Goal: Task Accomplishment & Management: Manage account settings

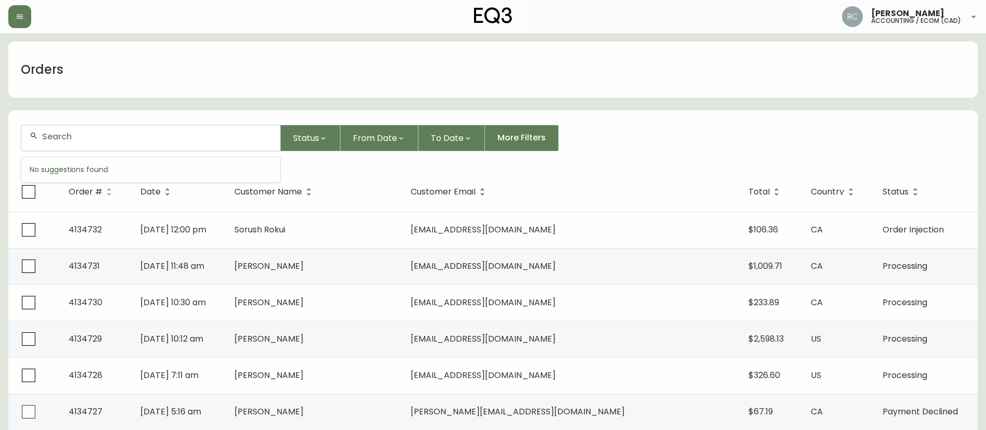
click at [111, 139] on input "text" at bounding box center [157, 137] width 230 height 10
paste input "4133011"
type input "4133011"
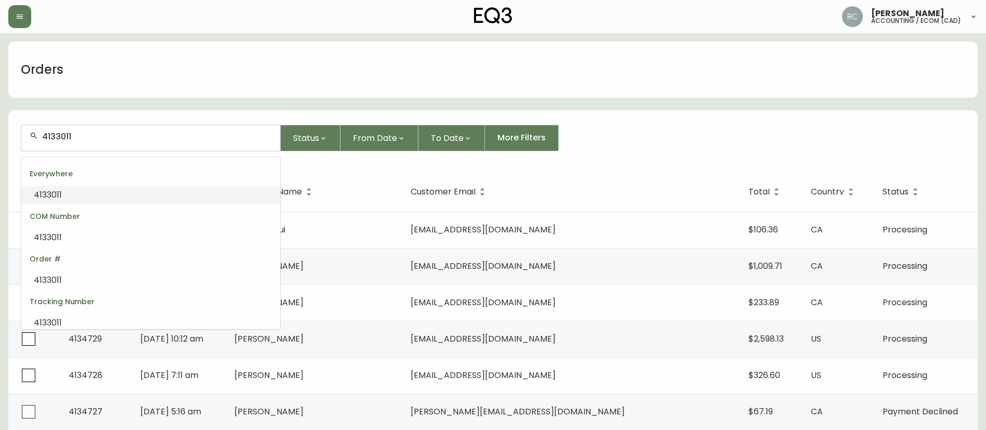
click at [103, 193] on li "4133011" at bounding box center [150, 195] width 259 height 18
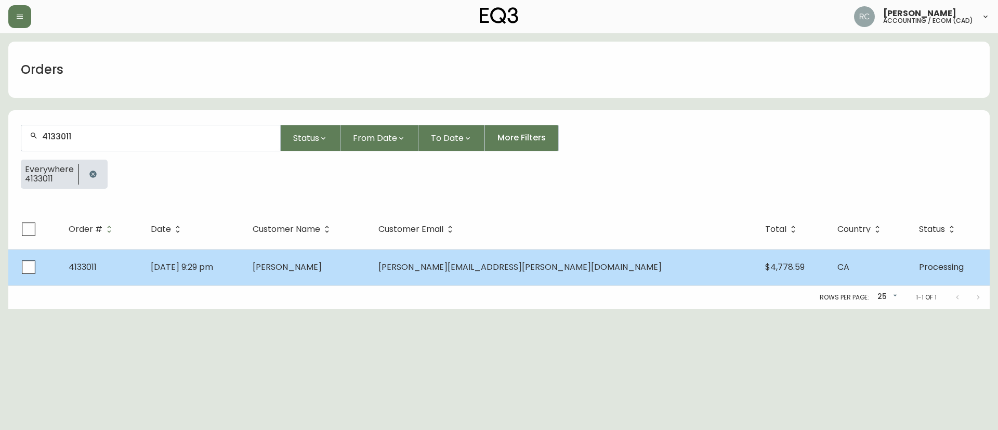
click at [192, 269] on span "May 16 2025, 9:29 pm" at bounding box center [182, 267] width 62 height 12
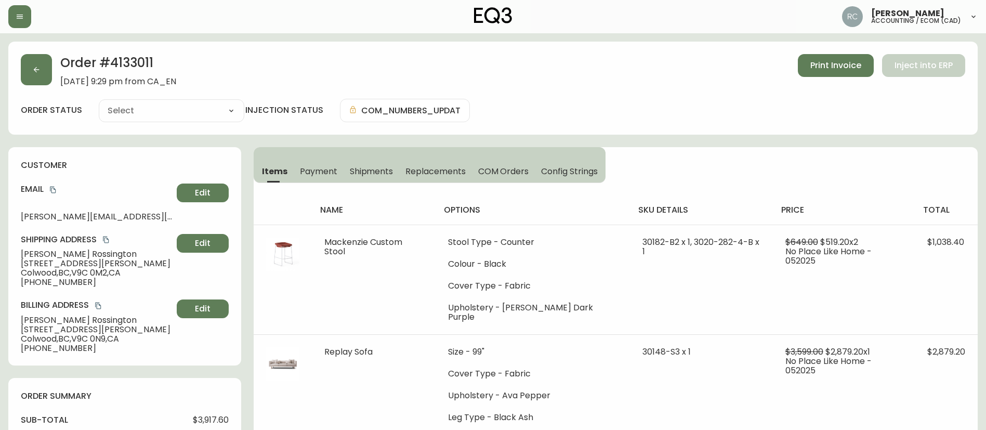
type input "Processing"
select select "PROCESSING"
click at [134, 57] on h2 "Order # 4133011" at bounding box center [118, 65] width 116 height 23
copy h2 "4133011"
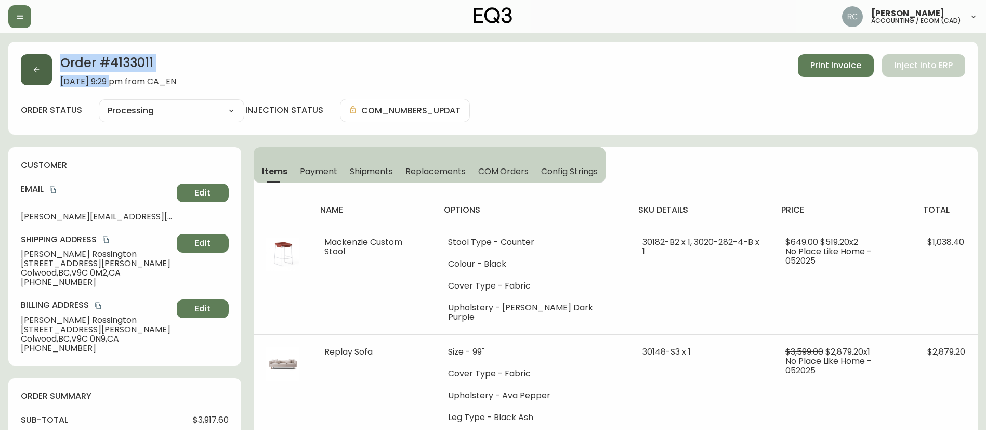
drag, startPoint x: 110, startPoint y: 80, endPoint x: 48, endPoint y: 76, distance: 62.0
click at [48, 76] on div "Order # 4133011 May 16, 2025 at 9:29 pm from CA_EN Print Invoice Inject into ERP" at bounding box center [493, 70] width 945 height 32
copy div "Order # 4133011 May 16, 2025"
drag, startPoint x: 314, startPoint y: 166, endPoint x: 275, endPoint y: 166, distance: 39.0
click at [313, 166] on span "Payment" at bounding box center [318, 171] width 37 height 11
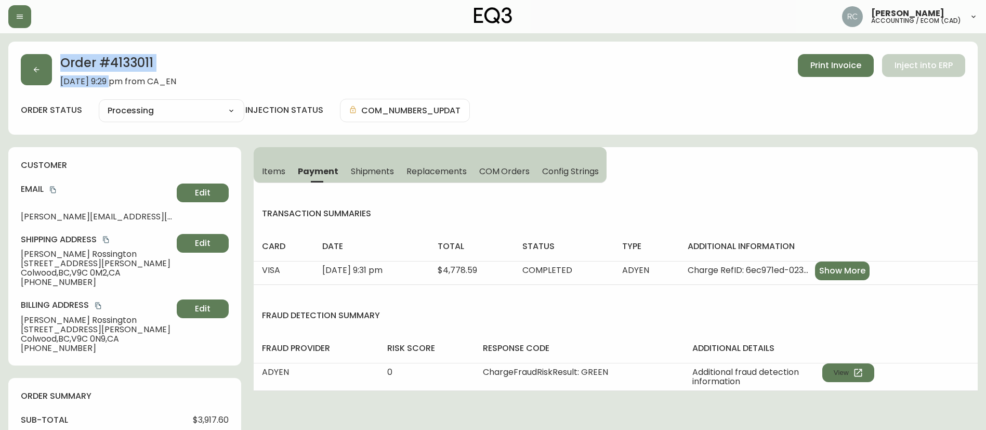
click at [263, 166] on span "Items" at bounding box center [273, 171] width 23 height 11
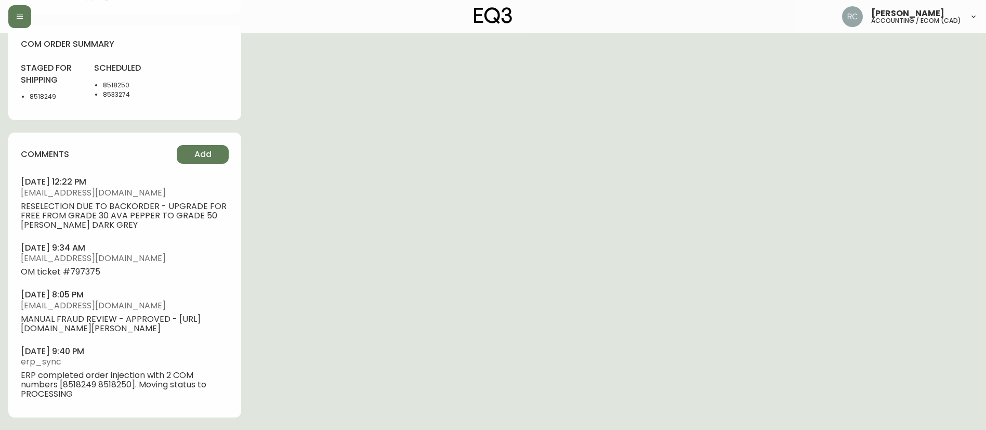
scroll to position [575, 0]
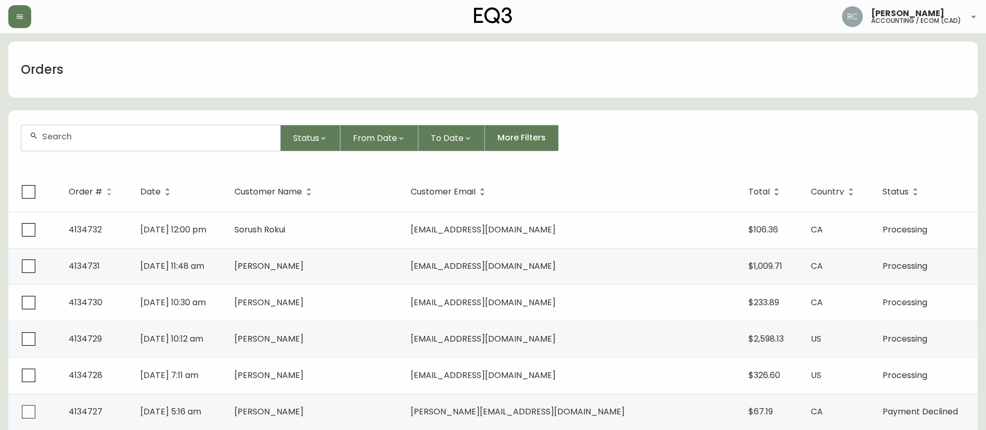
click at [227, 152] on form "Status From Date To Date More Filters" at bounding box center [493, 142] width 970 height 60
click at [227, 149] on div at bounding box center [150, 137] width 259 height 25
paste input "4134394"
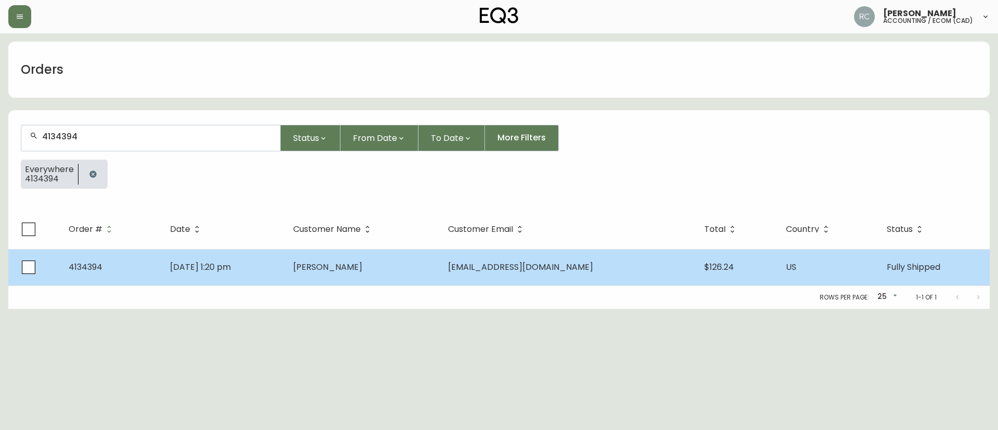
type input "4134394"
click at [284, 275] on td "Jul 29 2025, 1:20 pm" at bounding box center [223, 267] width 123 height 36
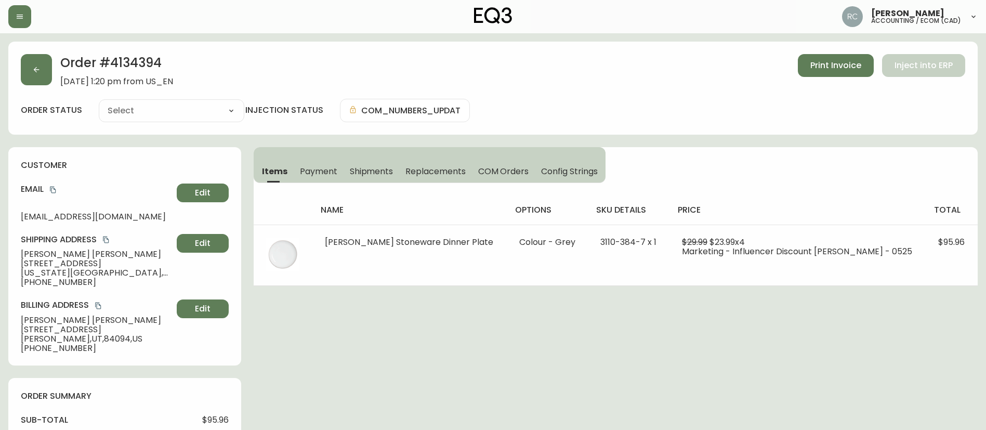
type input "Fully Shipped"
select select "FULLY_SHIPPED"
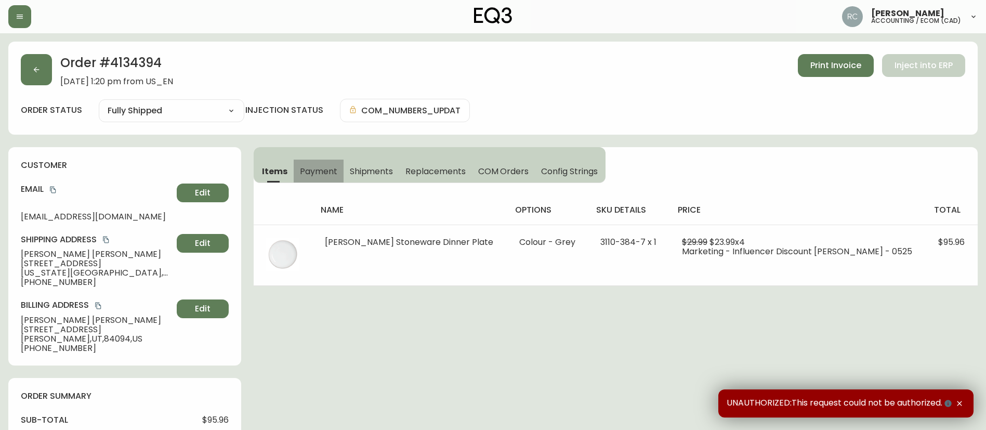
click at [325, 172] on span "Payment" at bounding box center [318, 171] width 37 height 11
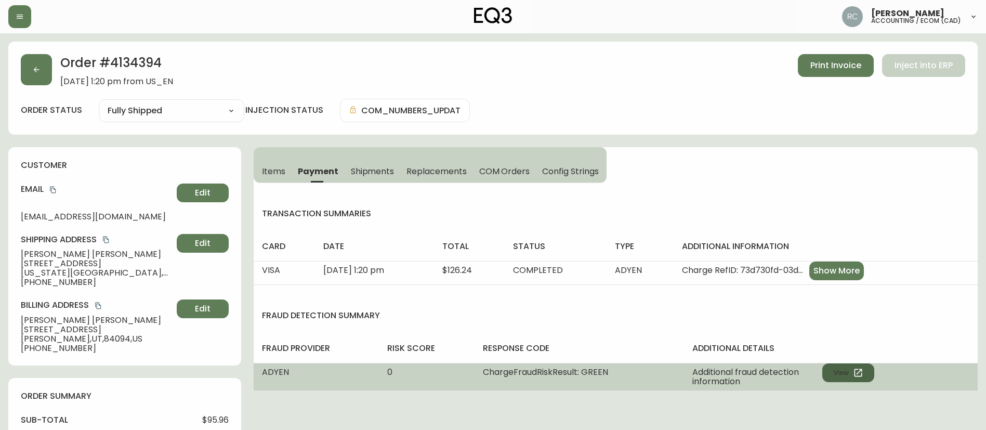
click at [841, 364] on button "View" at bounding box center [849, 372] width 52 height 19
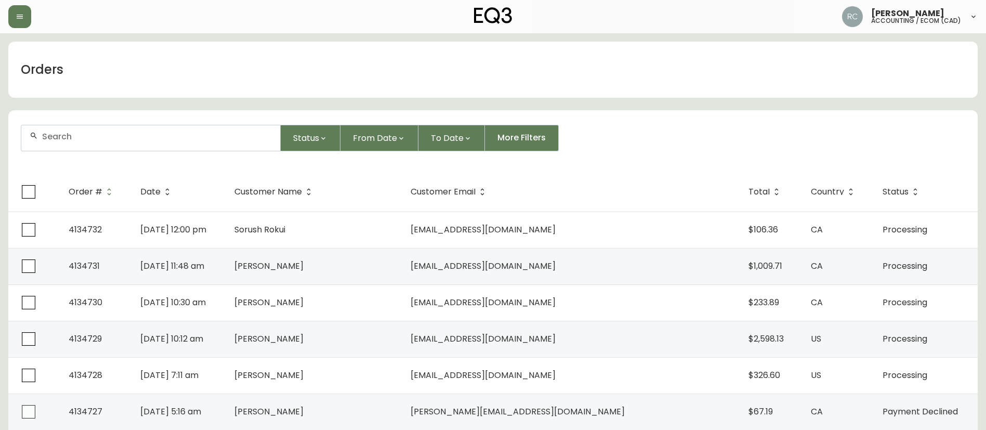
click at [237, 130] on div at bounding box center [150, 137] width 259 height 25
paste input "4132614"
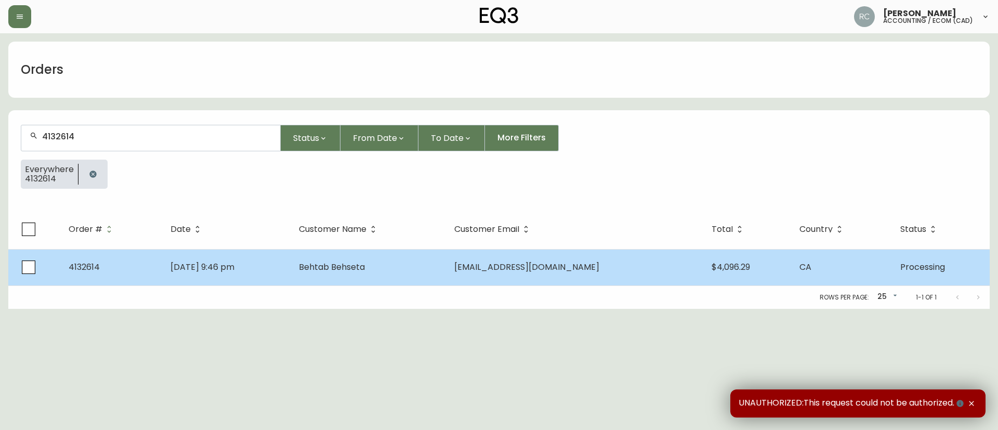
type input "4132614"
click at [390, 255] on td "Behtab Behseta" at bounding box center [368, 267] width 155 height 36
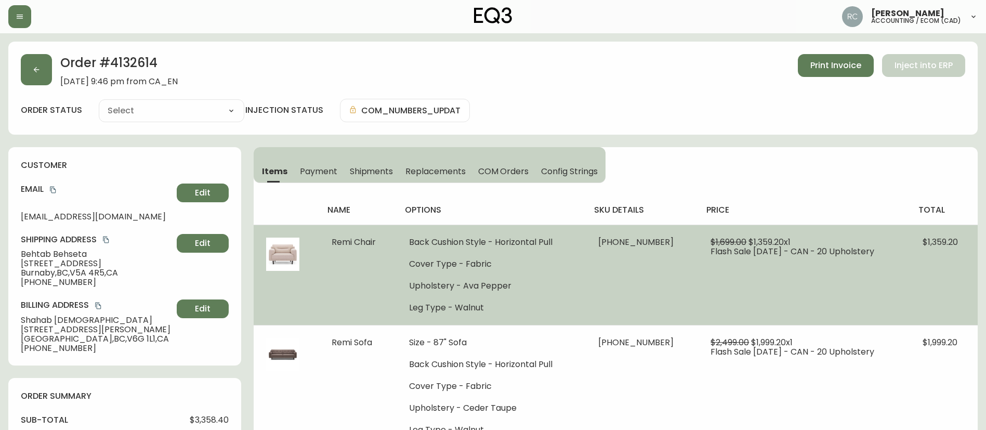
type input "Processing"
select select "PROCESSING"
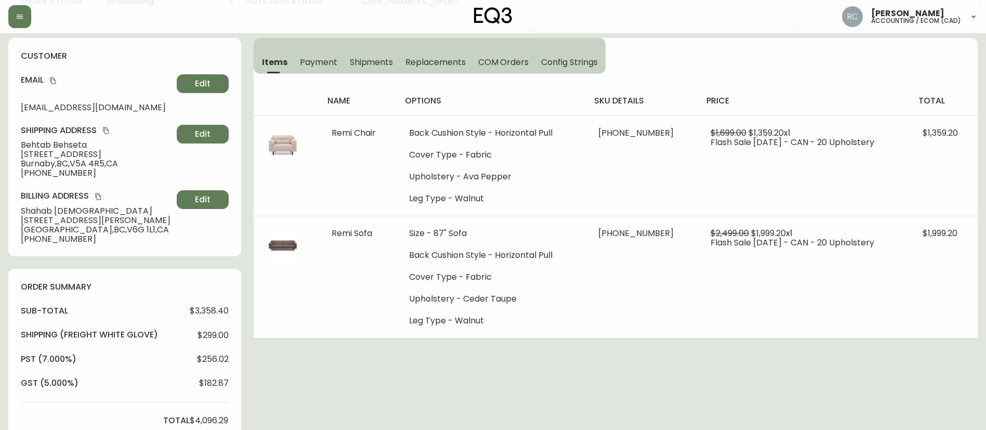
scroll to position [104, 0]
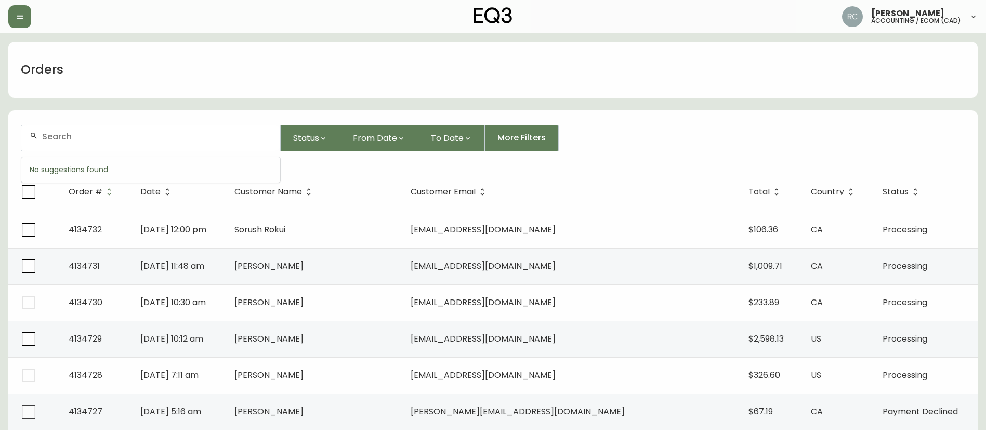
click at [216, 132] on input "text" at bounding box center [157, 137] width 230 height 10
paste input "4132583"
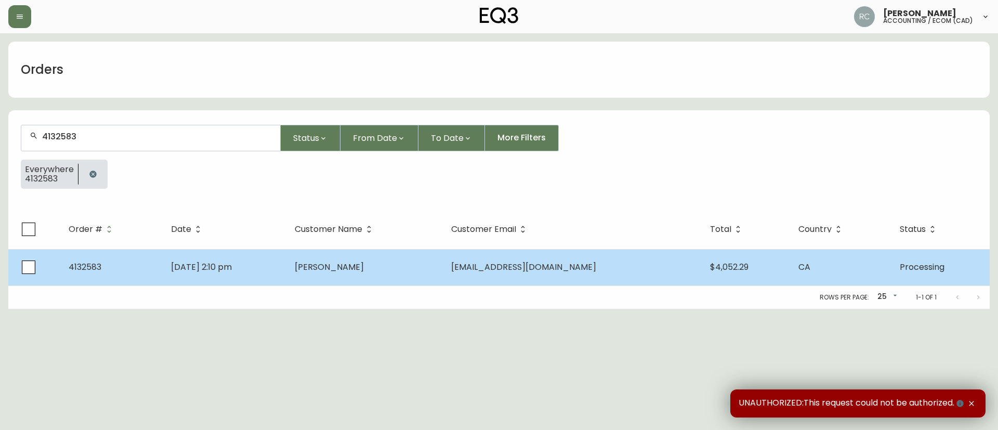
type input "4132583"
click at [355, 269] on span "[PERSON_NAME]" at bounding box center [329, 267] width 69 height 12
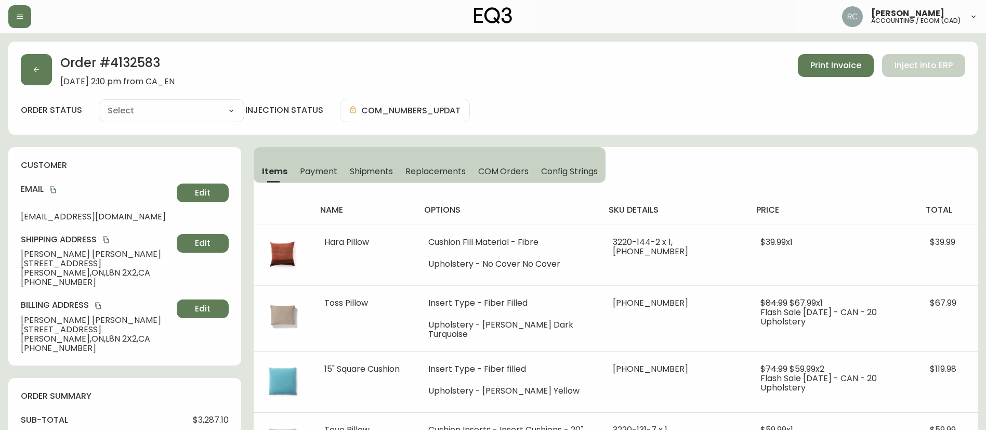
type input "Processing"
select select "PROCESSING"
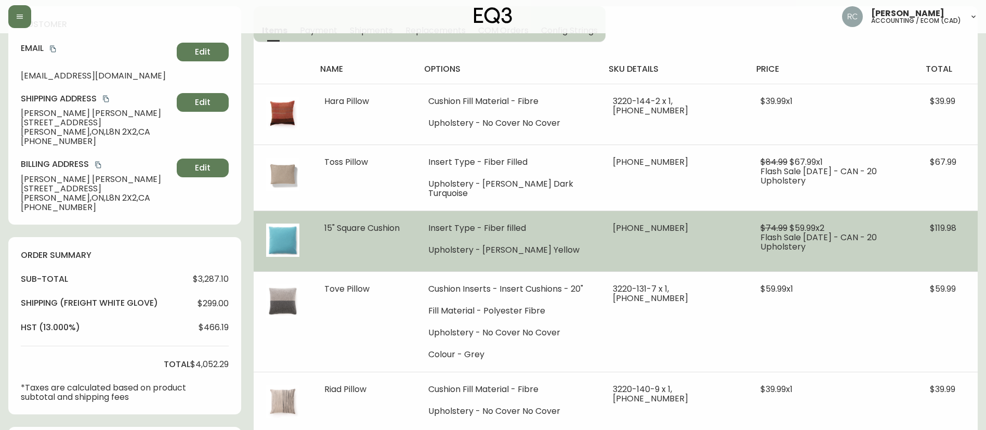
scroll to position [156, 0]
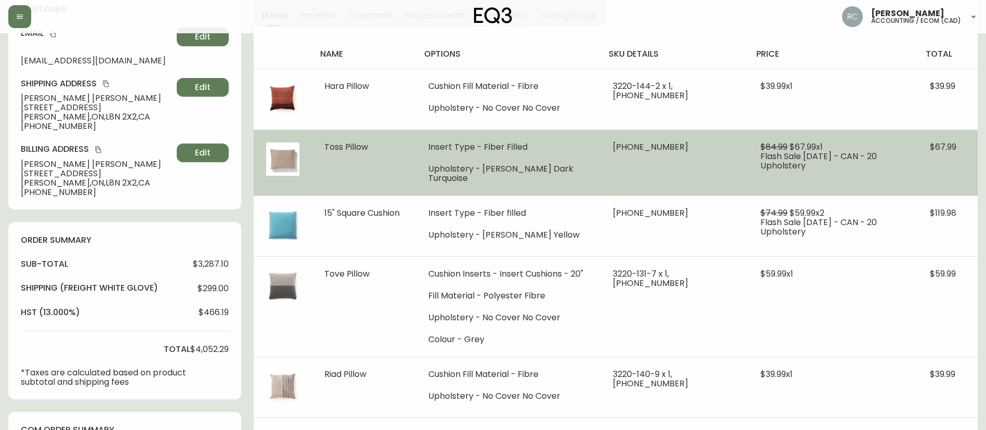
click at [547, 167] on li "Upholstery - Lana Dark Turquoise" at bounding box center [508, 173] width 160 height 19
copy li "Turquoise"
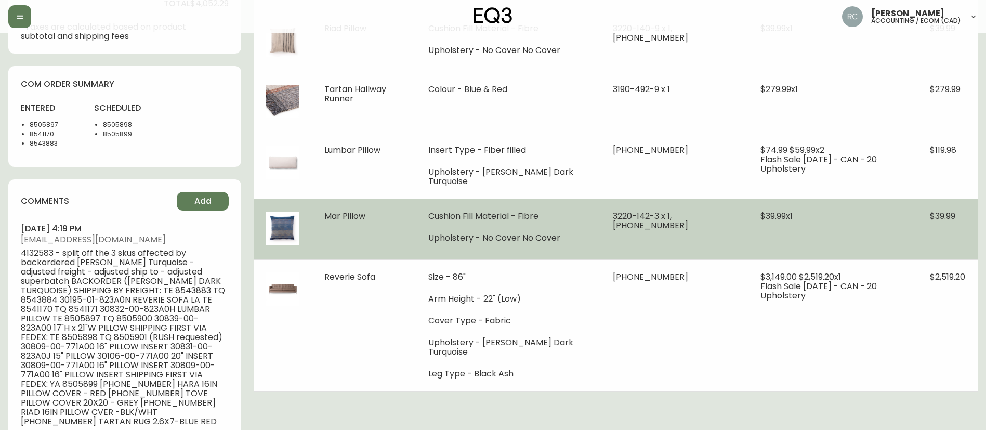
scroll to position [520, 0]
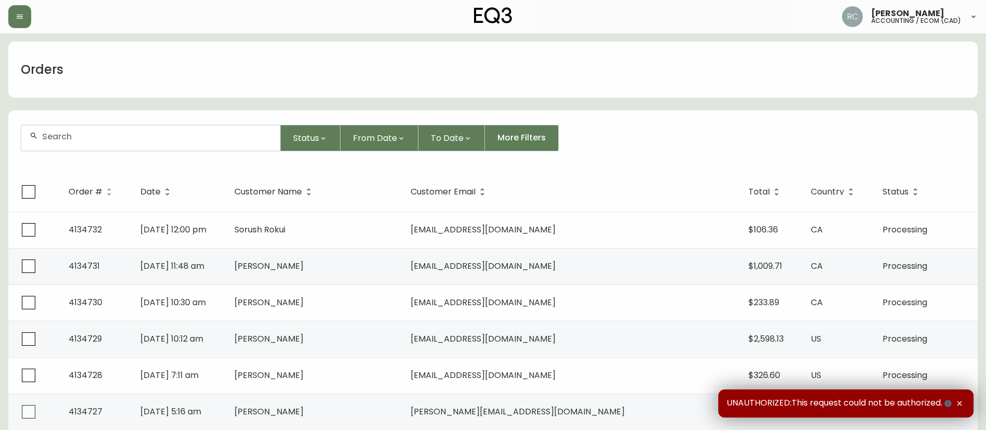
click at [202, 145] on div at bounding box center [150, 137] width 259 height 25
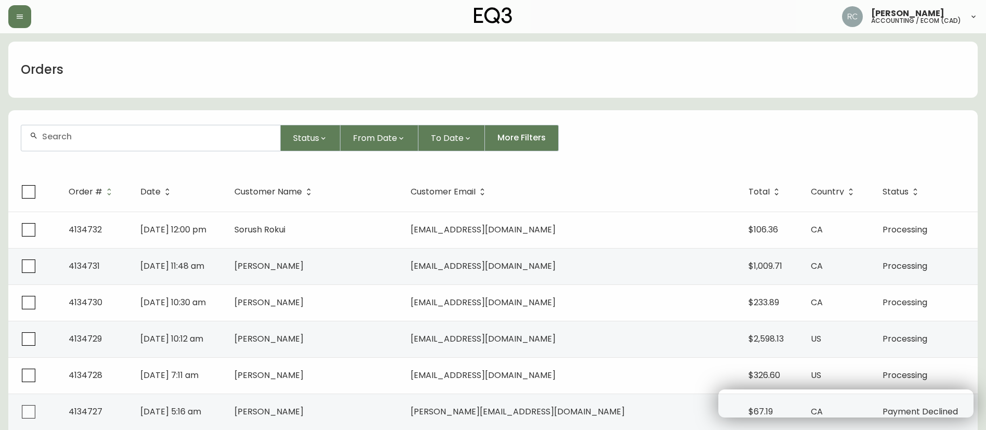
paste input "4132583"
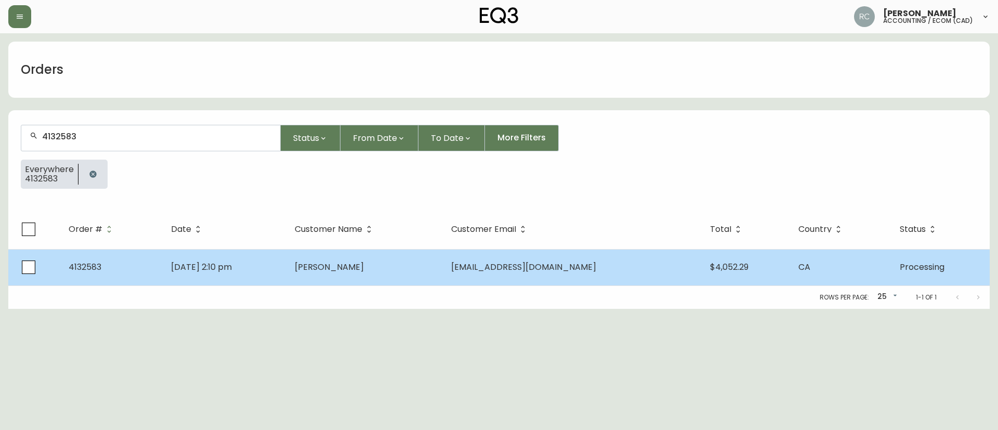
type input "4132583"
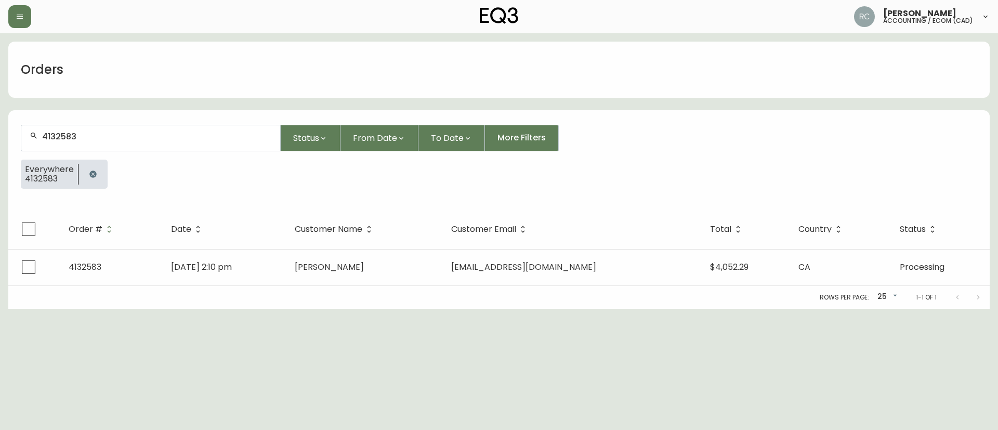
click at [356, 268] on span "Richard Thoman" at bounding box center [329, 267] width 69 height 12
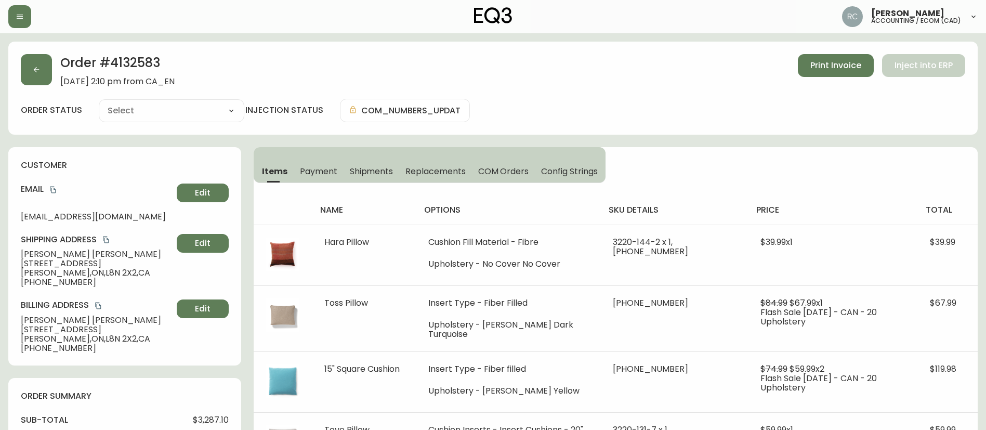
type input "Processing"
select select "PROCESSING"
click at [127, 65] on h2 "Order # 4132583" at bounding box center [117, 65] width 114 height 23
drag, startPoint x: 127, startPoint y: 65, endPoint x: 156, endPoint y: 68, distance: 29.2
click at [156, 68] on h2 "Order # 4132583" at bounding box center [117, 65] width 114 height 23
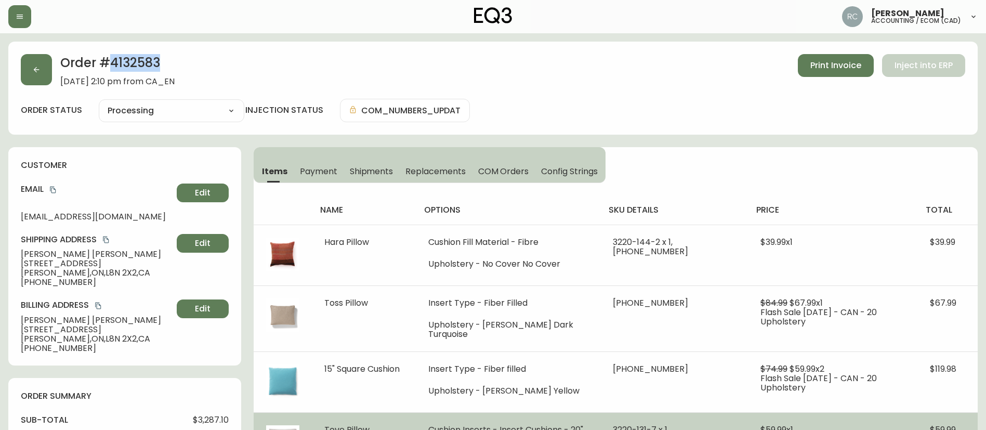
copy h2 "4132583"
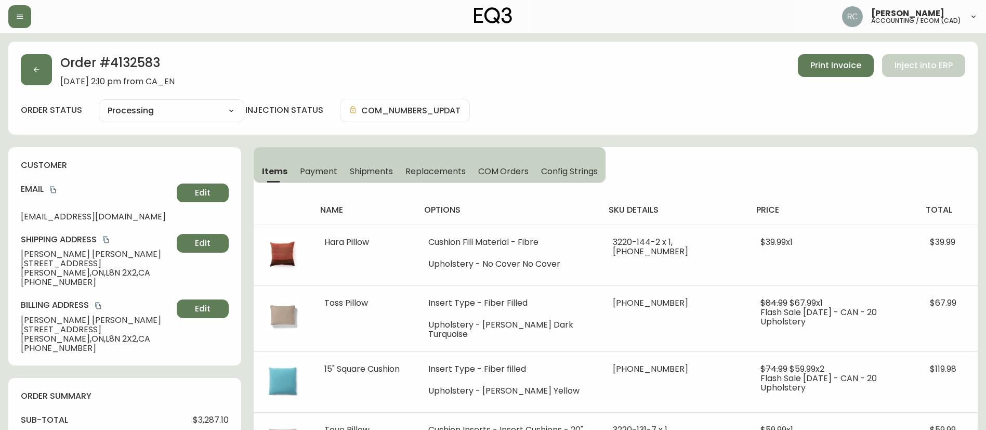
drag, startPoint x: 292, startPoint y: 202, endPoint x: 304, endPoint y: 198, distance: 12.7
click at [294, 201] on th at bounding box center [283, 209] width 58 height 29
click at [137, 60] on h2 "Order # 4132583" at bounding box center [117, 65] width 114 height 23
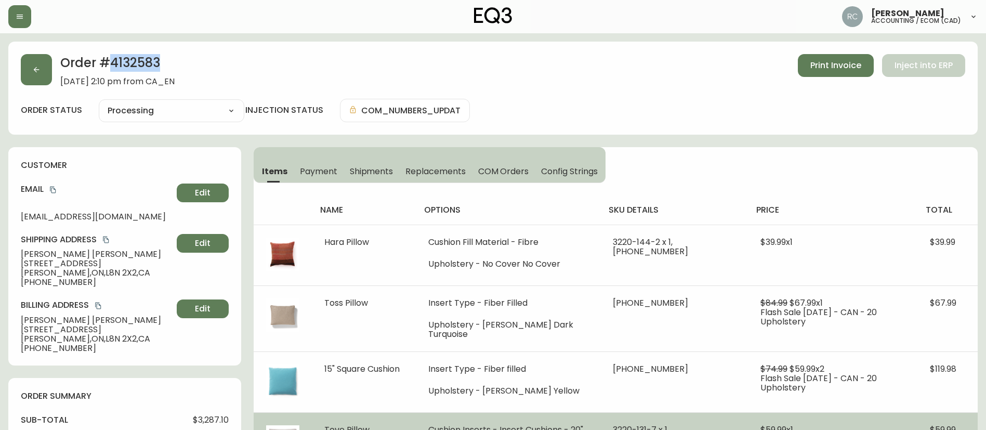
copy h2 "4132583"
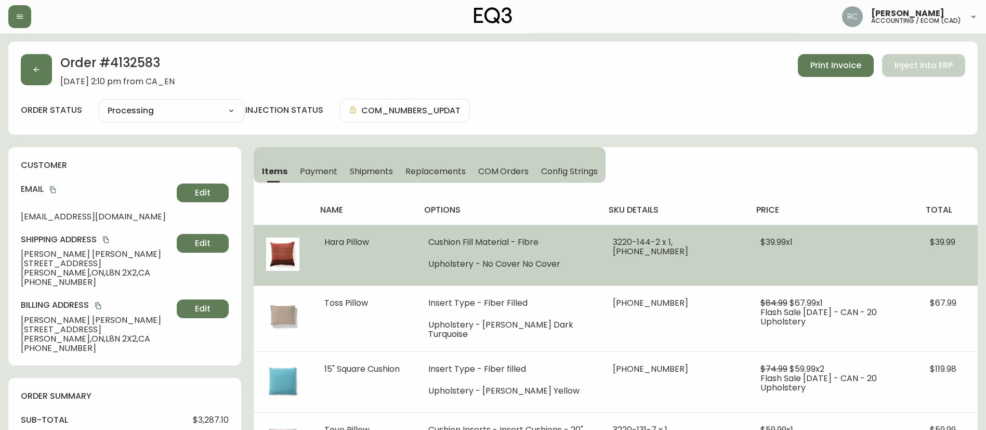
click at [360, 240] on span "Hara Pillow" at bounding box center [346, 242] width 45 height 12
copy span "Hara Pillow"
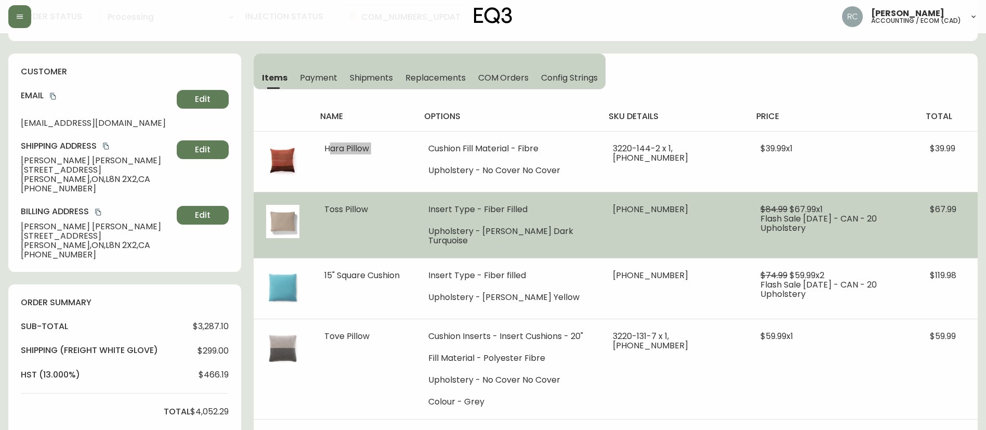
scroll to position [104, 0]
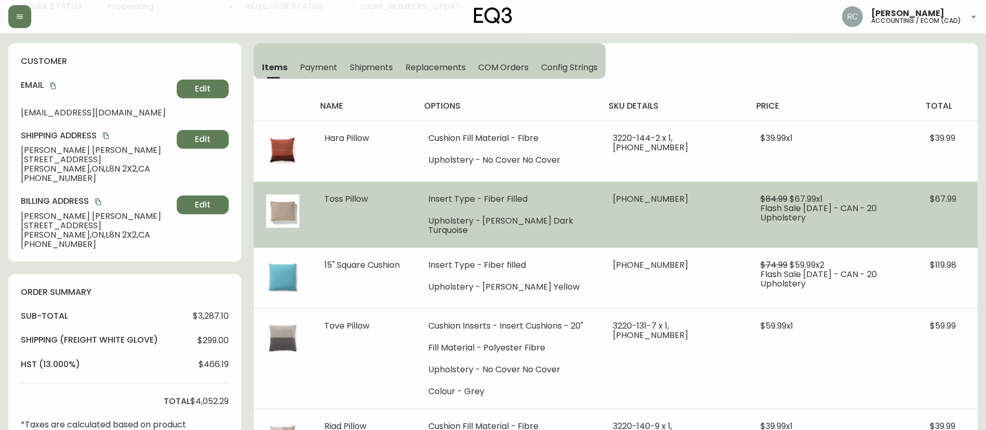
click at [343, 194] on span "Toss Pillow" at bounding box center [346, 199] width 44 height 12
click at [344, 194] on span "Toss Pillow" at bounding box center [346, 199] width 44 height 12
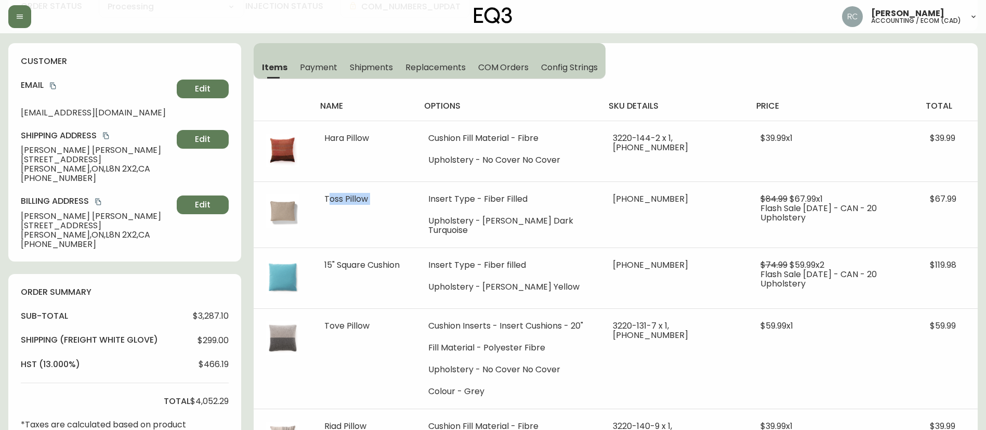
copy span "Toss Pillow"
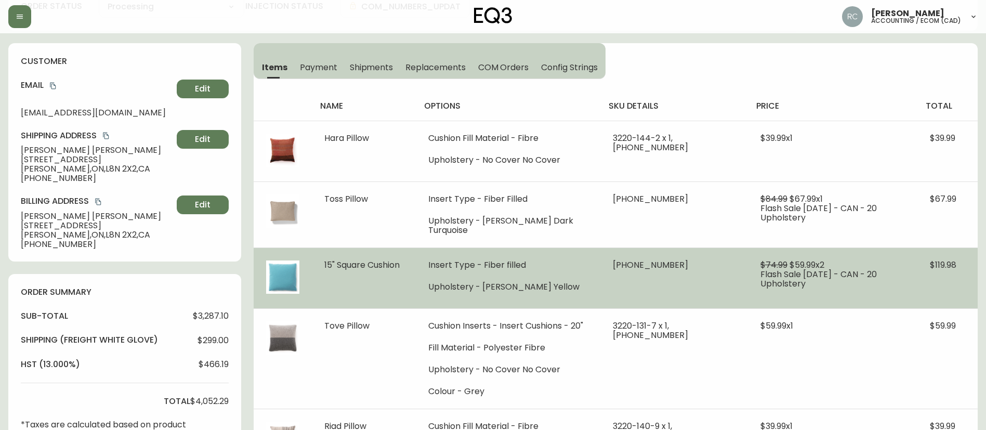
click at [350, 259] on span "15" Square Cushion" at bounding box center [361, 265] width 75 height 12
copy span "15" Square Cushion"
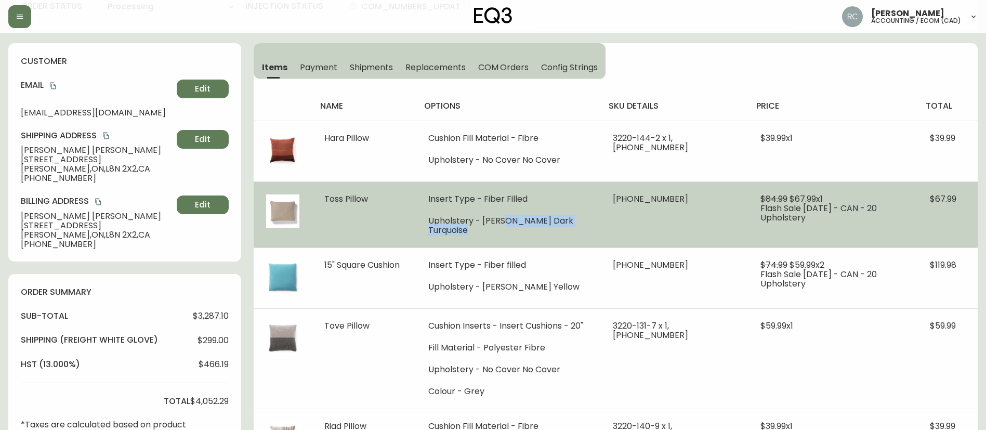
drag, startPoint x: 512, startPoint y: 221, endPoint x: 942, endPoint y: 241, distance: 431.0
click at [601, 218] on tr "Toss Pillow Insert Type - Fiber Filled Upholstery - Lana Dark Turquoise 30839-0…" at bounding box center [616, 214] width 724 height 66
copy li "Dark Turquoise"
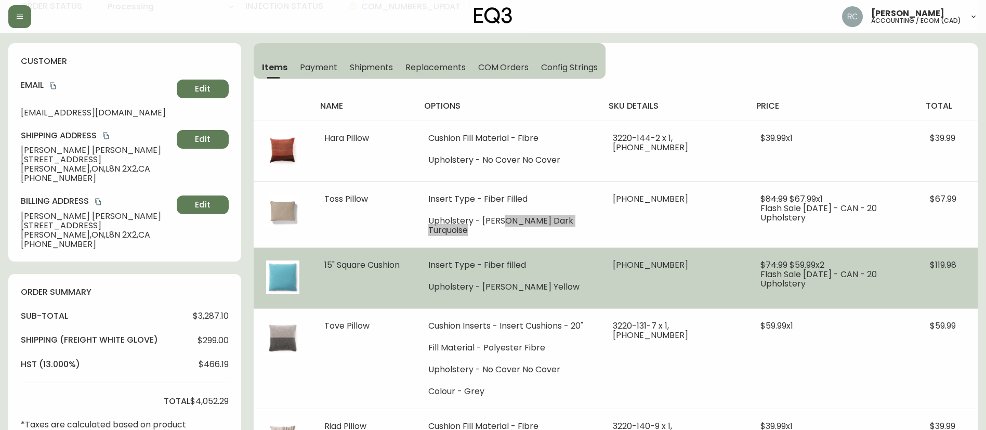
scroll to position [156, 0]
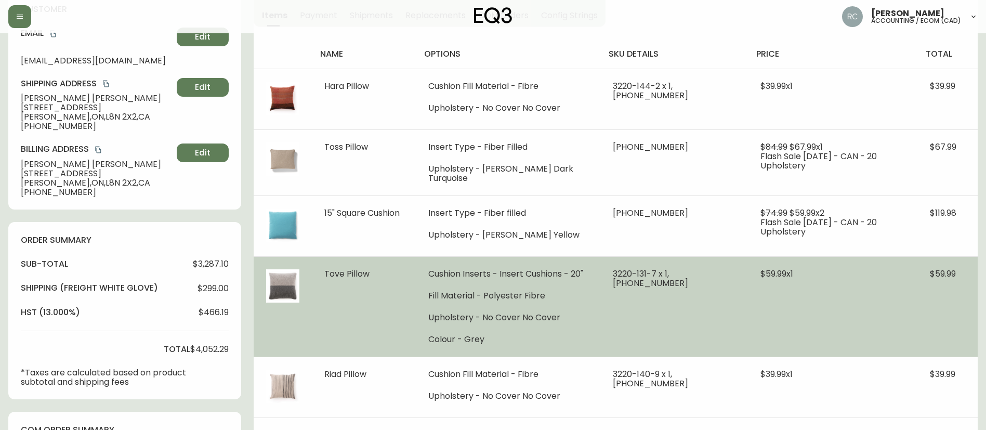
click at [359, 260] on td "Tove Pillow" at bounding box center [364, 306] width 104 height 100
click at [355, 268] on span "Tove Pillow" at bounding box center [346, 274] width 45 height 12
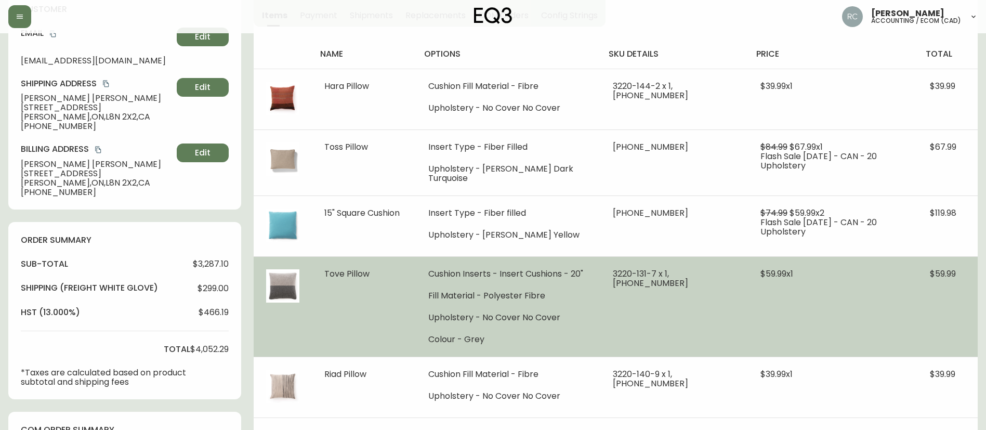
click at [605, 295] on td "3220-131-7 x 1, 30106-00 x 1" at bounding box center [675, 306] width 148 height 100
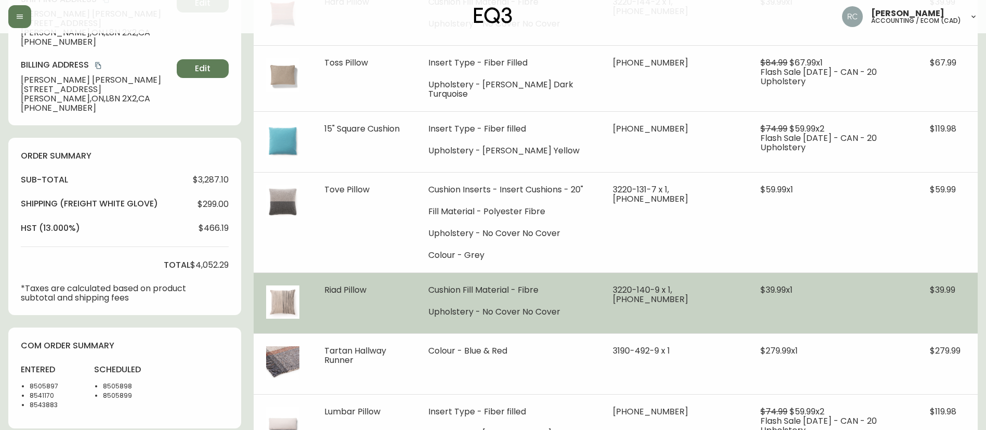
scroll to position [260, 0]
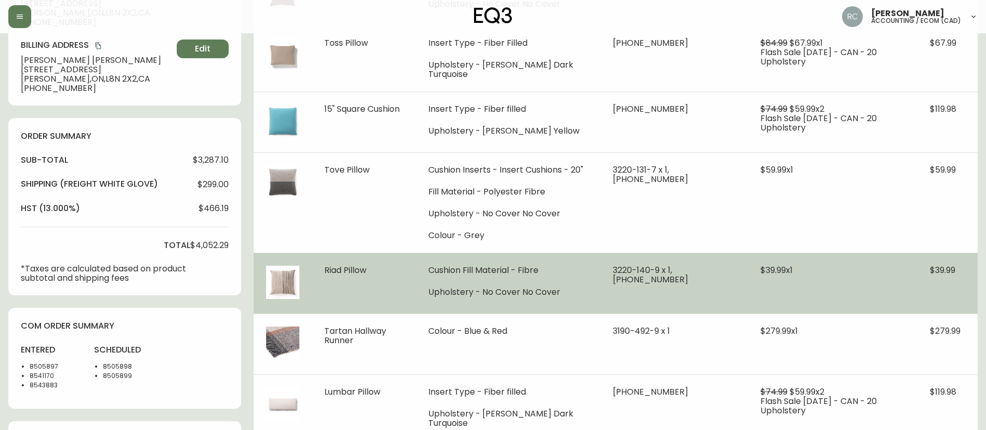
click at [361, 270] on span "Riad Pillow" at bounding box center [345, 270] width 42 height 12
click at [360, 270] on span "Riad Pillow" at bounding box center [345, 270] width 42 height 12
drag, startPoint x: 360, startPoint y: 270, endPoint x: 942, endPoint y: 296, distance: 581.9
click at [360, 270] on span "Riad Pillow" at bounding box center [345, 270] width 42 height 12
copy span "Riad Pillow"
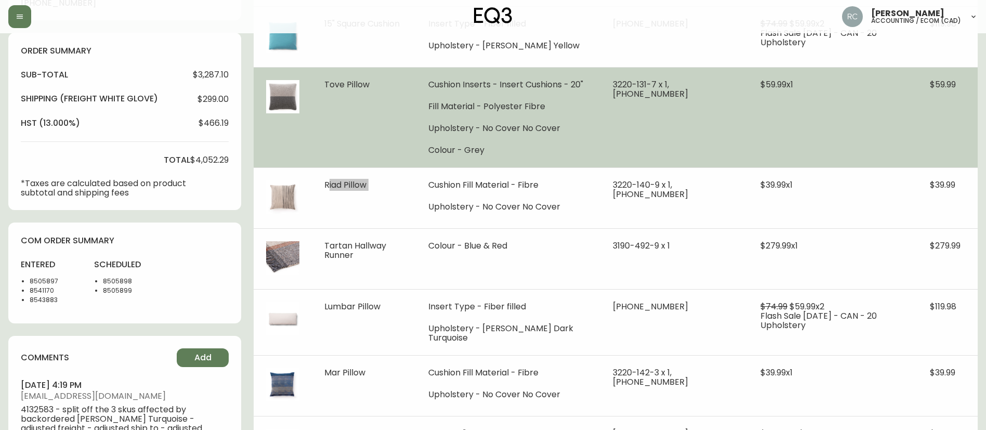
scroll to position [364, 0]
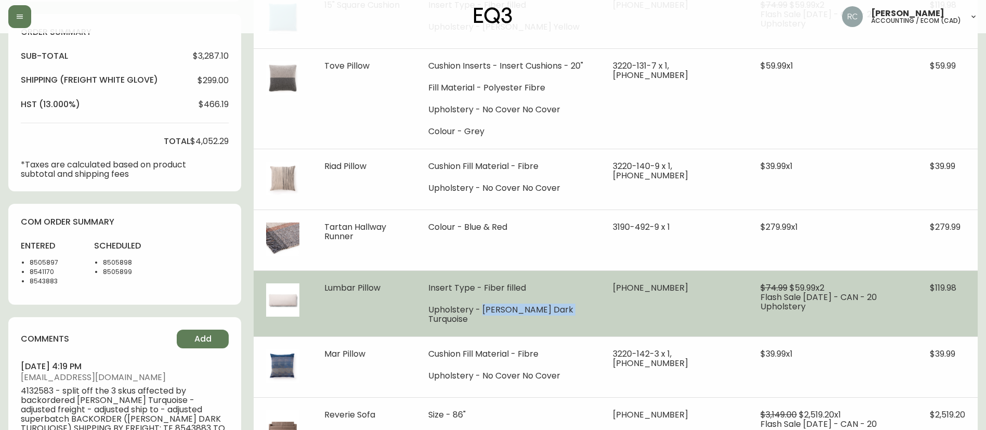
drag, startPoint x: 491, startPoint y: 316, endPoint x: 593, endPoint y: 319, distance: 102.0
click at [593, 319] on td "Insert Type - Fiber filled Upholstery - Lana Dark Turquoise" at bounding box center [508, 303] width 185 height 66
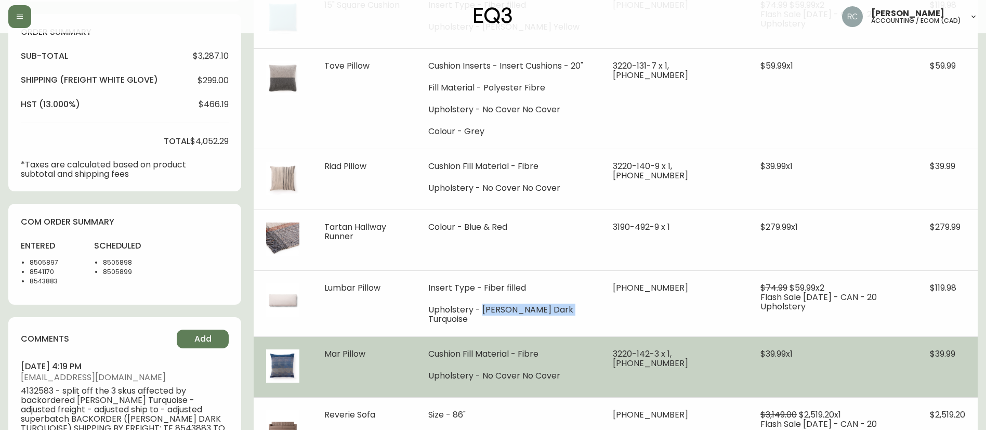
copy li "Lana Dark Turquoise"
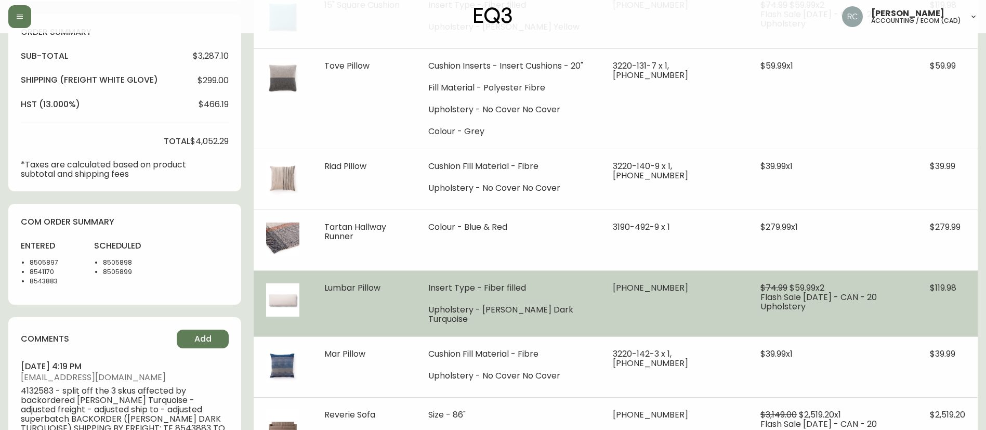
click at [335, 289] on span "Lumbar Pillow" at bounding box center [352, 288] width 56 height 12
copy span "Lumbar Pillow"
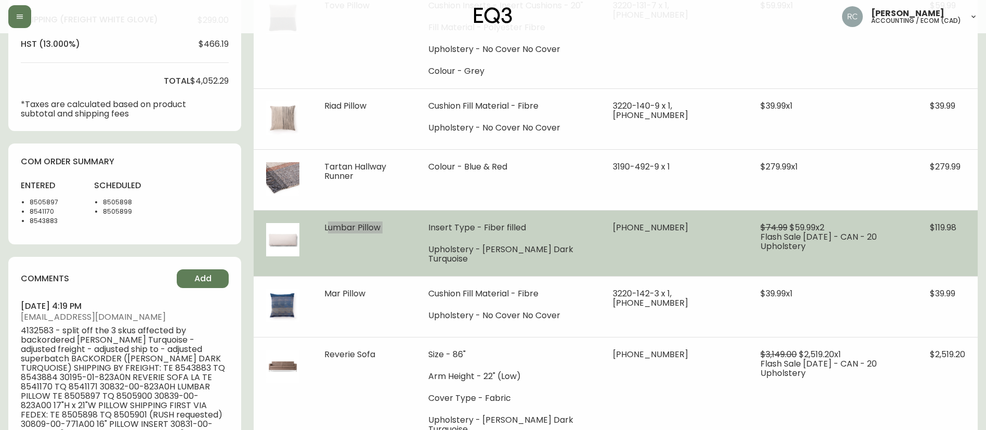
scroll to position [572, 0]
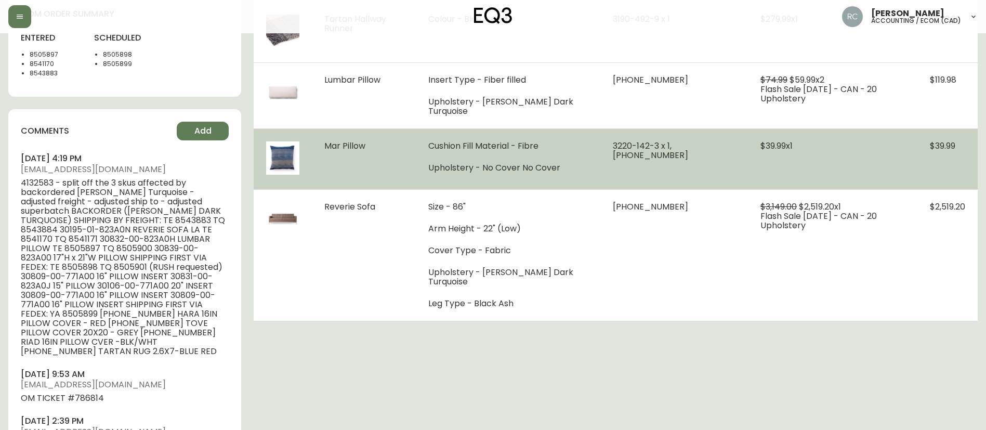
click at [337, 148] on span "Mar Pillow" at bounding box center [344, 146] width 41 height 12
click at [338, 148] on span "Mar Pillow" at bounding box center [344, 146] width 41 height 12
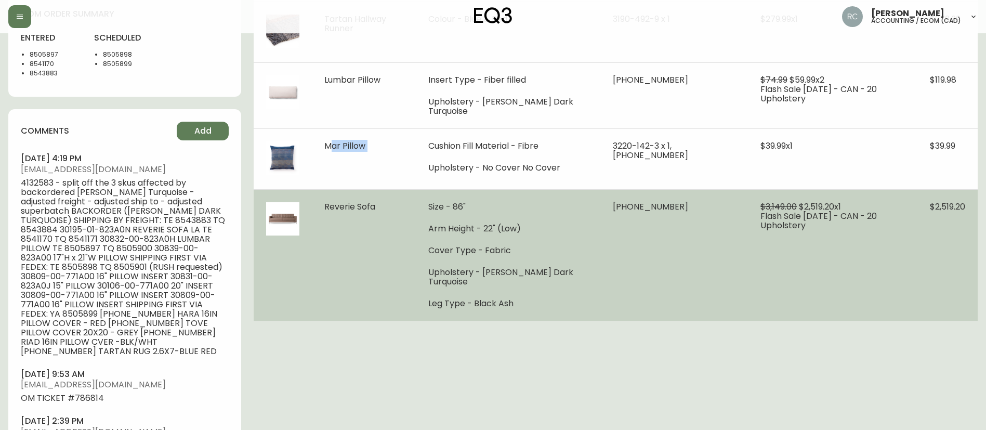
copy span "Mar Pillow"
click at [345, 205] on span "Reverie Sofa" at bounding box center [349, 207] width 51 height 12
drag, startPoint x: 345, startPoint y: 205, endPoint x: 868, endPoint y: 210, distance: 523.1
click at [361, 201] on span "Reverie Sofa" at bounding box center [349, 207] width 51 height 12
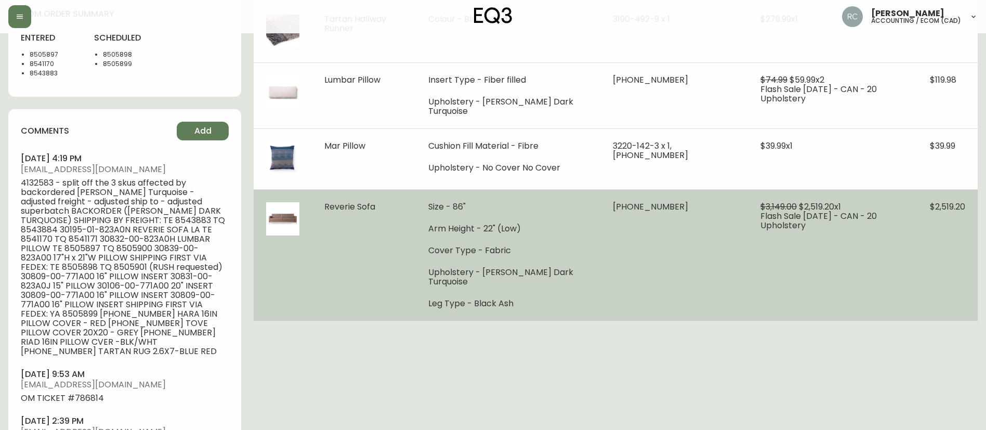
click at [507, 268] on li "Upholstery - [PERSON_NAME] Dark Turquoise" at bounding box center [508, 277] width 160 height 19
click at [506, 268] on li "Upholstery - [PERSON_NAME] Dark Turquoise" at bounding box center [508, 277] width 160 height 19
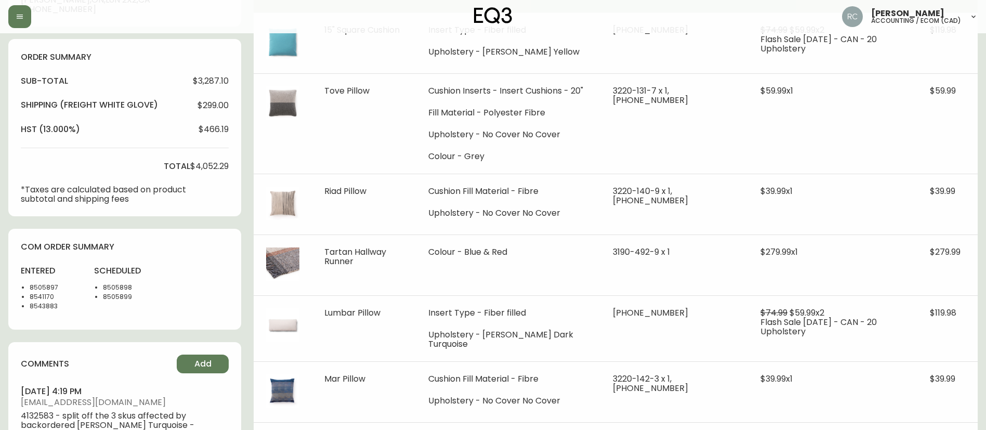
scroll to position [0, 0]
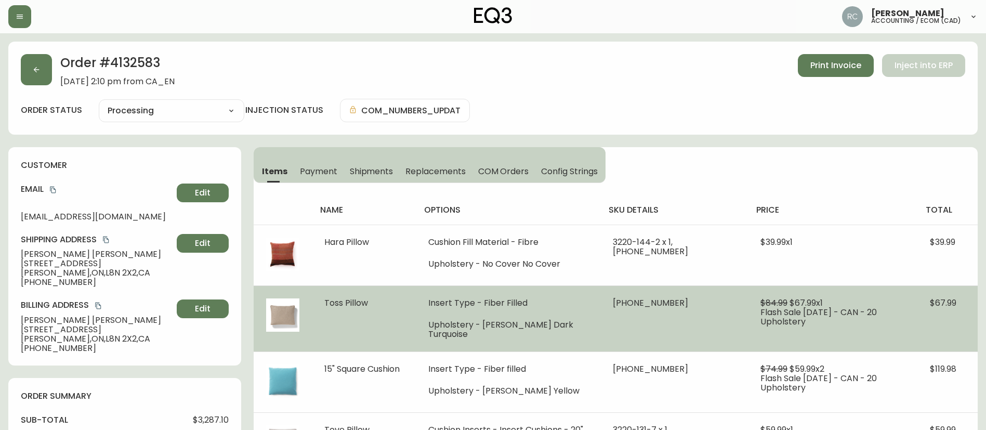
click at [545, 322] on li "Upholstery - [PERSON_NAME] Dark Turquoise" at bounding box center [508, 329] width 160 height 19
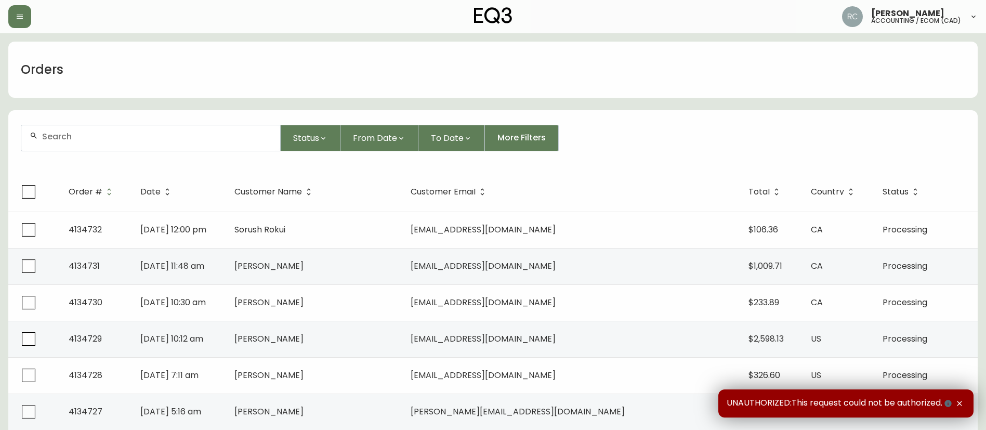
click at [200, 145] on div at bounding box center [150, 137] width 259 height 25
paste input "8558260"
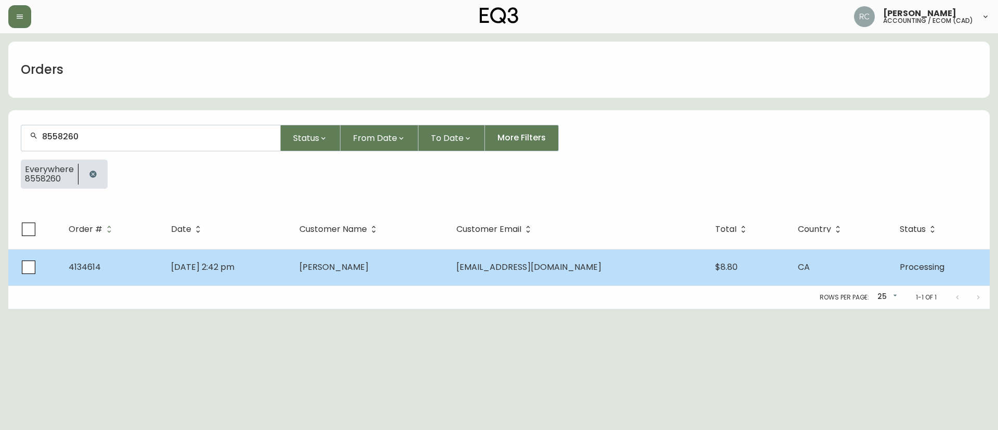
type input "8558260"
click at [347, 258] on td "[PERSON_NAME]" at bounding box center [369, 267] width 156 height 36
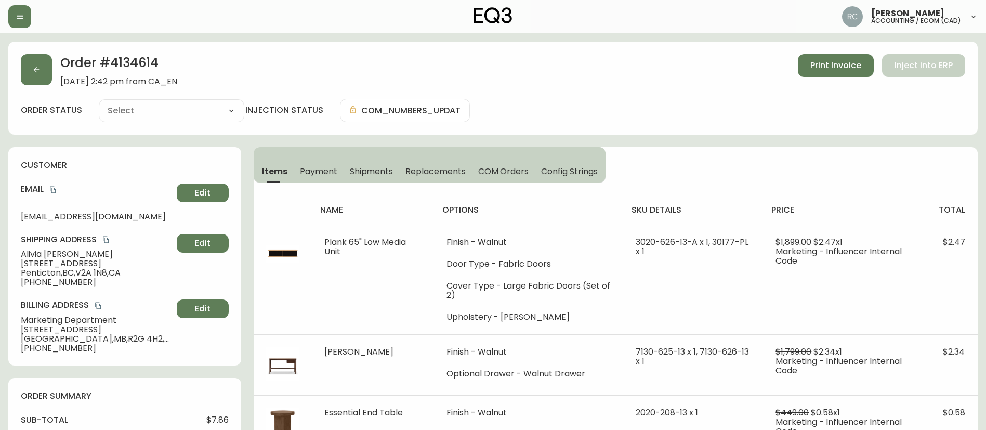
type input "Processing"
select select "PROCESSING"
click at [130, 62] on h2 "Order # 4134614" at bounding box center [118, 65] width 117 height 23
click at [130, 63] on h2 "Order # 4134614" at bounding box center [118, 65] width 117 height 23
copy h2 "4134614"
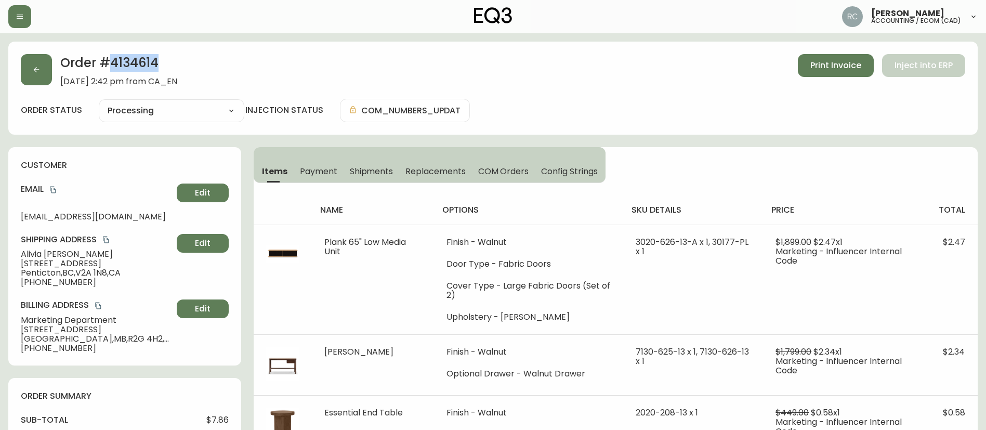
click at [118, 58] on h2 "Order # 4134614" at bounding box center [118, 65] width 117 height 23
click at [32, 253] on span "[PERSON_NAME]" at bounding box center [97, 254] width 152 height 9
click at [32, 253] on span "Alivia Mckenzie" at bounding box center [97, 254] width 152 height 9
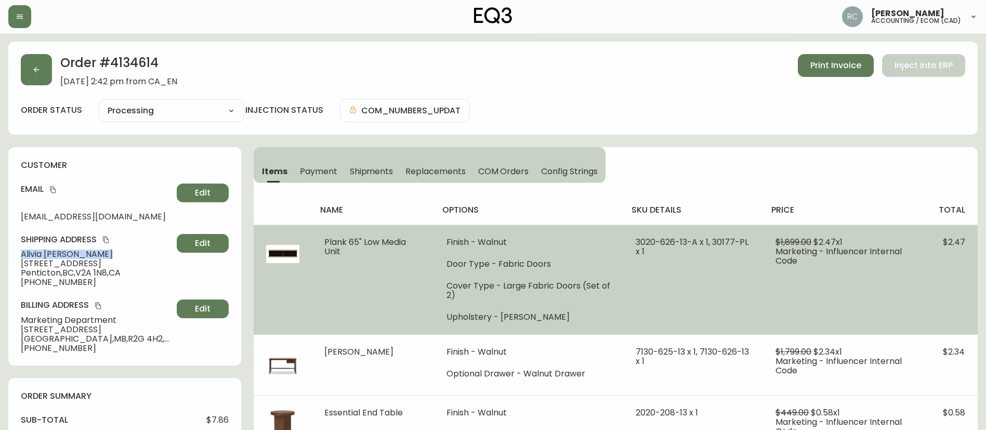
copy span "Alivia Mckenzie"
click at [687, 303] on td "3020-626-13-A x 1, 30177-PL x 1" at bounding box center [693, 280] width 140 height 110
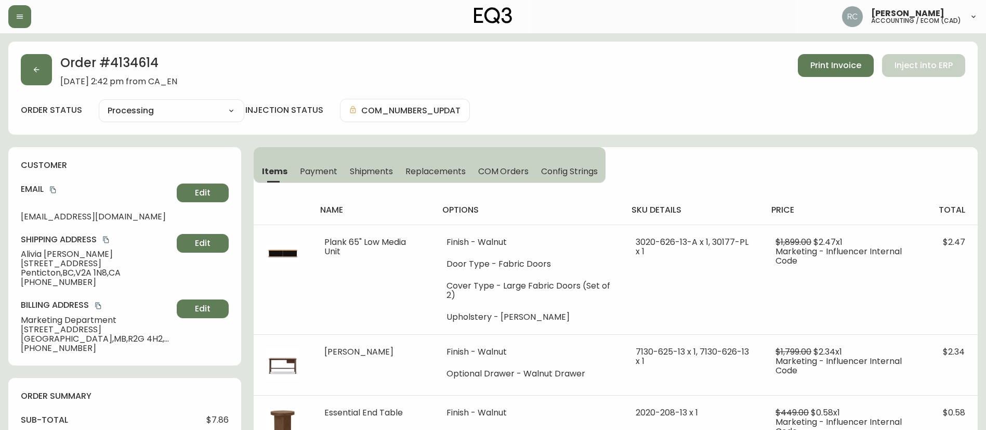
click at [134, 48] on div "Order # 4134614 August 11, 2025 at 2:42 pm from CA_EN Print Invoice Inject into…" at bounding box center [493, 88] width 970 height 93
click at [134, 49] on div "Order # 4134614 August 11, 2025 at 2:42 pm from CA_EN Print Invoice Inject into…" at bounding box center [493, 88] width 970 height 93
click at [123, 69] on h2 "Order # 4134614" at bounding box center [118, 65] width 117 height 23
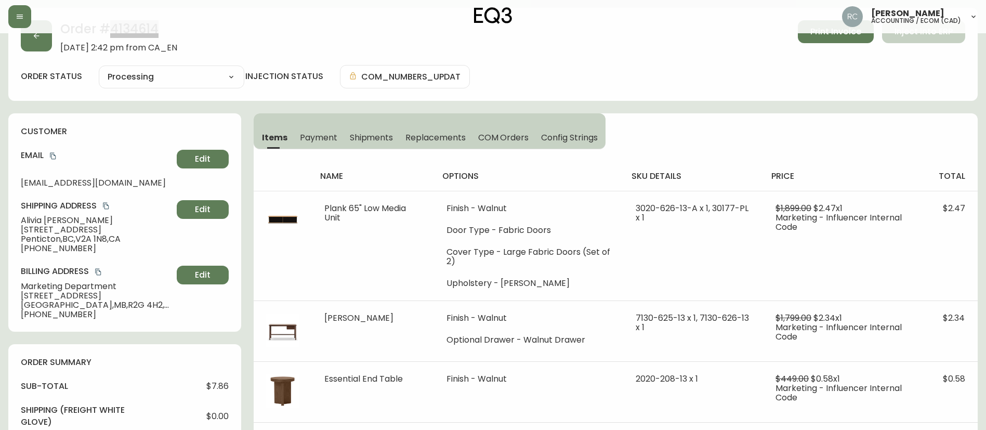
scroll to position [52, 0]
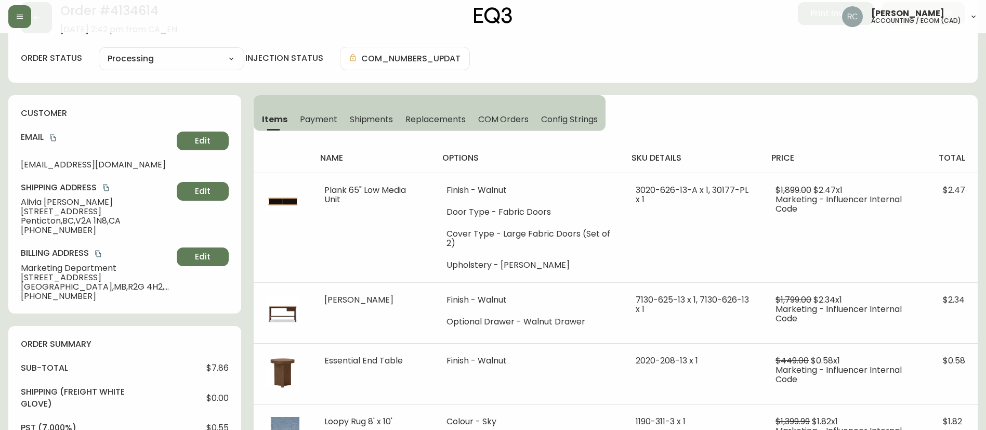
click at [56, 202] on span "Alivia Mckenzie" at bounding box center [97, 202] width 152 height 9
click at [56, 201] on span "Alivia Mckenzie" at bounding box center [97, 202] width 152 height 9
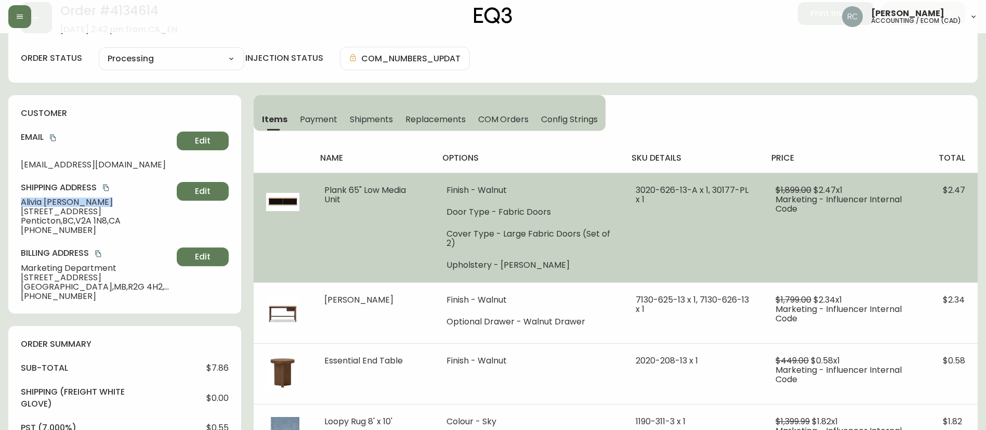
copy span "Alivia Mckenzie"
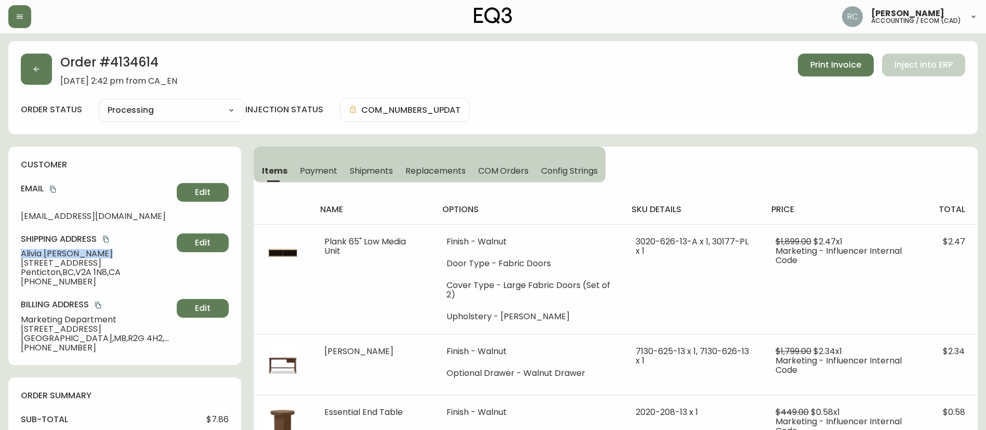
scroll to position [0, 0]
click at [137, 57] on h2 "Order # 4134614" at bounding box center [118, 65] width 117 height 23
copy h2 "4134614"
click at [39, 253] on span "Alivia Mckenzie" at bounding box center [97, 254] width 152 height 9
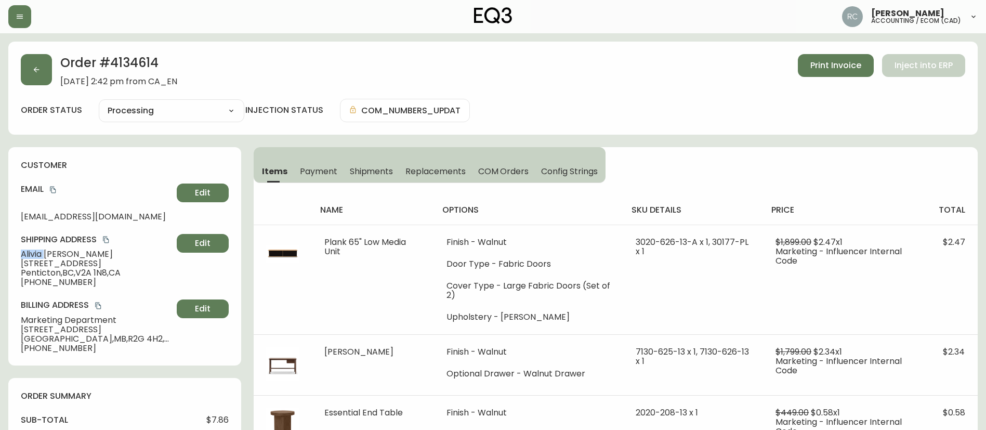
click at [39, 253] on span "Alivia Mckenzie" at bounding box center [97, 254] width 152 height 9
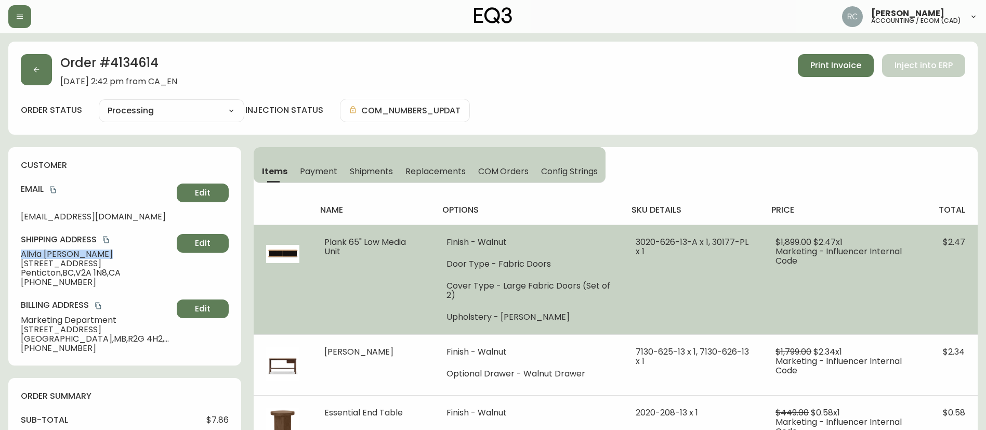
copy span "Alivia Mckenzie"
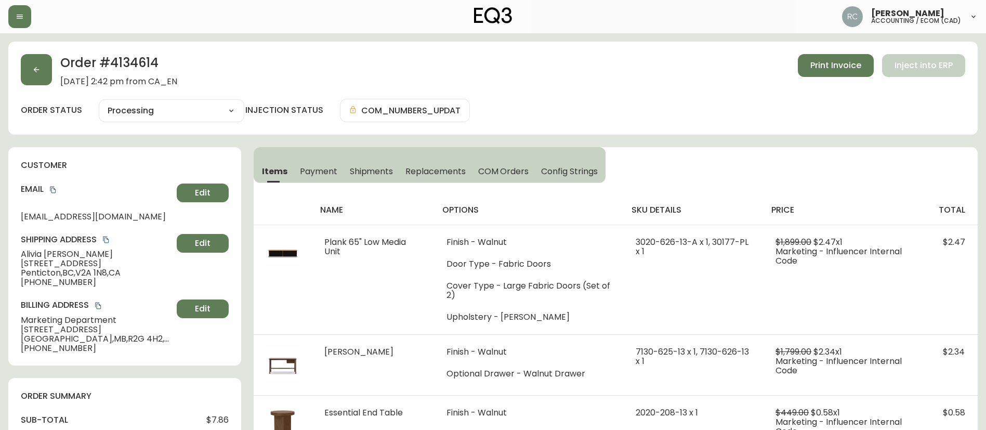
click at [80, 265] on span "302 Nanaimo Avenue West" at bounding box center [97, 263] width 152 height 9
copy span "302 Nanaimo Avenue West"
click at [46, 271] on span "Penticton , BC , V2A 1N8 , CA" at bounding box center [97, 272] width 152 height 9
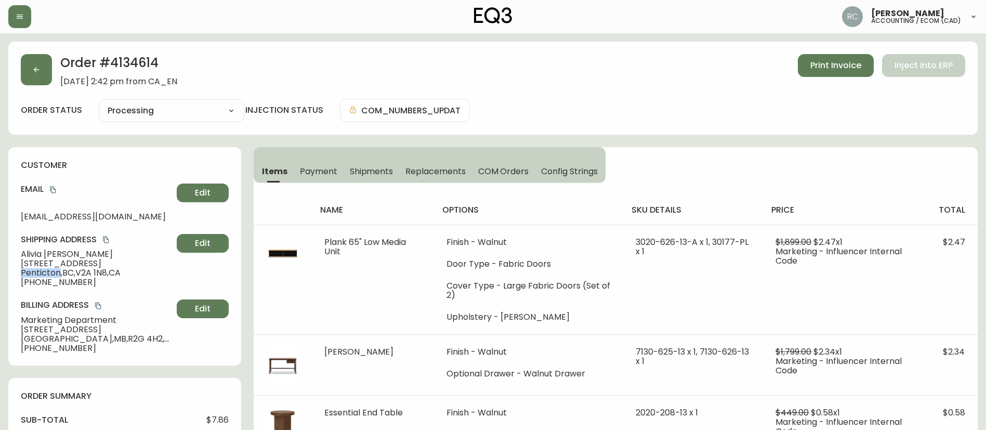
click at [46, 271] on span "Penticton , BC , V2A 1N8 , CA" at bounding box center [97, 272] width 152 height 9
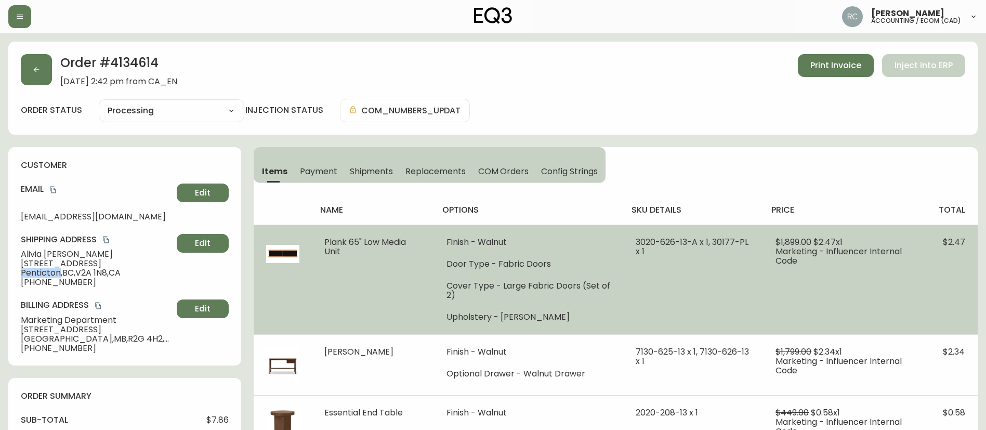
copy span "Penticton"
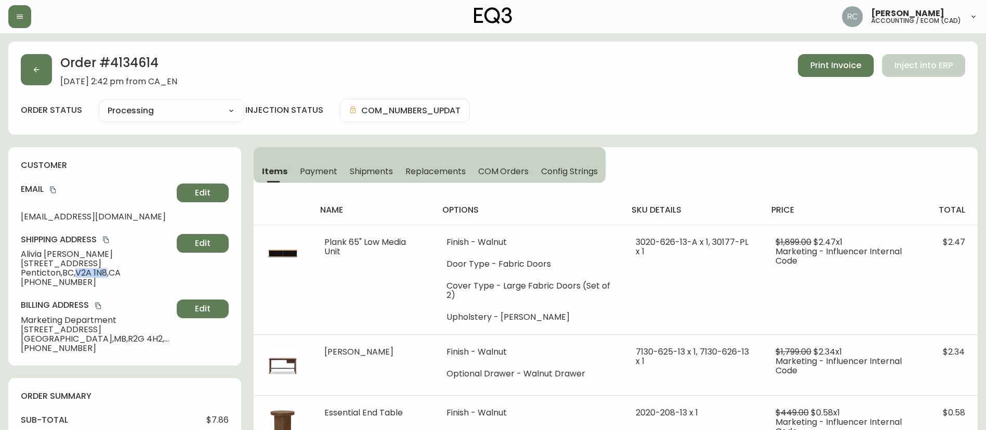
drag, startPoint x: 80, startPoint y: 276, endPoint x: 109, endPoint y: 269, distance: 30.3
click at [109, 269] on span "Penticton , BC , V2A 1N8 , CA" at bounding box center [97, 272] width 152 height 9
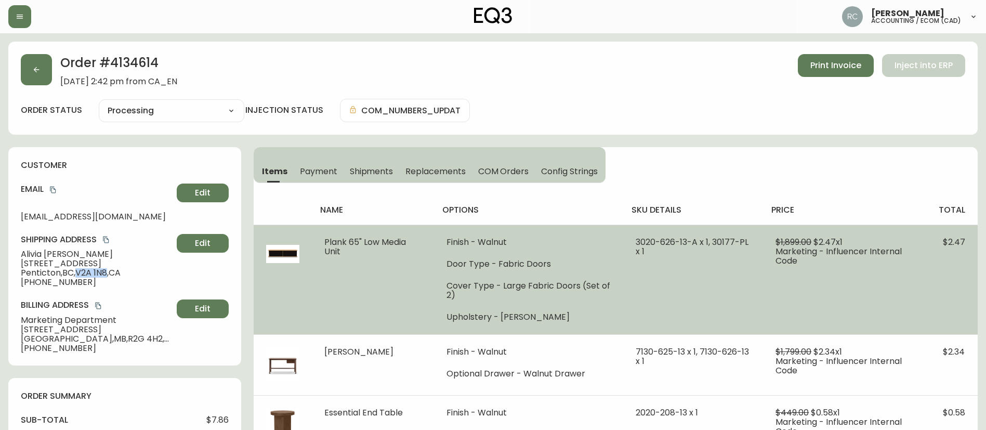
copy span "V2A 1N8"
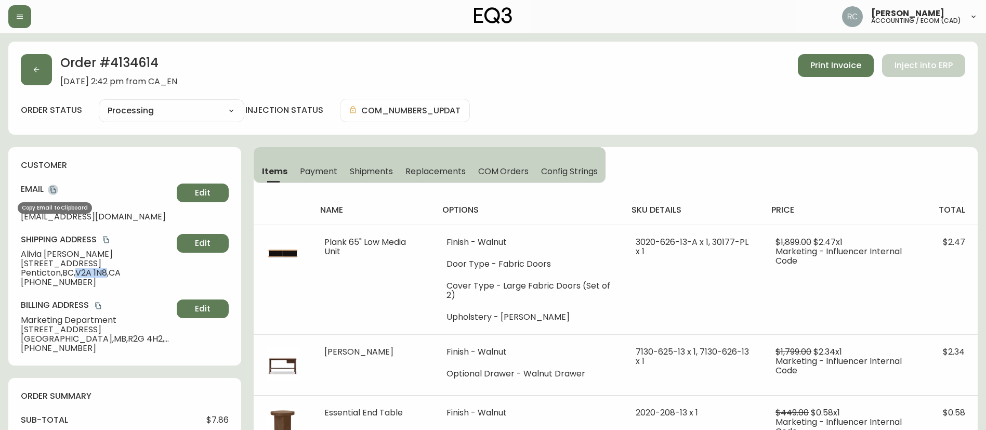
click at [51, 186] on icon "copy" at bounding box center [52, 189] width 7 height 7
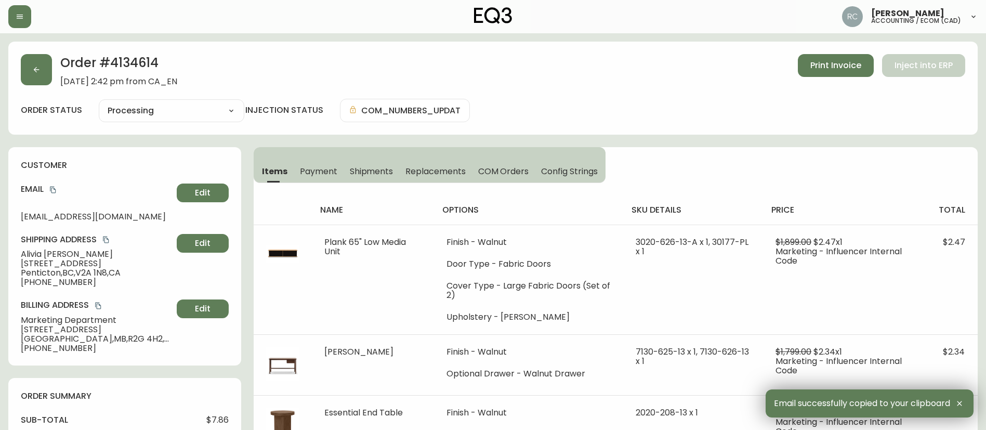
click at [39, 284] on span "+12505091459" at bounding box center [97, 282] width 152 height 9
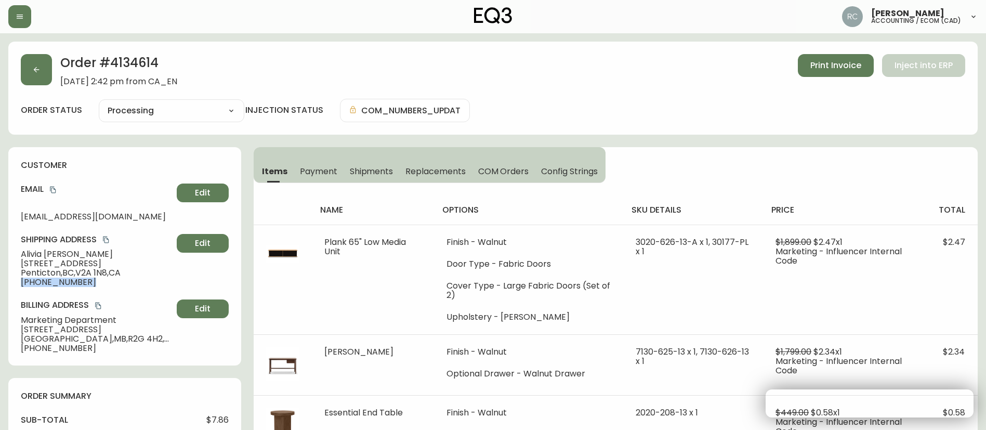
click at [39, 284] on span "+12505091459" at bounding box center [97, 282] width 152 height 9
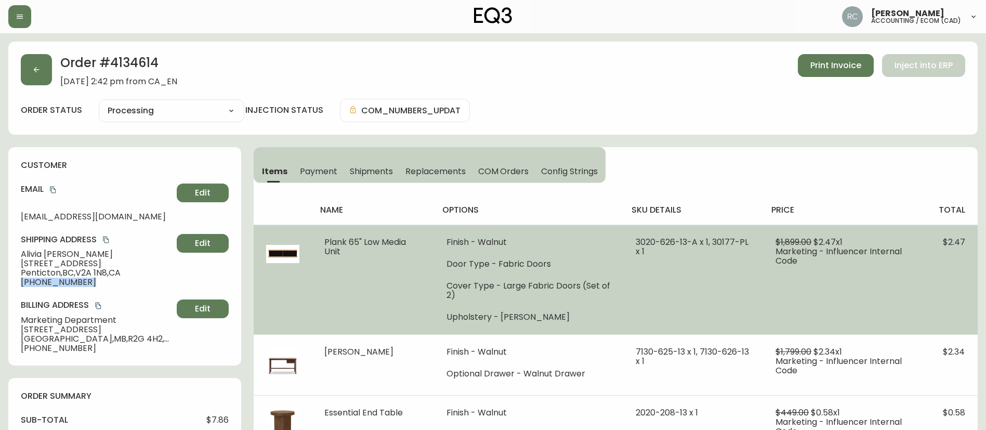
copy div "+12505091459 Edit"
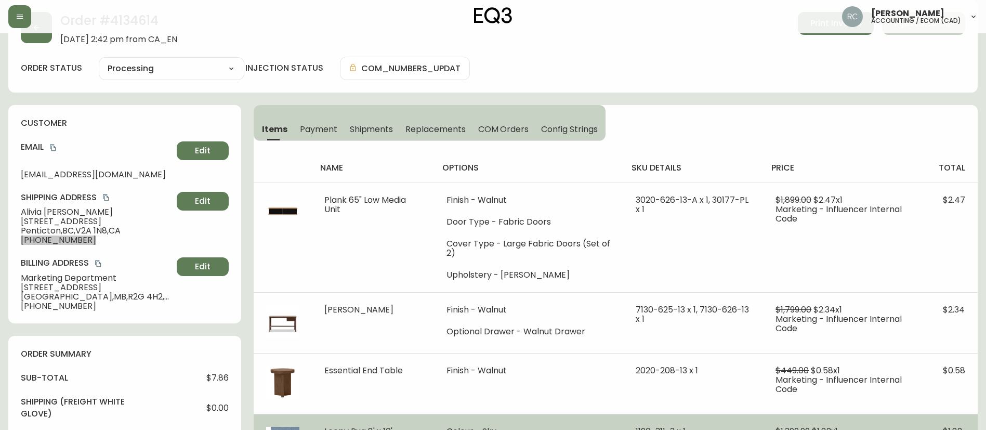
scroll to position [156, 0]
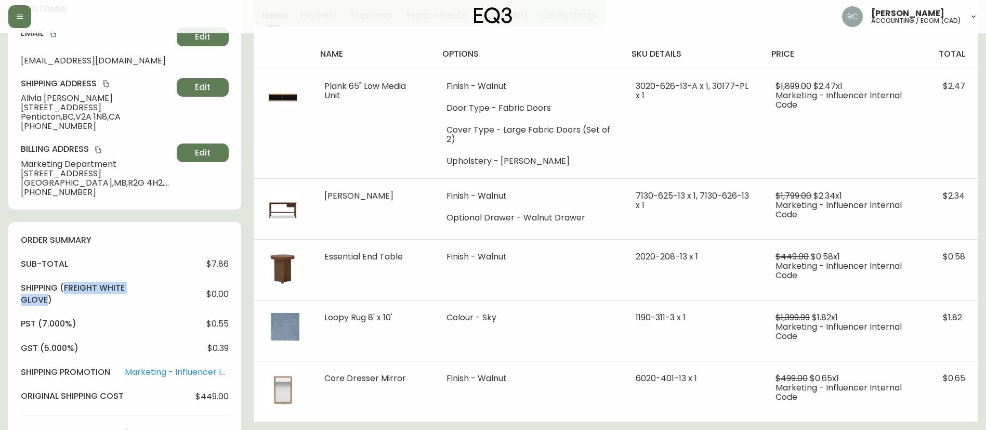
drag, startPoint x: 66, startPoint y: 291, endPoint x: 75, endPoint y: 300, distance: 13.2
click at [75, 300] on h4 "Shipping ( Freight White Glove )" at bounding box center [73, 293] width 104 height 23
copy h4 "Freight White Glove"
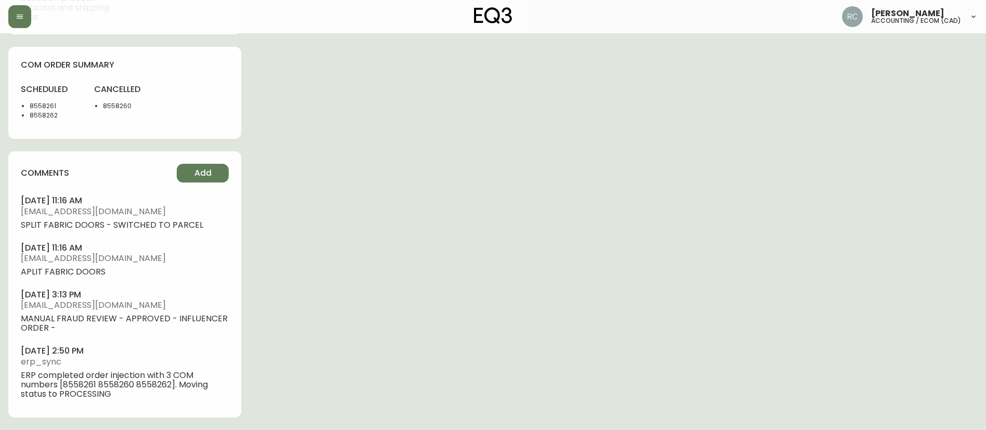
scroll to position [0, 0]
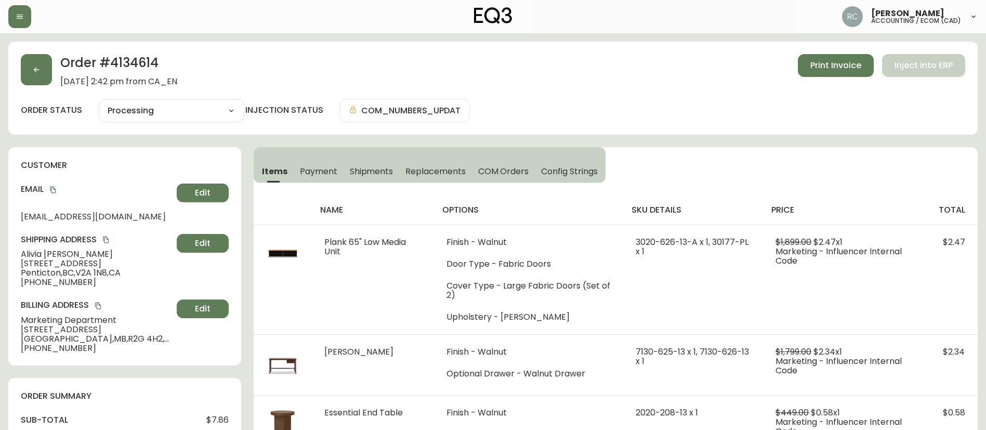
click at [128, 58] on h2 "Order # 4134614" at bounding box center [118, 65] width 117 height 23
click at [460, 47] on div "Order # 4134614 August 11, 2025 at 2:42 pm from CA_EN Print Invoice Inject into…" at bounding box center [493, 88] width 970 height 93
click at [126, 60] on h2 "Order # 4134614" at bounding box center [118, 65] width 117 height 23
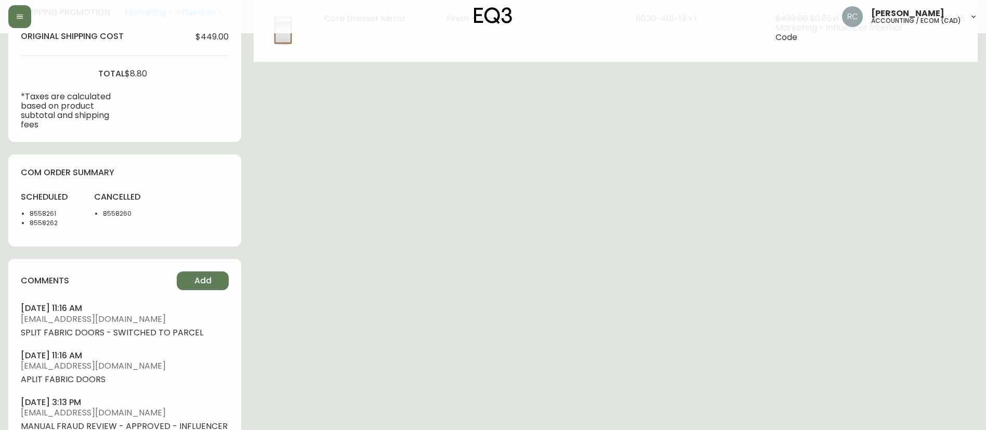
scroll to position [623, 0]
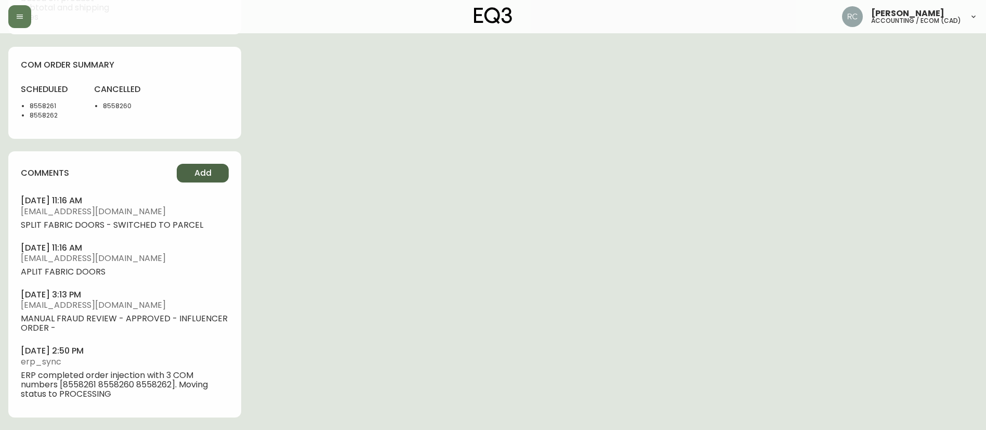
click at [196, 171] on span "Add" at bounding box center [202, 172] width 17 height 11
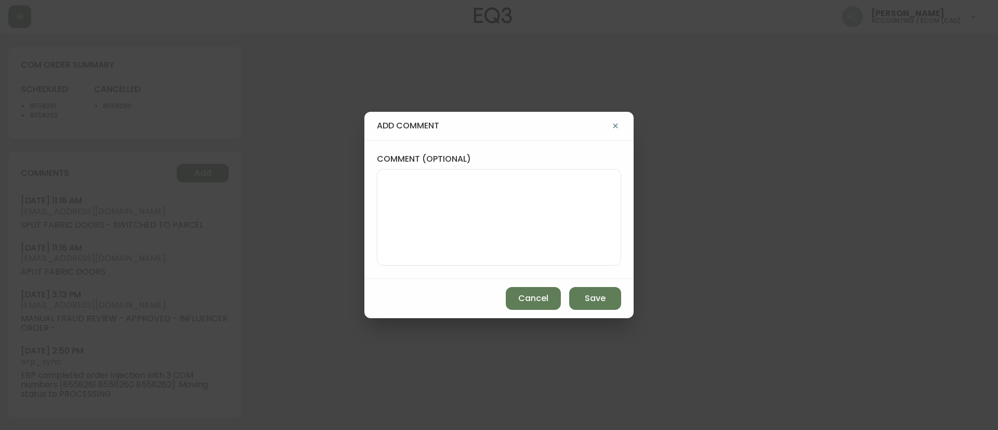
click at [411, 208] on textarea "comment (optional)" at bounding box center [499, 217] width 227 height 83
type textarea "cancelled fabric doors and switched to slatted walnut"
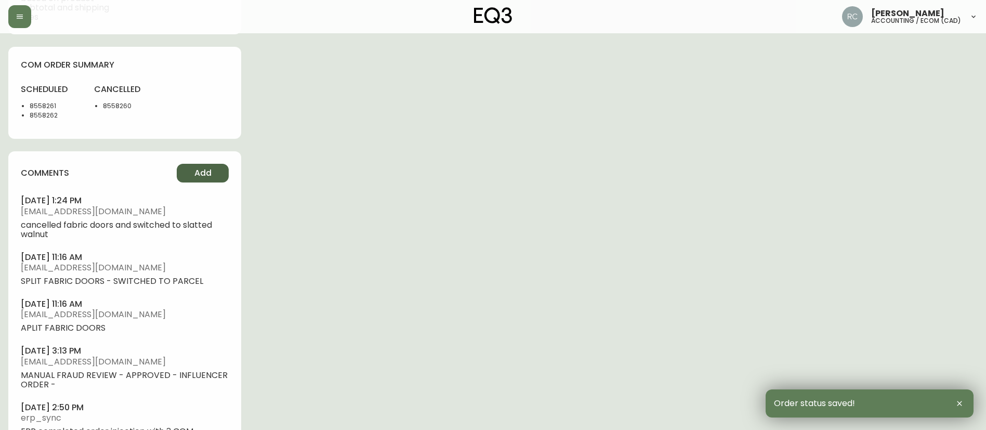
click at [199, 174] on span "Add" at bounding box center [202, 172] width 17 height 11
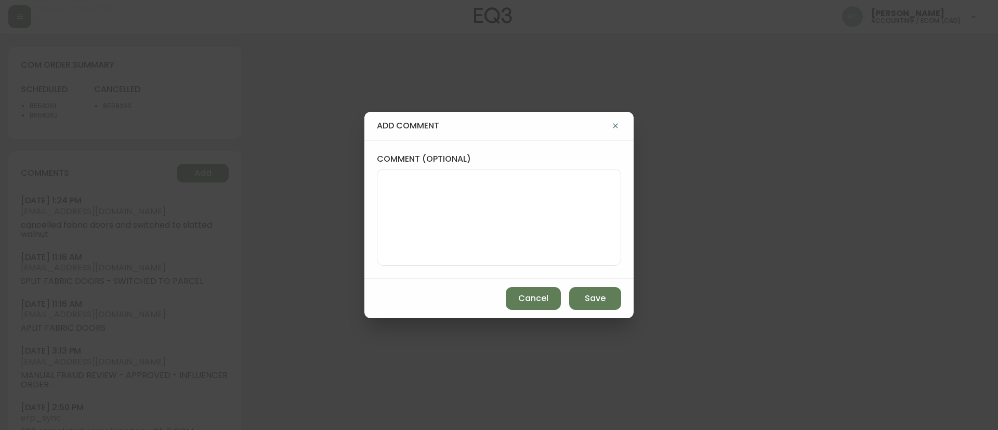
click at [504, 226] on textarea "comment (optional)" at bounding box center [499, 217] width 227 height 83
paste textarea "8562168"
type textarea "CPQ NEW COM 8562168"
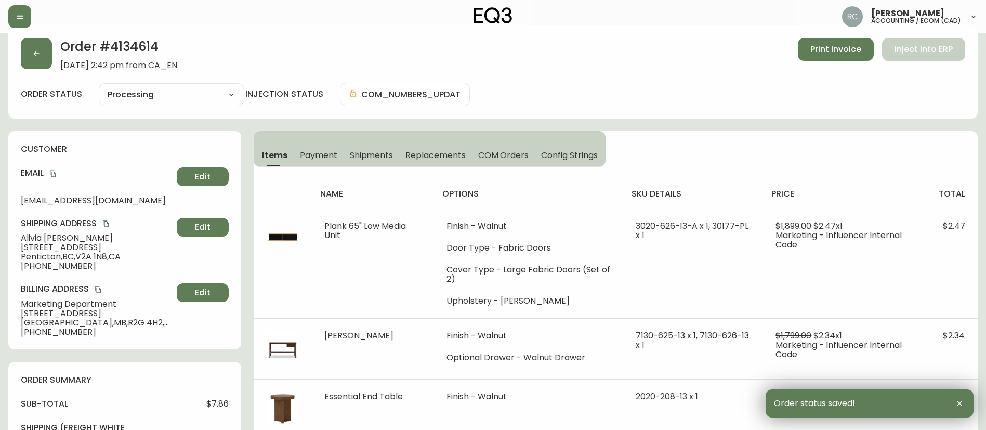
scroll to position [0, 0]
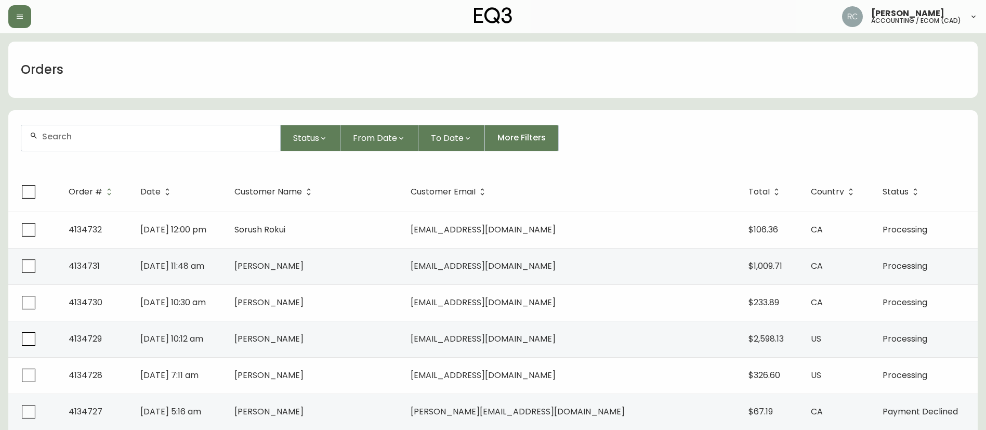
click at [256, 135] on input "text" at bounding box center [157, 137] width 230 height 10
paste input "4134639"
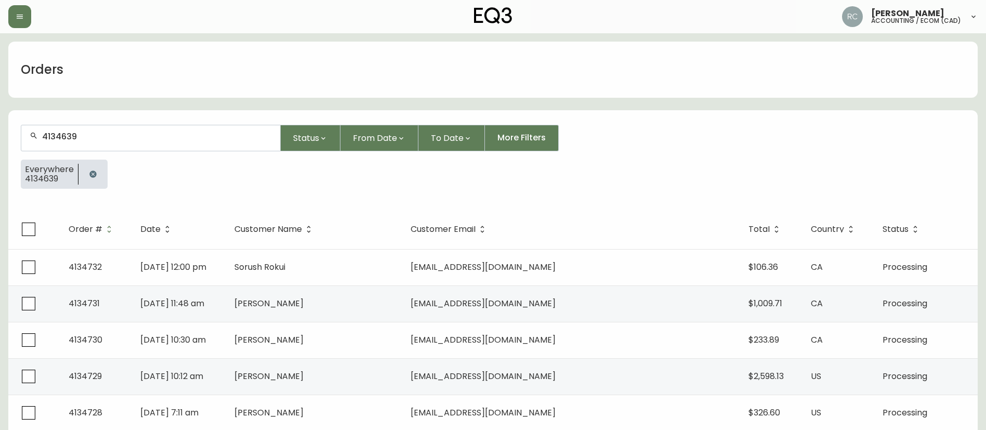
type input "4134639"
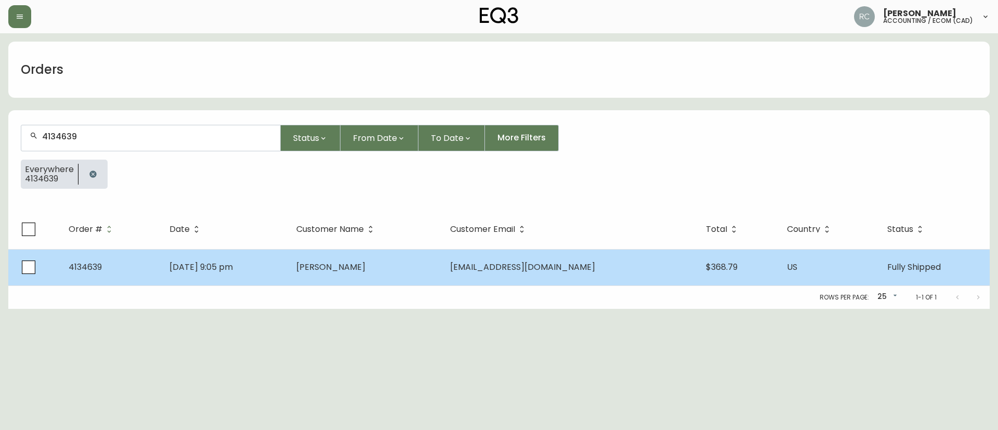
click at [366, 261] on span "[PERSON_NAME]" at bounding box center [330, 267] width 69 height 12
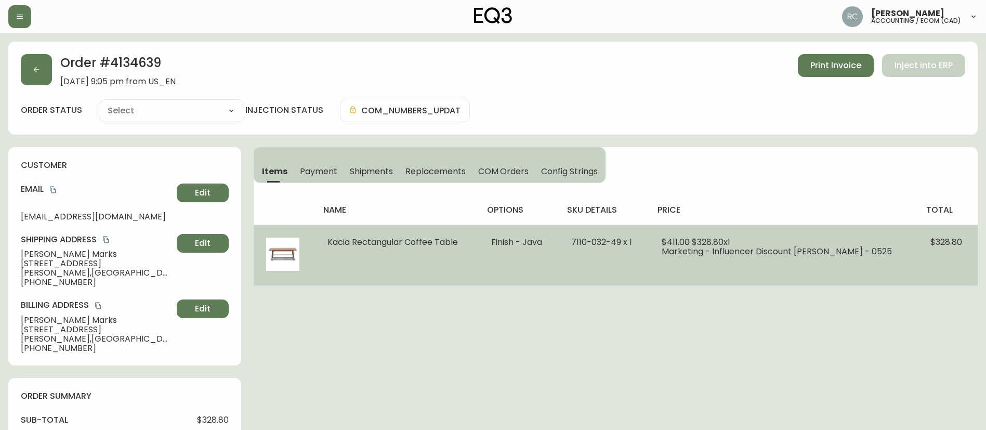
type input "Fully Shipped"
select select "FULLY_SHIPPED"
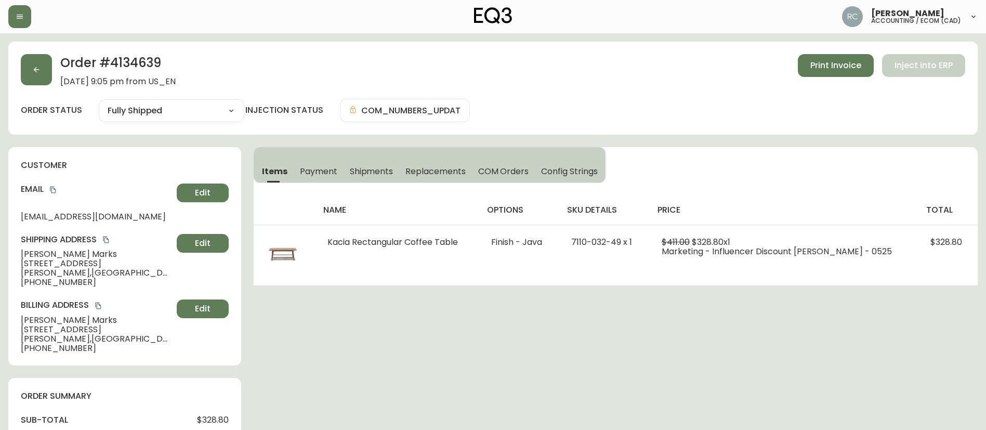
click at [324, 161] on button "Payment" at bounding box center [319, 171] width 50 height 23
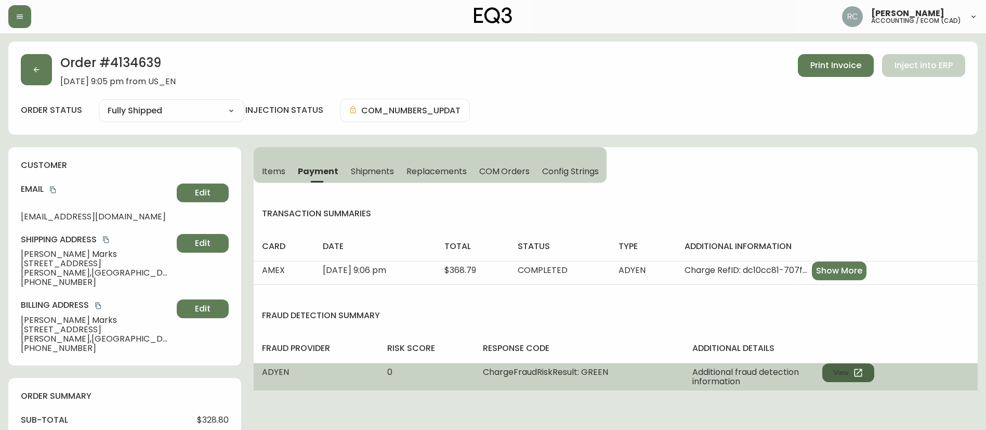
click at [841, 368] on button "View" at bounding box center [849, 372] width 52 height 19
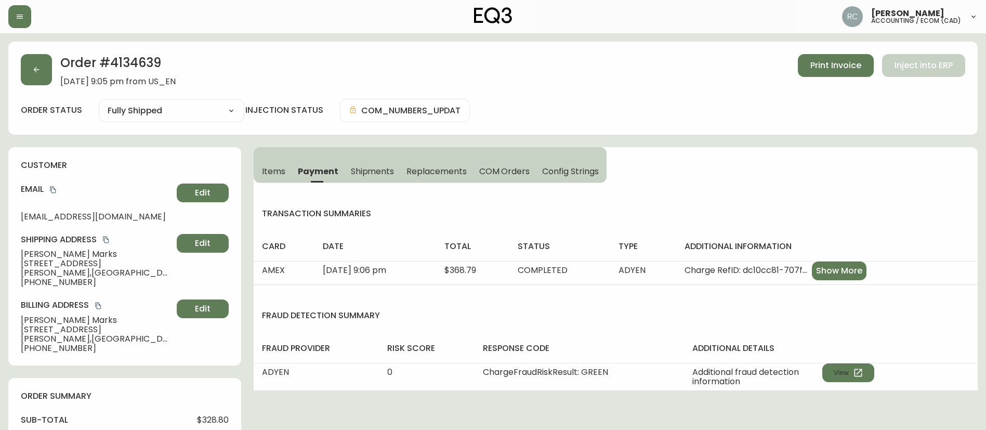
click at [136, 59] on h2 "Order # 4134639" at bounding box center [117, 65] width 115 height 23
copy h2 "4134639"
drag, startPoint x: 292, startPoint y: 178, endPoint x: 285, endPoint y: 176, distance: 6.6
click at [285, 176] on div "Items Payment Shipments Replacements COM Orders Config Strings" at bounding box center [430, 171] width 353 height 23
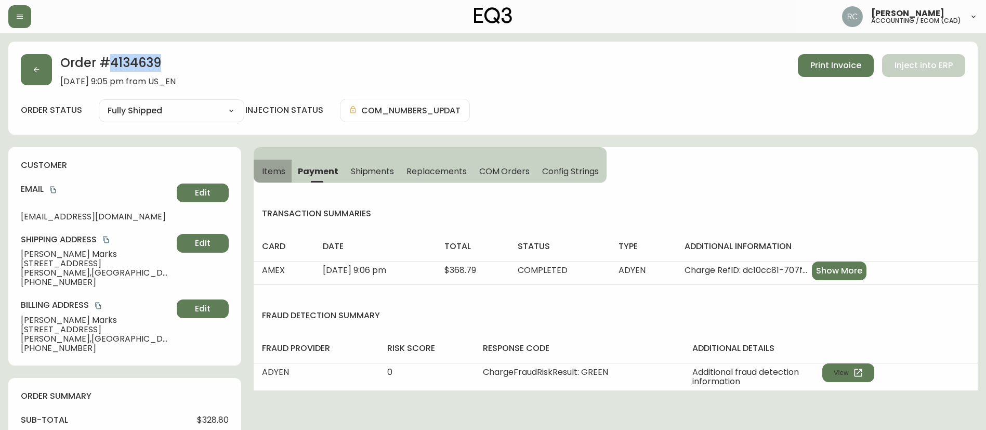
click at [285, 176] on button "Items" at bounding box center [273, 171] width 38 height 23
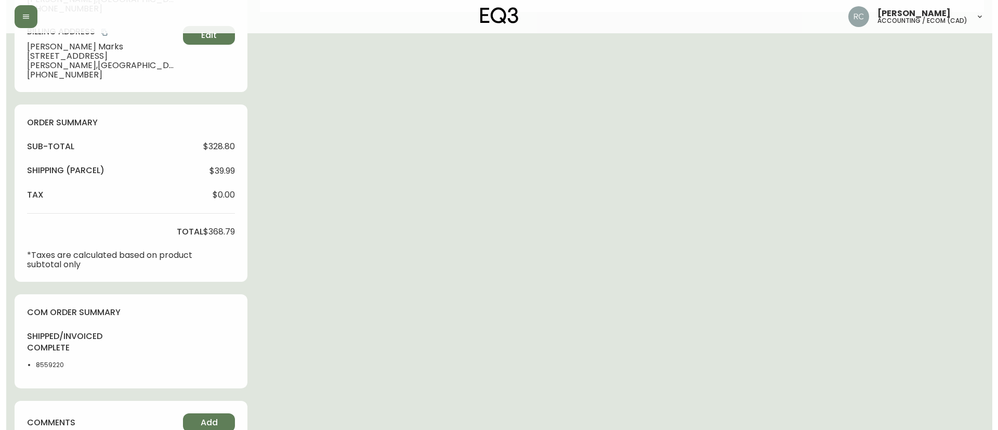
scroll to position [416, 0]
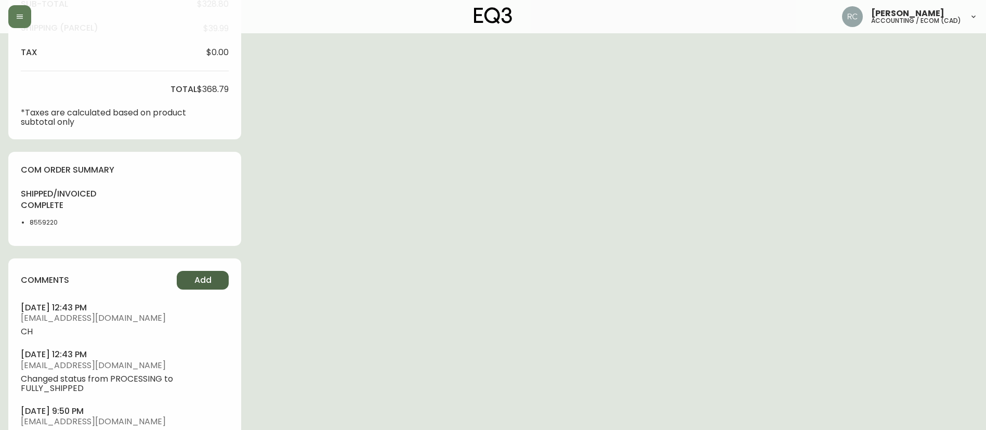
click at [195, 272] on button "Add" at bounding box center [203, 280] width 52 height 19
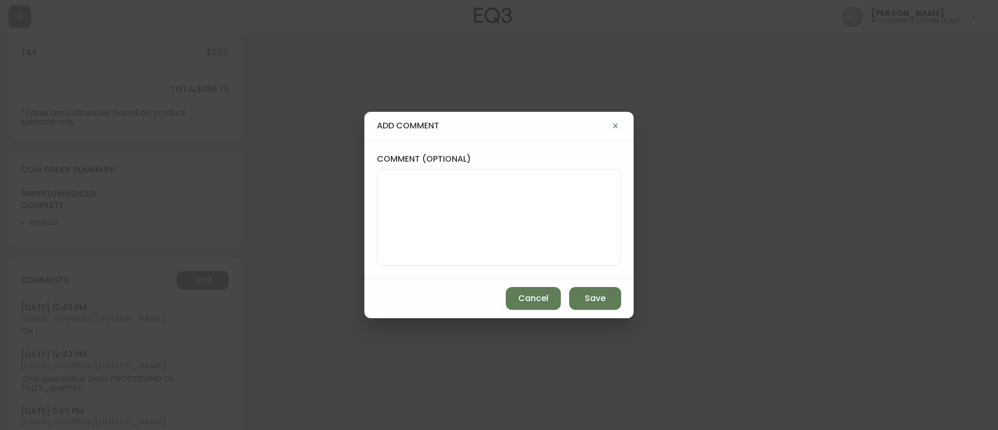
click at [544, 215] on textarea "comment (optional)" at bounding box center [499, 217] width 227 height 83
paste textarea "COMPENSATION TO KEEP AS-IS TICKET# 820482 ORD# 4134639 SKU: 7110-032-49 REASON:…"
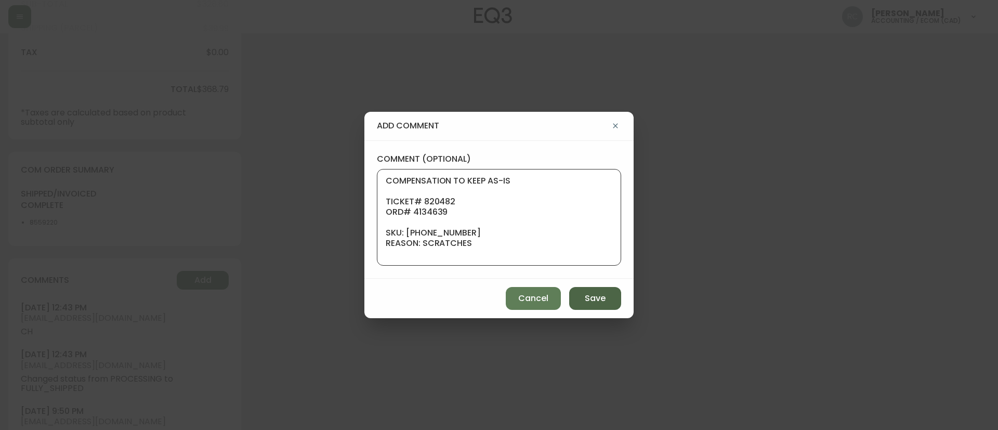
scroll to position [125, 0]
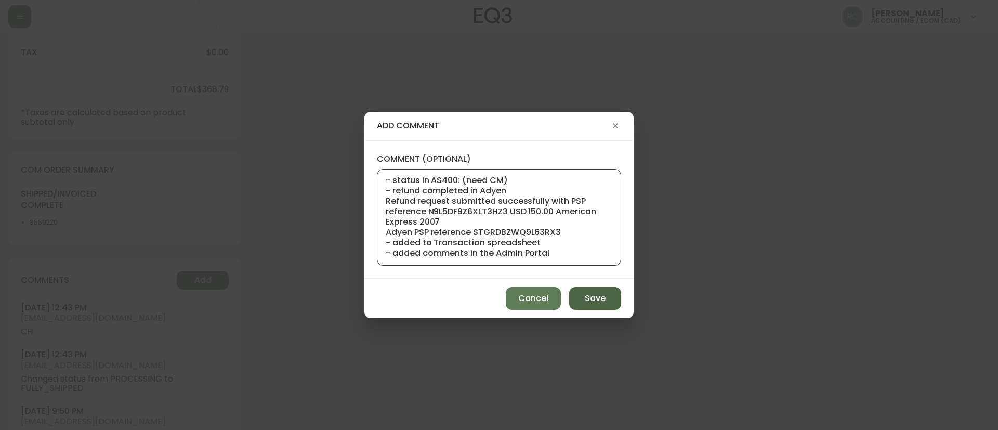
type textarea "COMPENSATION TO KEEP AS-IS TICKET# 820482 ORD# 4134639 SKU: 7110-032-49 REASON:…"
click at [579, 304] on button "Save" at bounding box center [595, 298] width 52 height 23
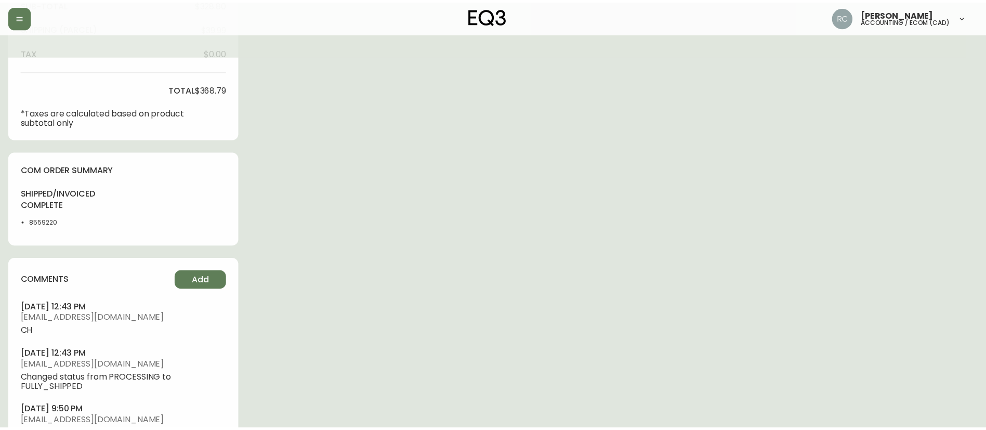
scroll to position [0, 0]
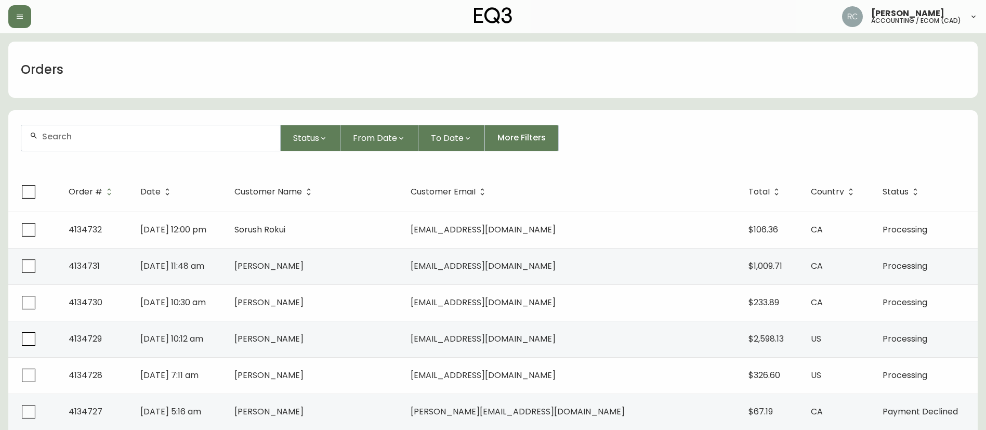
click at [200, 134] on input "text" at bounding box center [157, 137] width 230 height 10
paste input "4134639"
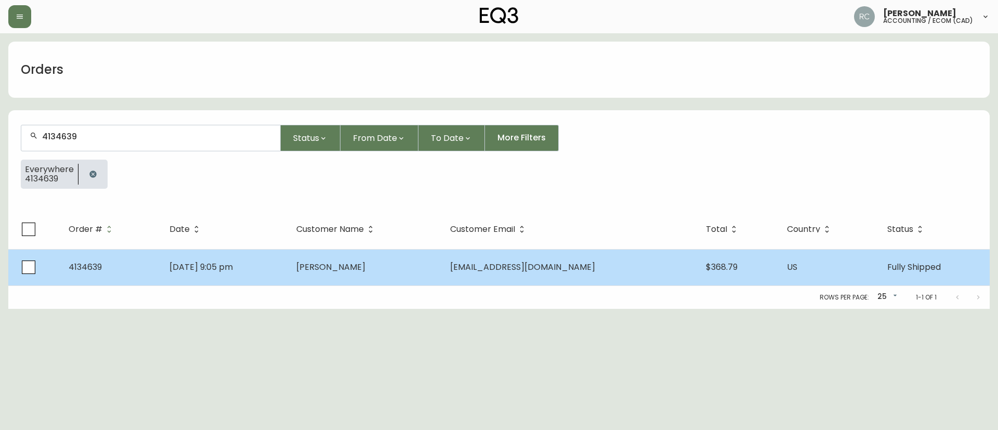
type input "4134639"
click at [266, 265] on td "[DATE] 9:05 pm" at bounding box center [224, 267] width 126 height 36
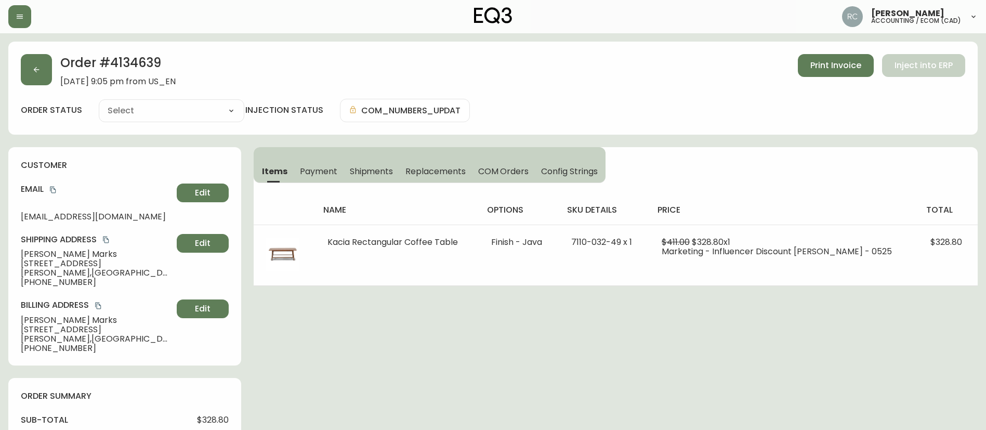
type input "Fully Shipped"
select select "FULLY_SHIPPED"
click at [58, 259] on span "[STREET_ADDRESS]" at bounding box center [97, 263] width 152 height 9
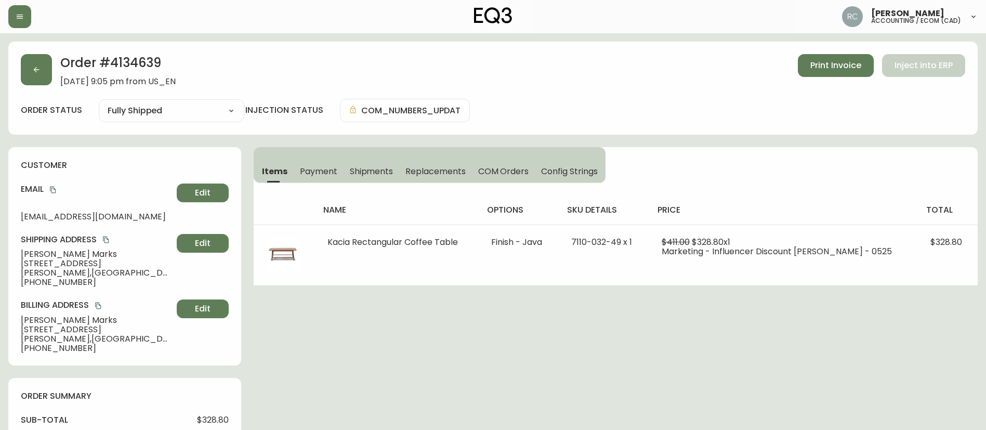
click at [53, 251] on span "[PERSON_NAME]" at bounding box center [97, 254] width 152 height 9
copy span "[PERSON_NAME]"
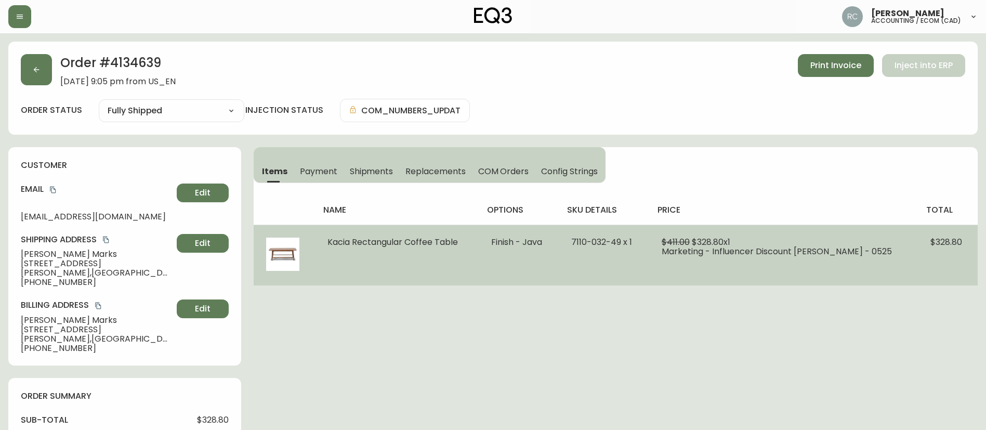
click at [433, 244] on span "Kacia Rectangular Coffee Table" at bounding box center [393, 242] width 130 height 12
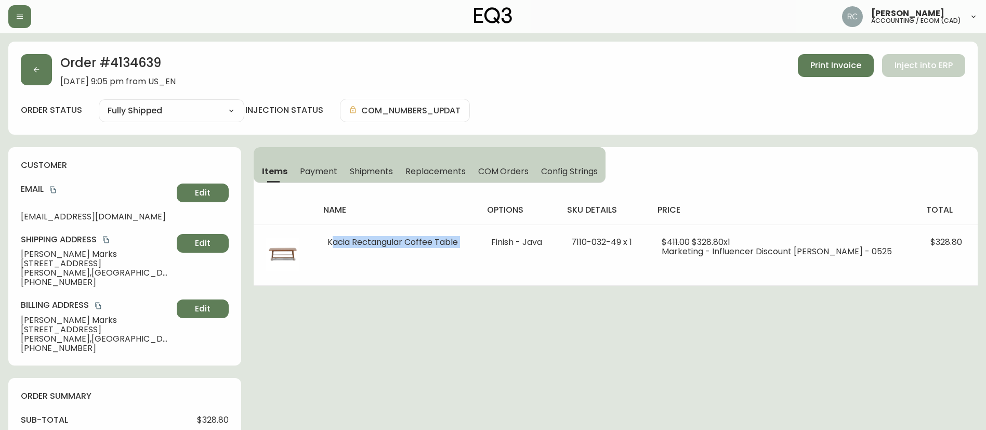
copy span "Kacia Rectangular Coffee Table"
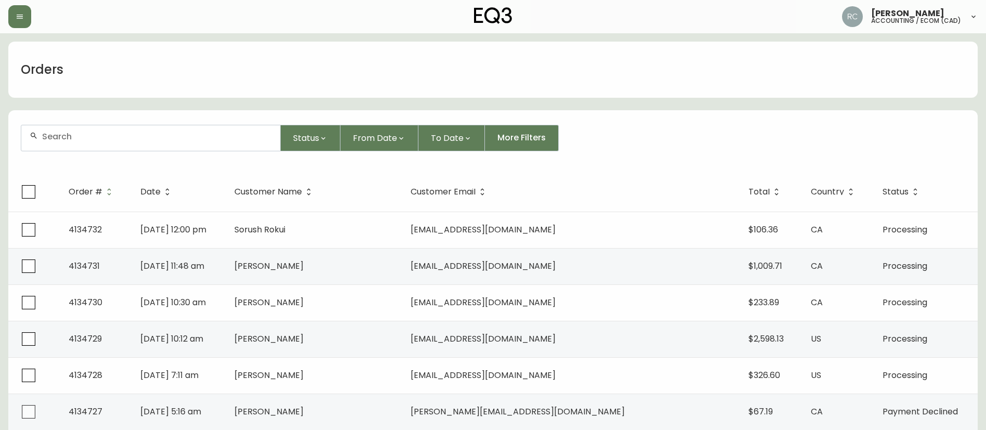
click at [171, 146] on div at bounding box center [150, 137] width 259 height 25
paste input "RTN# 1041918435 ORIGINAL ORD# 1041685934 CUST# 1041685934 TICKET# 821047 TOTAL …"
click at [110, 127] on div "RTN# 1041918435 ORIGINAL ORD# 1041685934 CUST# 1041685934 TICKET# 821047 TOTAL …" at bounding box center [150, 137] width 259 height 25
paste input "4132583"
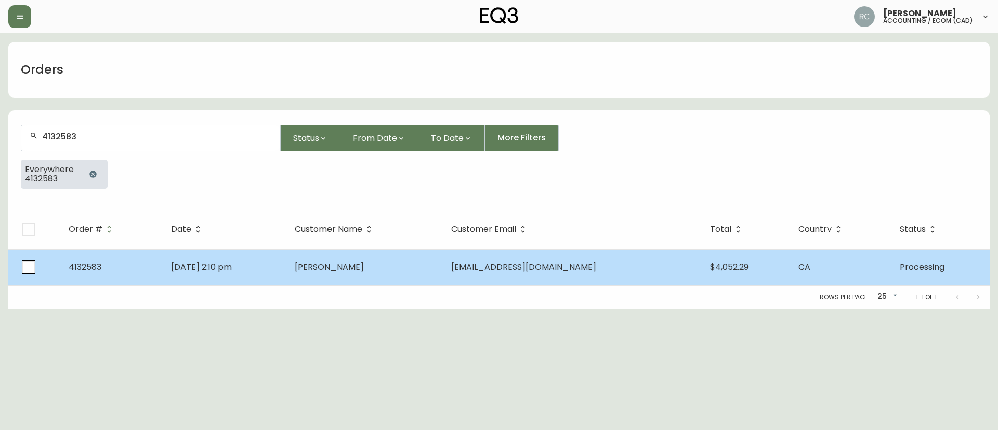
type input "4132583"
click at [263, 262] on td "[DATE] 2:10 pm" at bounding box center [225, 267] width 124 height 36
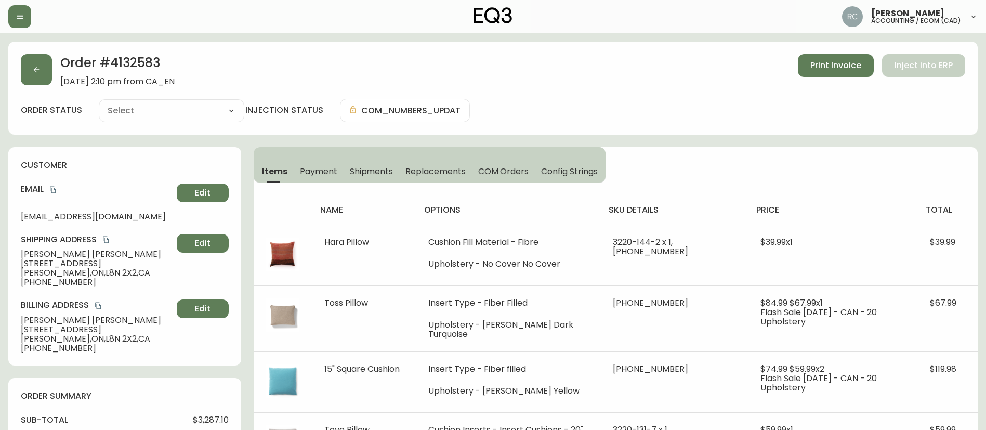
type input "Processing"
select select "PROCESSING"
click at [139, 56] on h2 "Order # 4132583" at bounding box center [117, 65] width 114 height 23
click at [41, 252] on span "[PERSON_NAME]" at bounding box center [97, 254] width 152 height 9
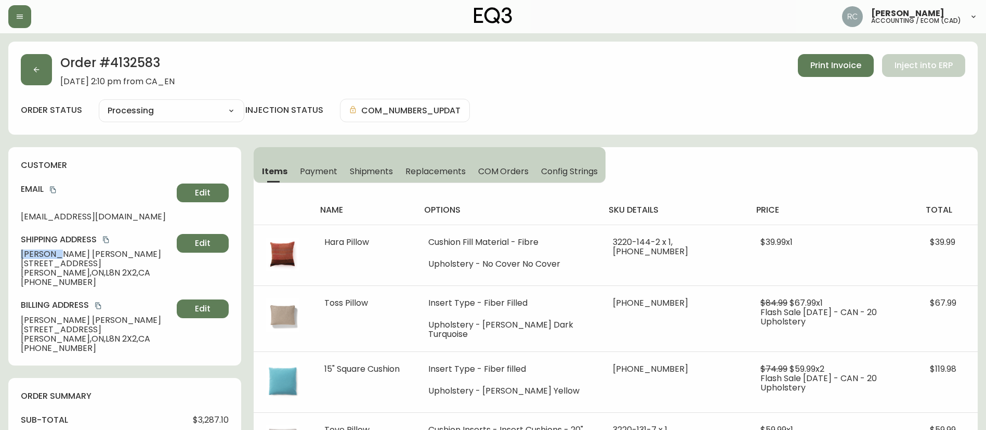
click at [41, 252] on span "[PERSON_NAME]" at bounding box center [97, 254] width 152 height 9
copy span "[PERSON_NAME]"
click at [41, 259] on span "[STREET_ADDRESS]" at bounding box center [97, 263] width 152 height 9
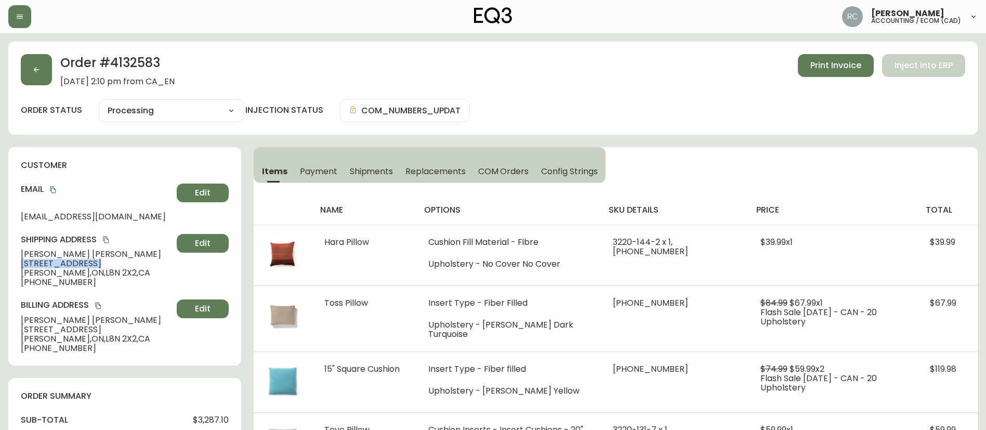
click at [41, 259] on span "[STREET_ADDRESS]" at bounding box center [97, 263] width 152 height 9
click at [129, 53] on div "Order # 4132583 April 22, 2025 at 2:10 pm from CA_EN Print Invoice Inject into …" at bounding box center [493, 88] width 970 height 93
click at [128, 61] on h2 "Order # 4132583" at bounding box center [117, 65] width 114 height 23
copy h2 "4132583"
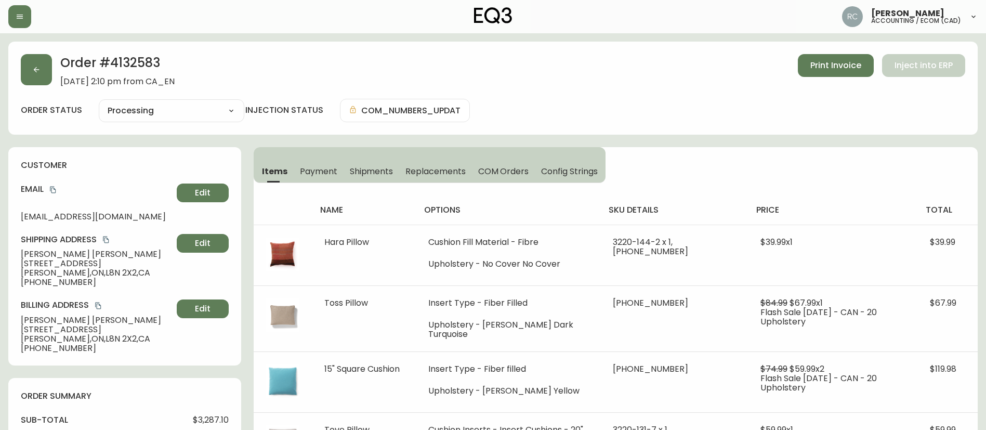
click at [35, 254] on span "Richard Thoman" at bounding box center [97, 254] width 152 height 9
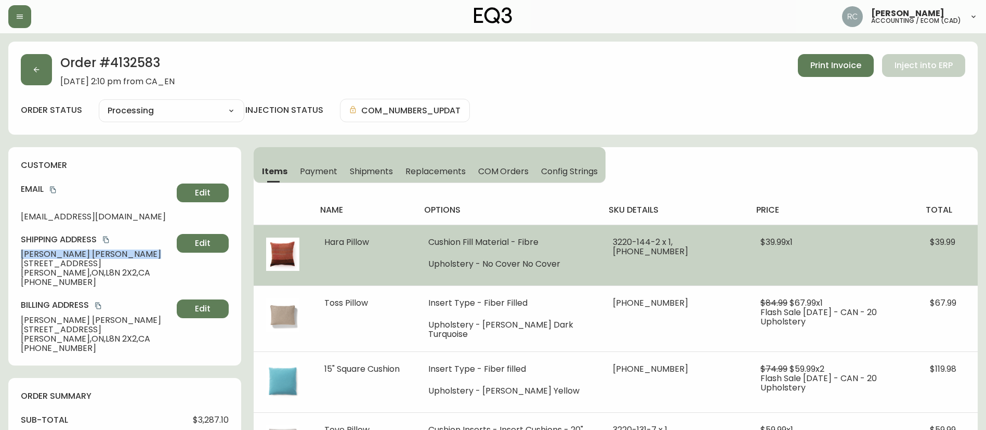
copy span "Richard Thoman"
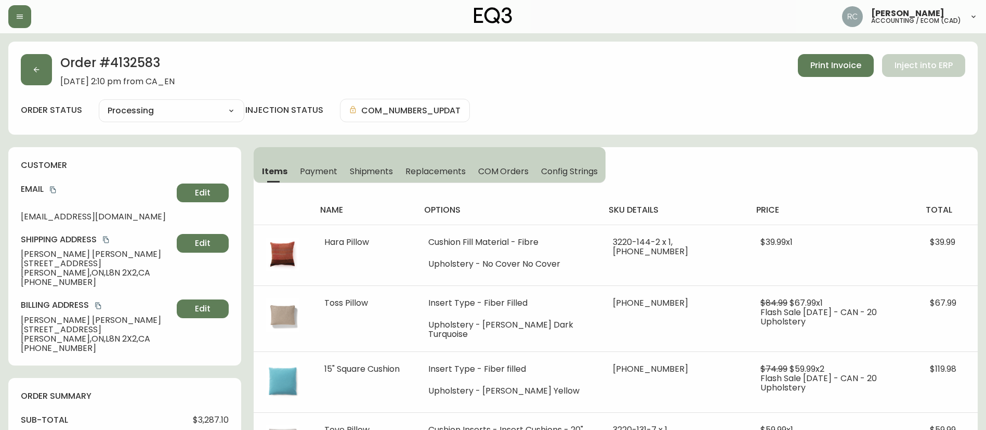
click at [68, 260] on span "[STREET_ADDRESS]" at bounding box center [97, 263] width 152 height 9
click at [67, 260] on span "[STREET_ADDRESS]" at bounding box center [97, 263] width 152 height 9
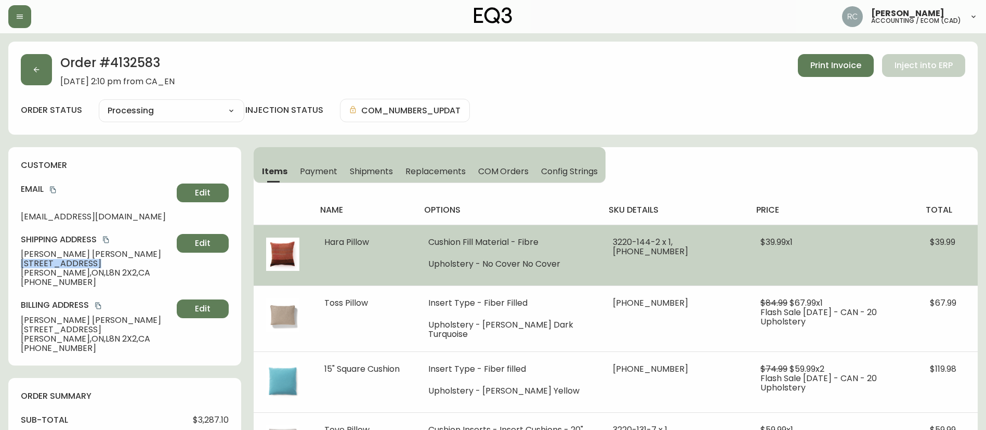
copy span "[STREET_ADDRESS]"
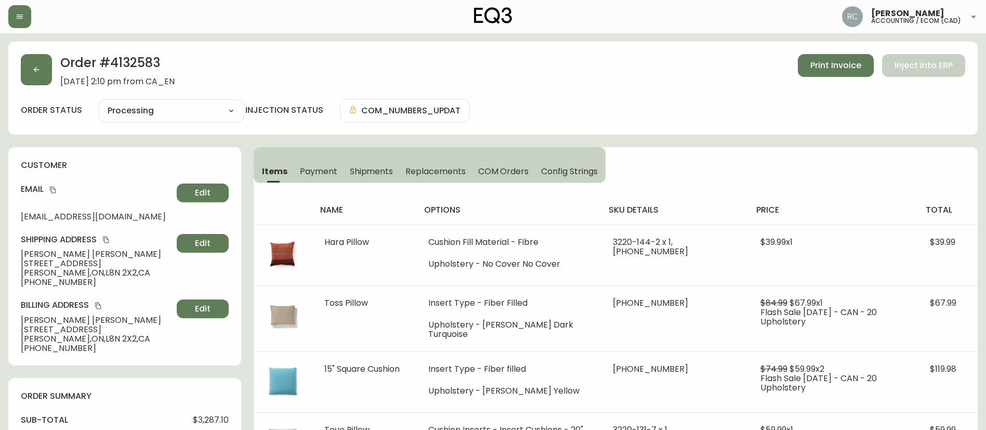
click at [50, 274] on span "Hamilton , ON , L8N 2X2 , CA" at bounding box center [97, 272] width 152 height 9
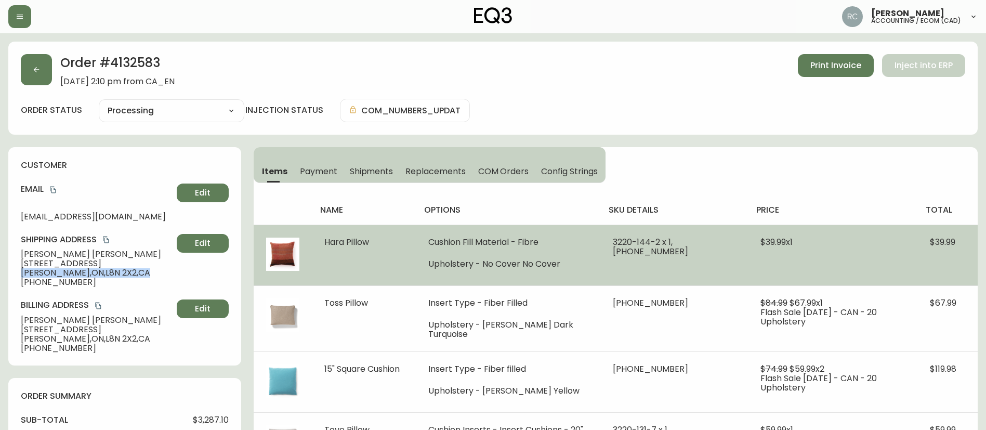
copy span "Hamilton , ON , L8N 2X2 , CA"
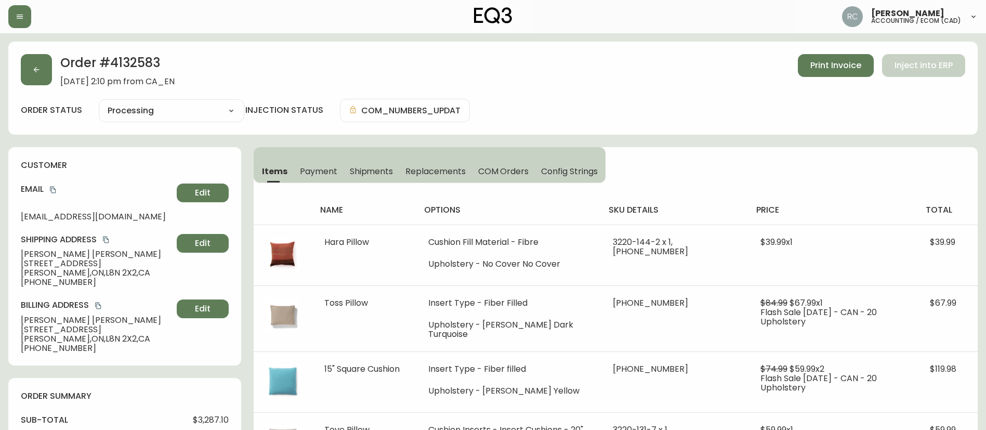
click at [47, 282] on span "[PHONE_NUMBER]" at bounding box center [97, 282] width 152 height 9
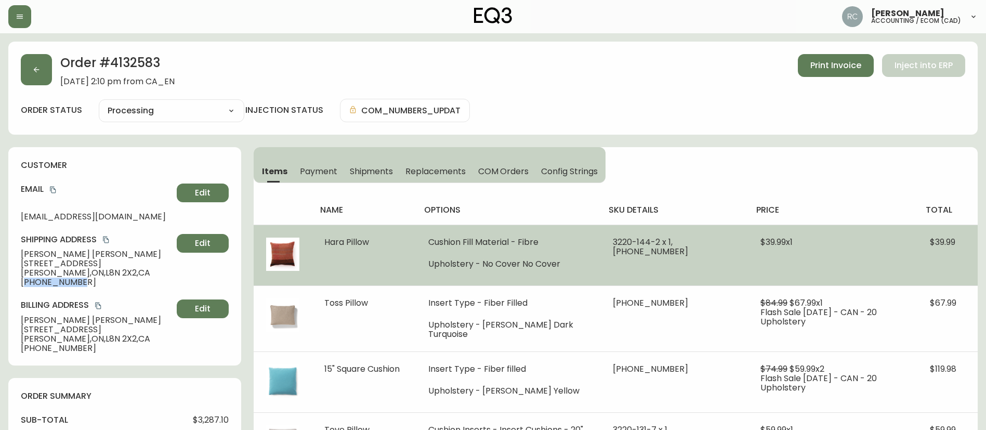
copy span "19052200878"
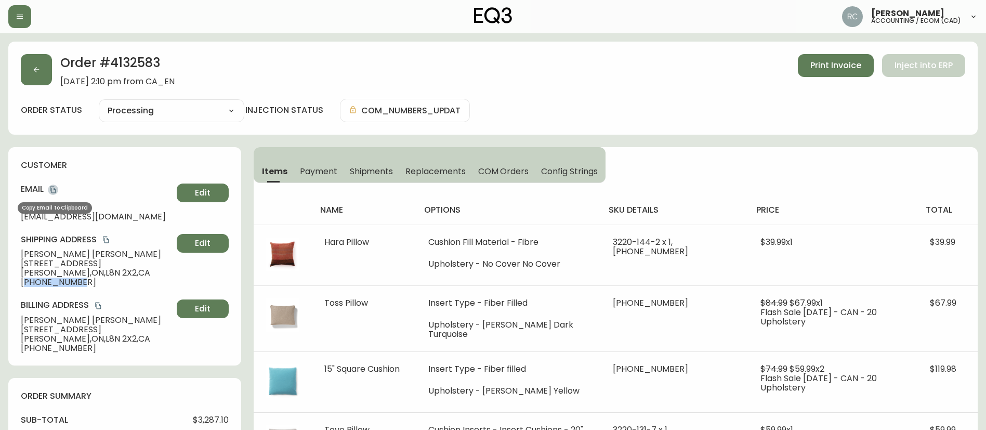
click at [56, 191] on icon "copy" at bounding box center [53, 190] width 6 height 7
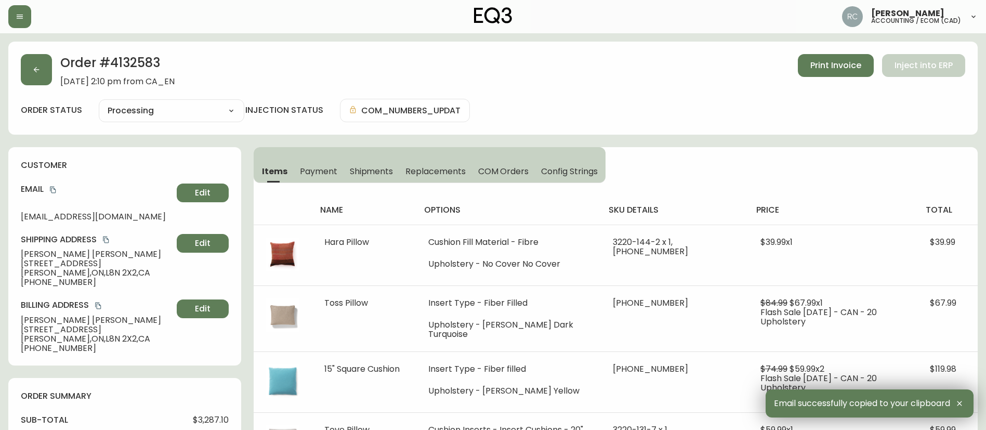
click at [136, 60] on h2 "Order # 4132583" at bounding box center [117, 65] width 114 height 23
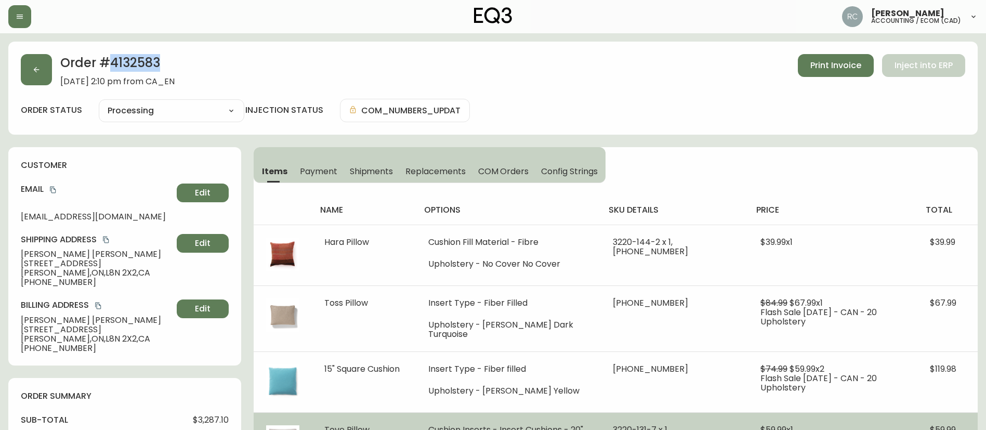
copy h2 "4132583"
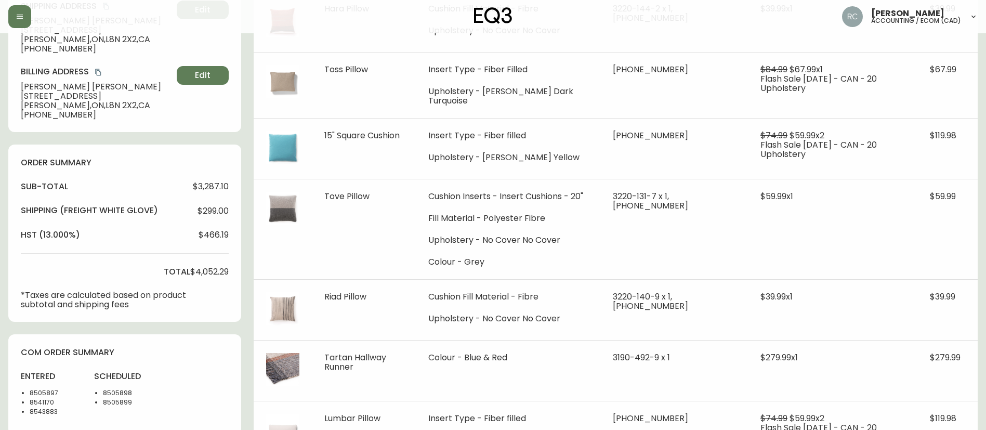
scroll to position [260, 0]
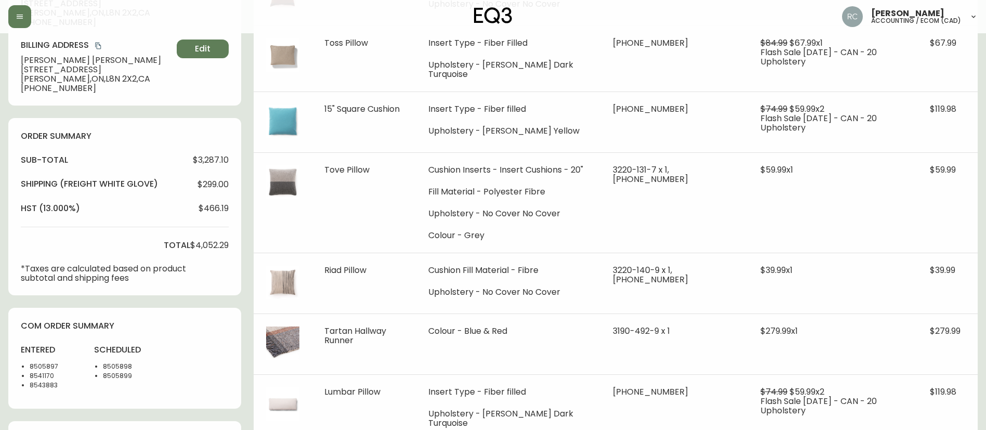
click at [211, 185] on span "$299.00" at bounding box center [213, 184] width 31 height 9
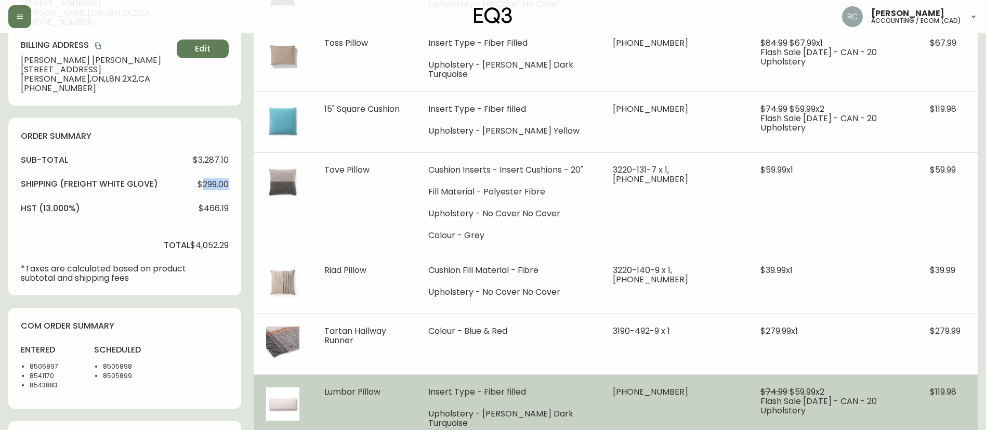
copy span "299.00"
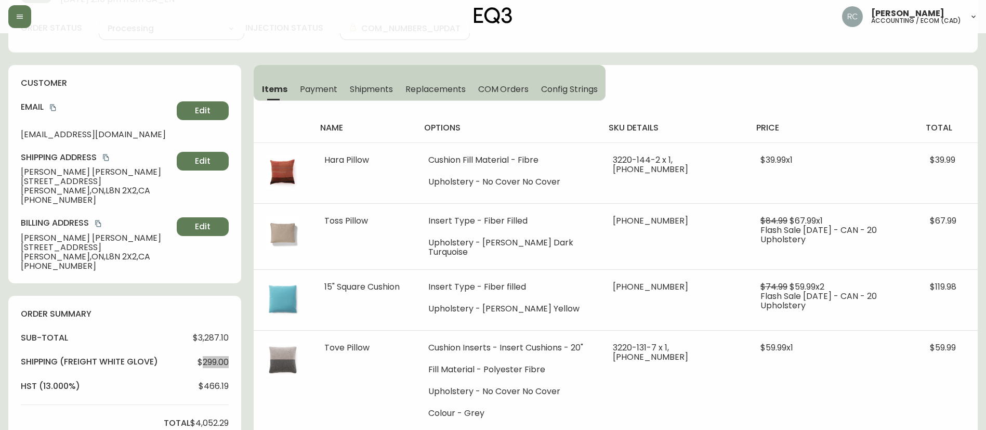
scroll to position [0, 0]
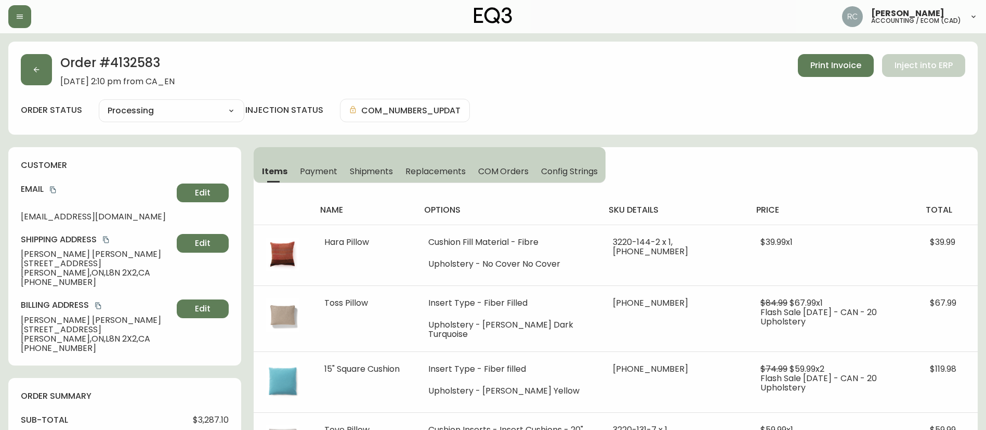
click at [118, 67] on h2 "Order # 4132583" at bounding box center [117, 65] width 114 height 23
copy h2 "4132583"
type input "Processing"
select select "PROCESSING"
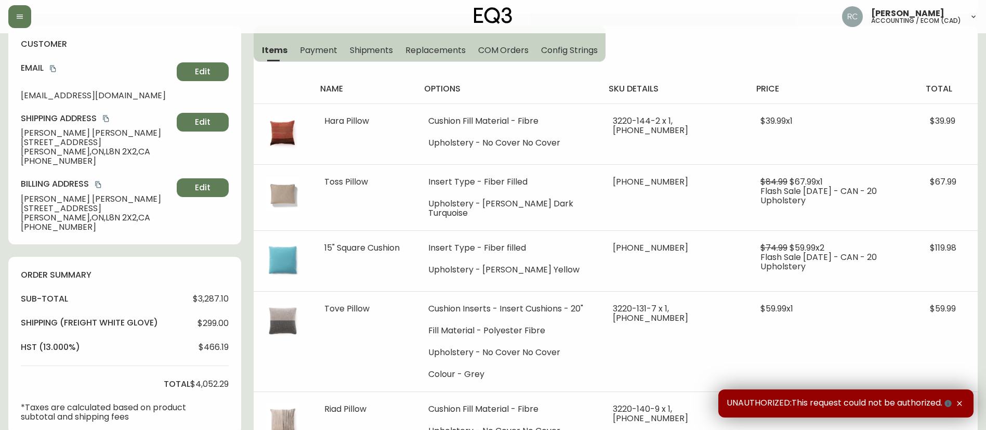
scroll to position [364, 0]
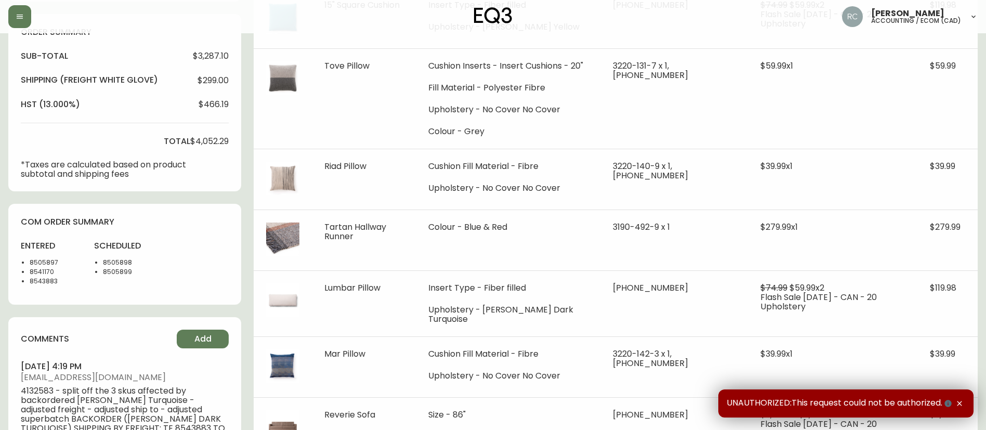
click at [120, 264] on li "8505898" at bounding box center [129, 262] width 52 height 9
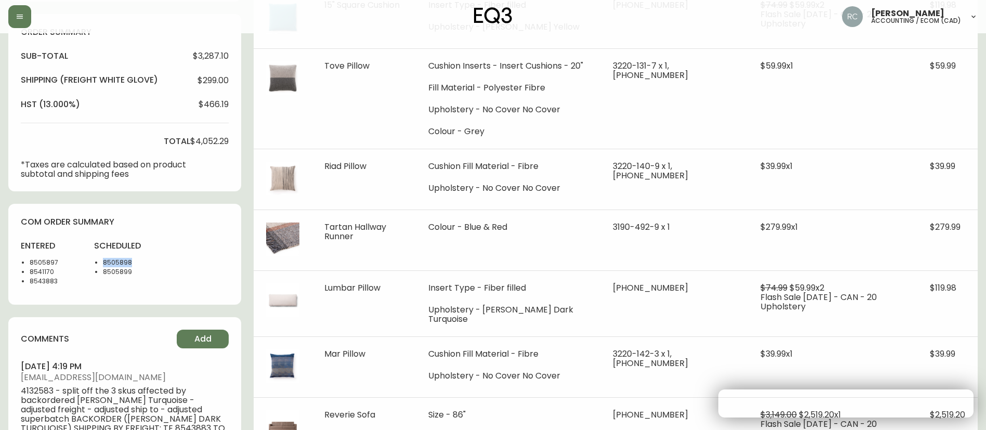
copy li "8505898"
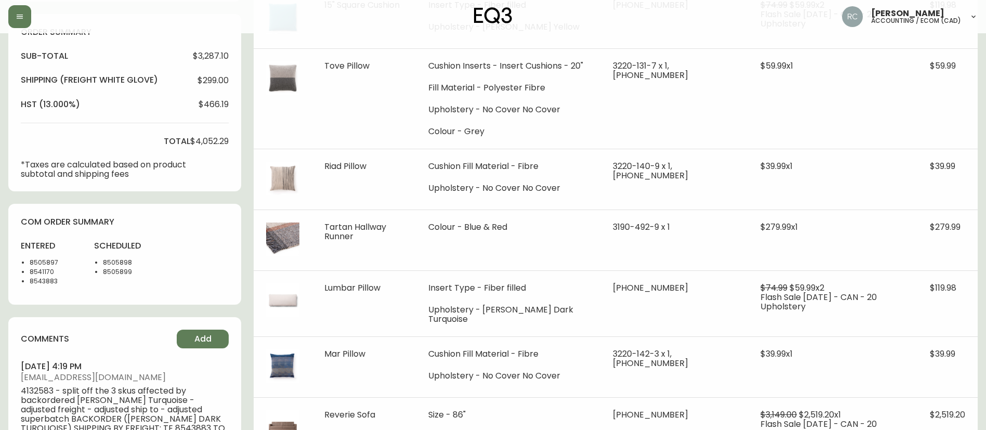
click at [35, 260] on li "8505897" at bounding box center [56, 262] width 52 height 9
copy li "8505897"
click at [40, 272] on li "8541170" at bounding box center [56, 271] width 52 height 9
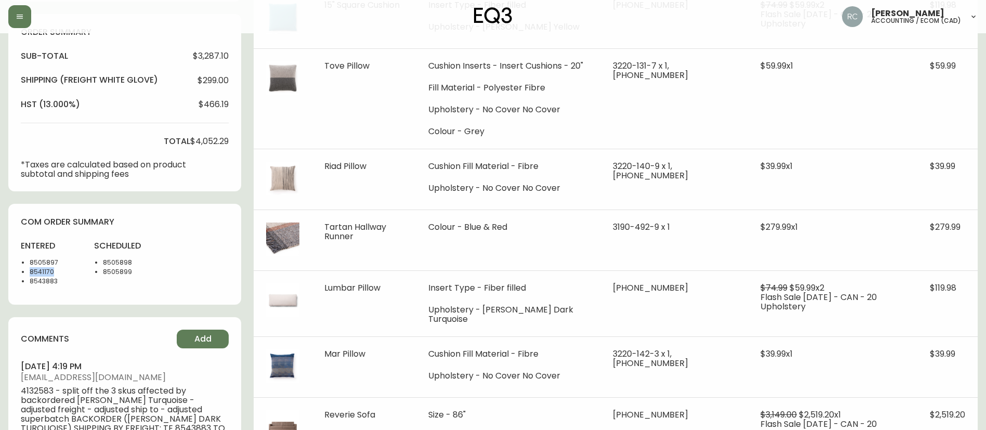
copy li "8541170"
click at [46, 282] on li "8543883" at bounding box center [56, 281] width 52 height 9
click at [46, 281] on li "8543883" at bounding box center [56, 281] width 52 height 9
copy li "8543883"
click at [33, 269] on li "8541170" at bounding box center [56, 271] width 52 height 9
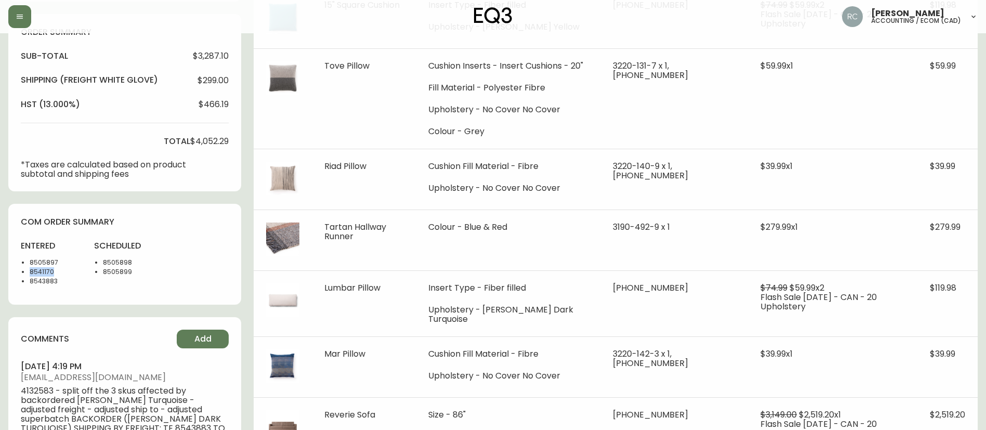
click at [33, 269] on li "8541170" at bounding box center [56, 271] width 52 height 9
copy li "8541170"
click at [44, 260] on li "8505897" at bounding box center [56, 262] width 52 height 9
drag, startPoint x: 44, startPoint y: 260, endPoint x: 28, endPoint y: 262, distance: 15.6
click at [43, 260] on li "8505897" at bounding box center [56, 262] width 52 height 9
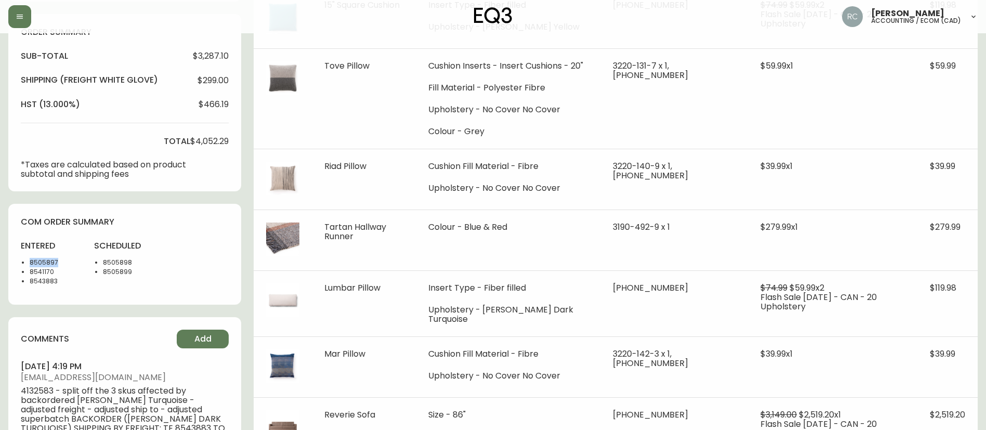
copy li "8505897"
click at [32, 279] on li "8543883" at bounding box center [56, 281] width 52 height 9
drag, startPoint x: 63, startPoint y: 282, endPoint x: 27, endPoint y: 264, distance: 40.5
click at [27, 264] on ul "8505897 8541170 8543883" at bounding box center [51, 272] width 61 height 28
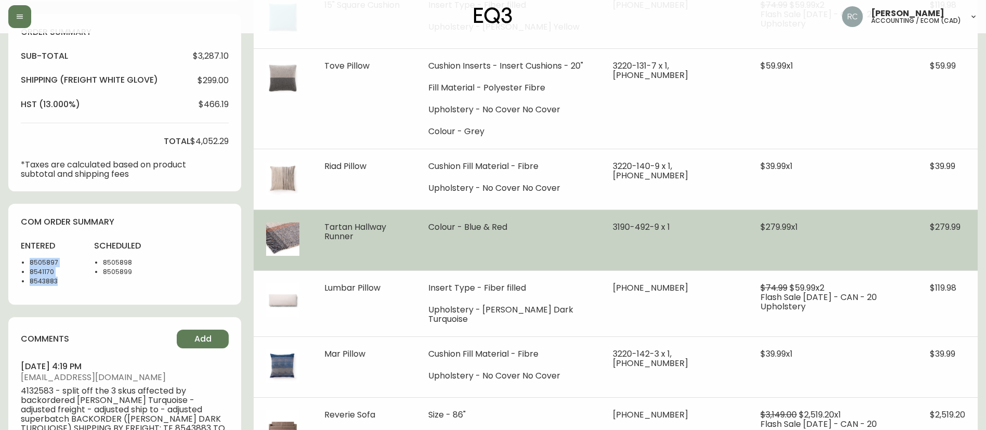
copy ul "8505897 8541170 8543883"
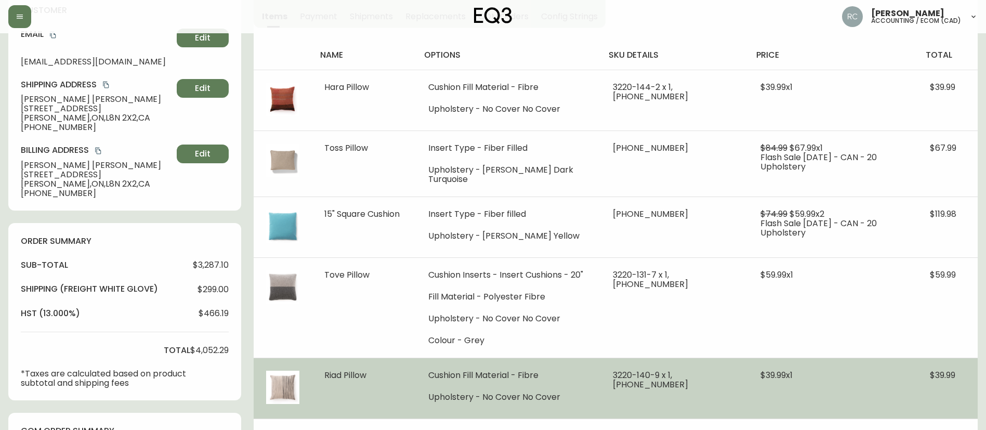
scroll to position [0, 0]
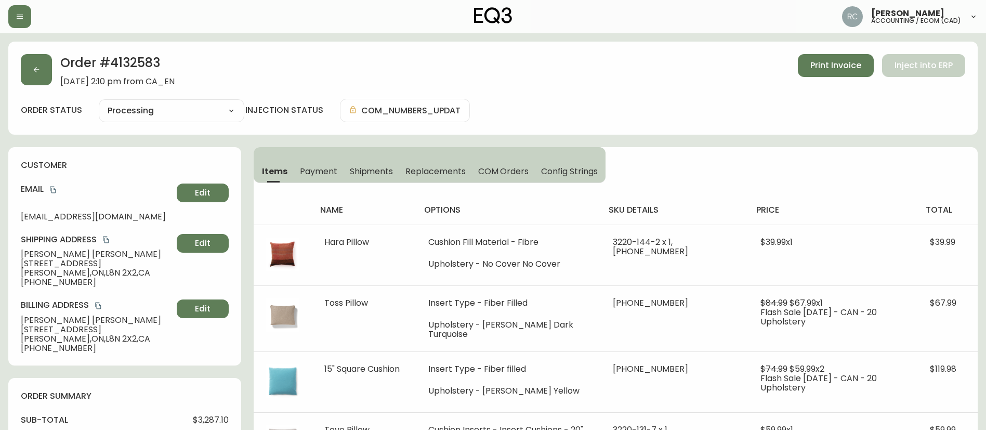
drag, startPoint x: 654, startPoint y: 106, endPoint x: 942, endPoint y: 124, distance: 288.6
click at [663, 106] on div "order status Processing Cancelled Fully Shipped Processing Partially Shipped in…" at bounding box center [493, 110] width 945 height 23
click at [408, 64] on div "Order # 4132583 April 22, 2025 at 2:10 pm from CA_EN Print Invoice Inject into …" at bounding box center [493, 70] width 945 height 32
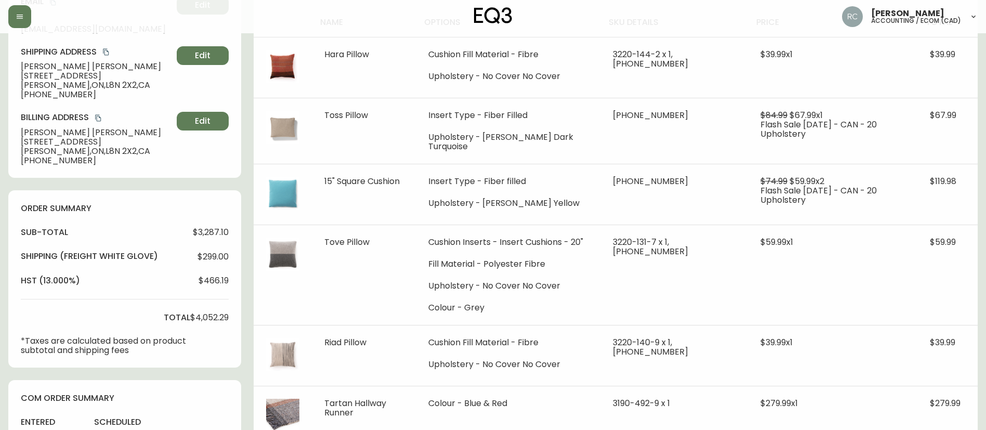
scroll to position [208, 0]
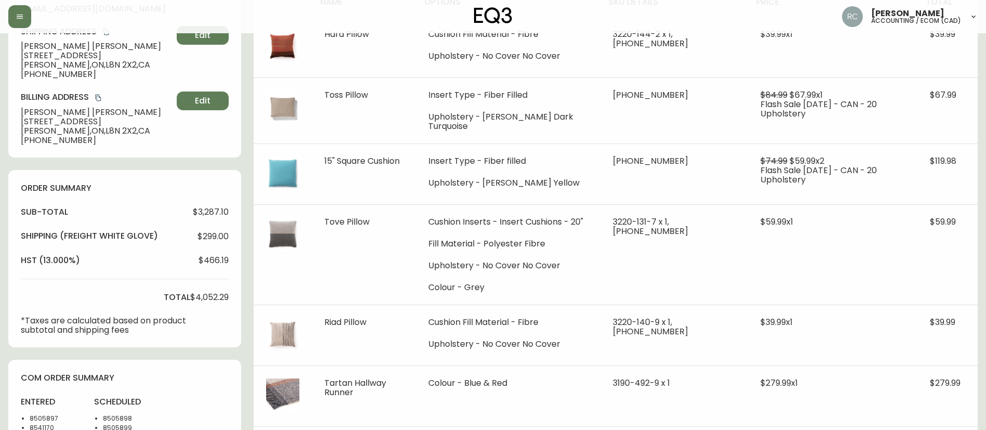
click at [205, 238] on span "$299.00" at bounding box center [213, 236] width 31 height 9
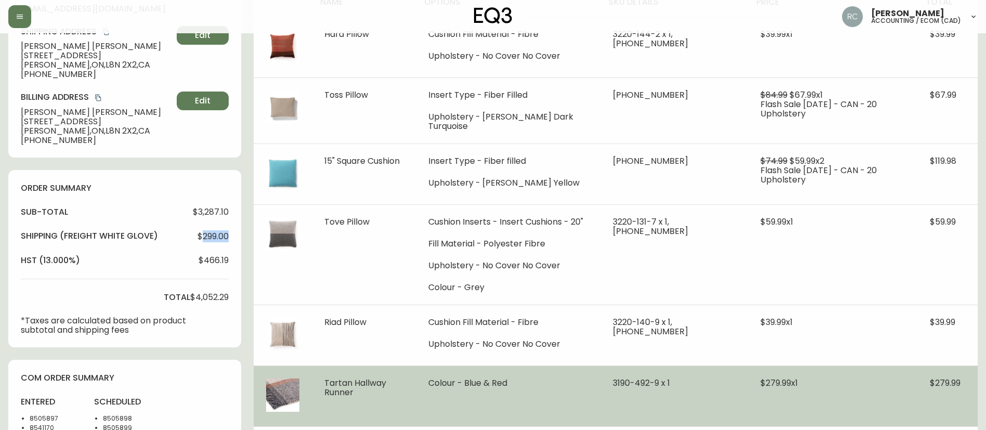
drag, startPoint x: 205, startPoint y: 238, endPoint x: 617, endPoint y: 419, distance: 449.5
click at [204, 238] on span "$299.00" at bounding box center [213, 236] width 31 height 9
copy span "299.00"
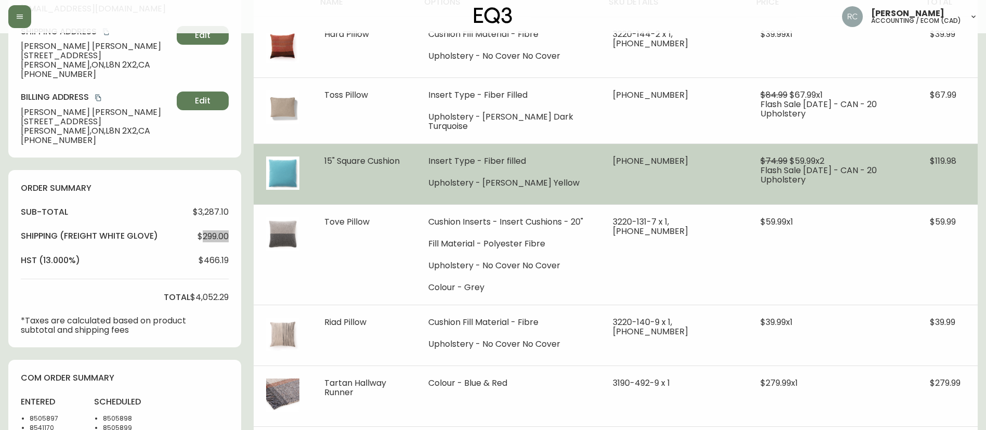
scroll to position [0, 0]
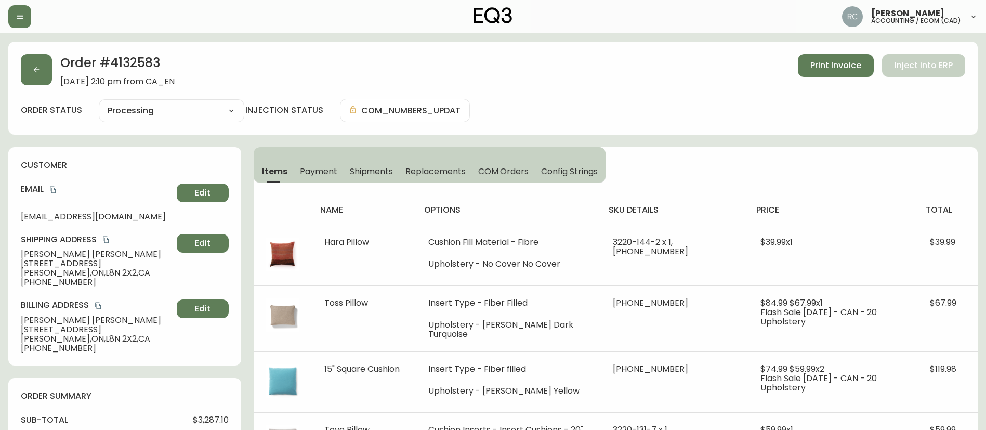
click at [123, 55] on h2 "Order # 4132583" at bounding box center [117, 65] width 114 height 23
drag, startPoint x: 123, startPoint y: 55, endPoint x: 71, endPoint y: 105, distance: 72.4
click at [122, 55] on h2 "Order # 4132583" at bounding box center [117, 65] width 114 height 23
copy h2 "4132583"
drag, startPoint x: 526, startPoint y: 77, endPoint x: 512, endPoint y: 88, distance: 17.8
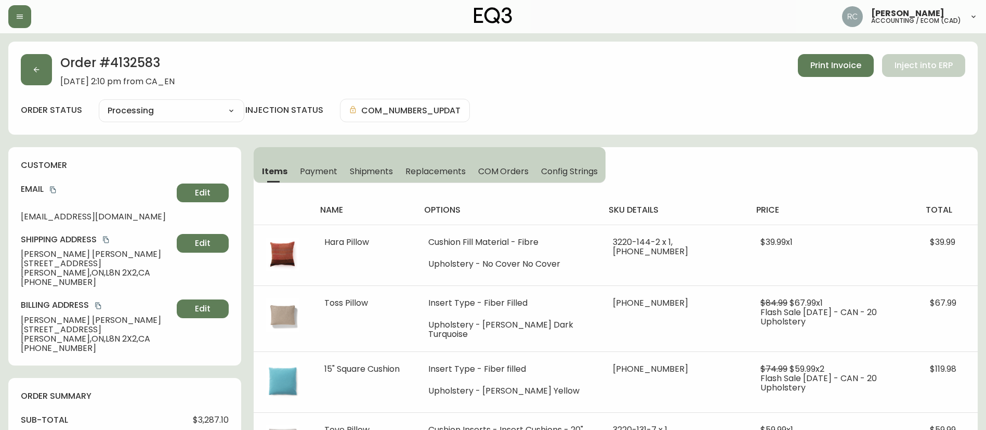
click at [526, 77] on div "Order # 4132583 April 22, 2025 at 2:10 pm from CA_EN Print Invoice Inject into …" at bounding box center [493, 70] width 945 height 32
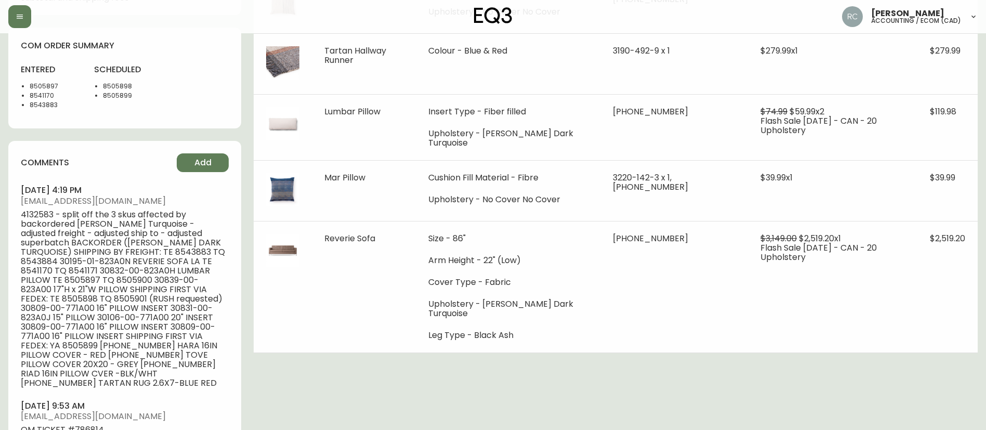
scroll to position [364, 0]
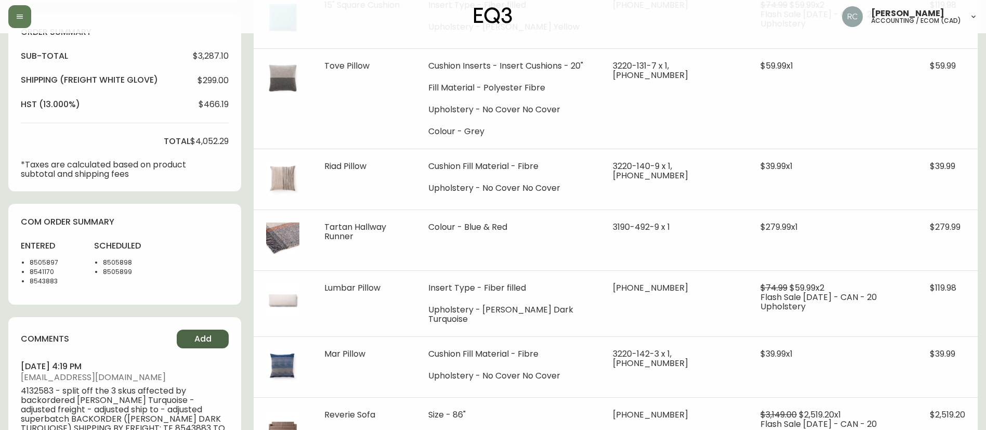
click at [186, 341] on button "Add" at bounding box center [203, 339] width 52 height 19
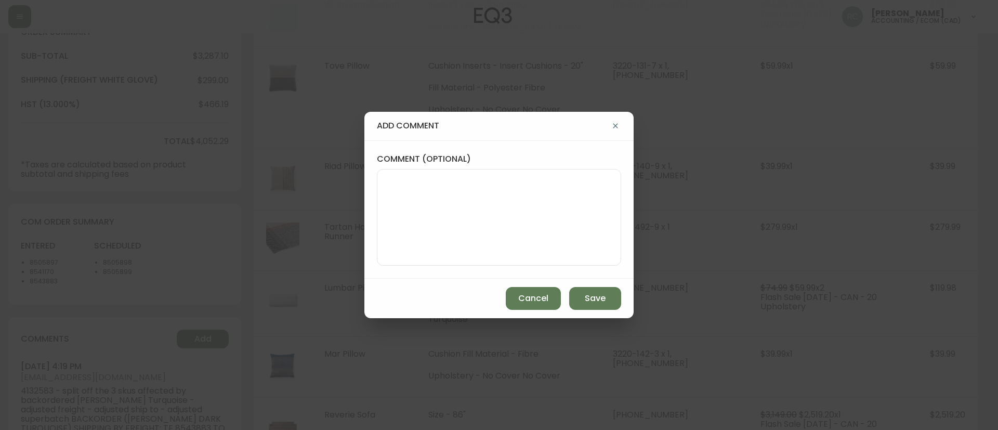
click at [466, 188] on textarea "comment (optional)" at bounding box center [499, 217] width 227 height 83
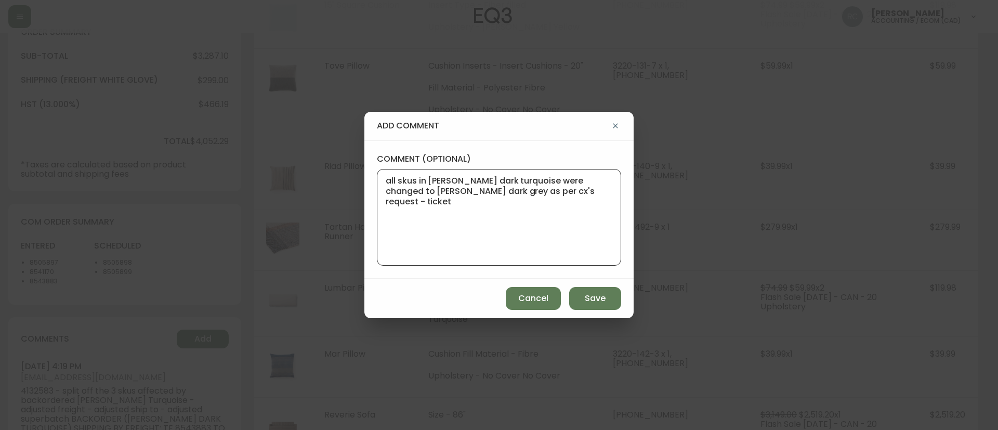
paste textarea "#786814"
type textarea "all skus in lana dark turquoise were changed to lana dark grey as per cx's requ…"
click at [595, 296] on span "Save" at bounding box center [595, 298] width 21 height 11
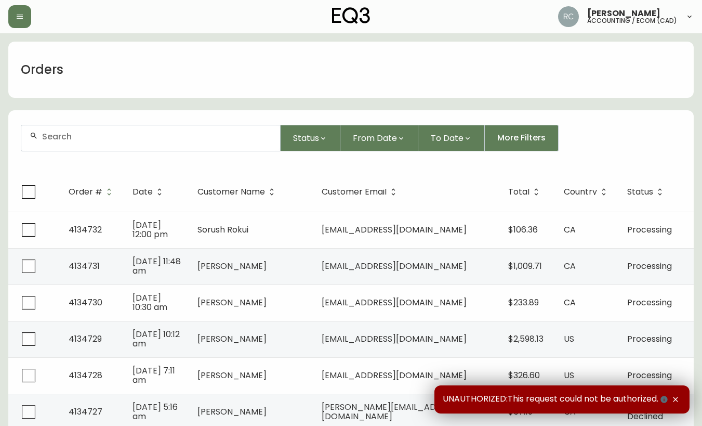
click at [64, 128] on div at bounding box center [150, 137] width 259 height 25
paste input "4133590"
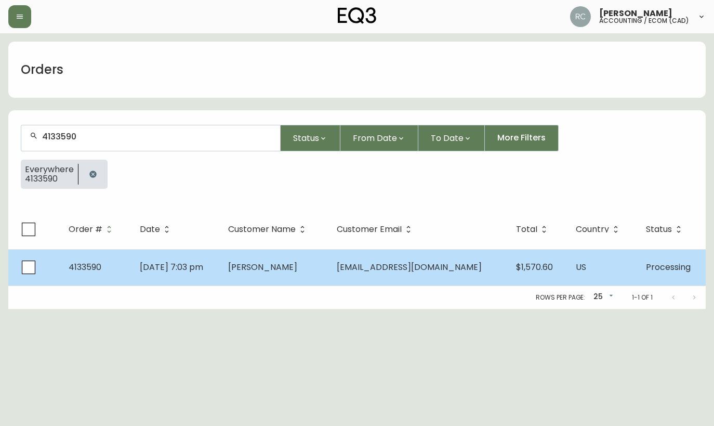
type input "4133590"
click at [220, 258] on td "[DATE] 7:03 pm" at bounding box center [176, 267] width 89 height 36
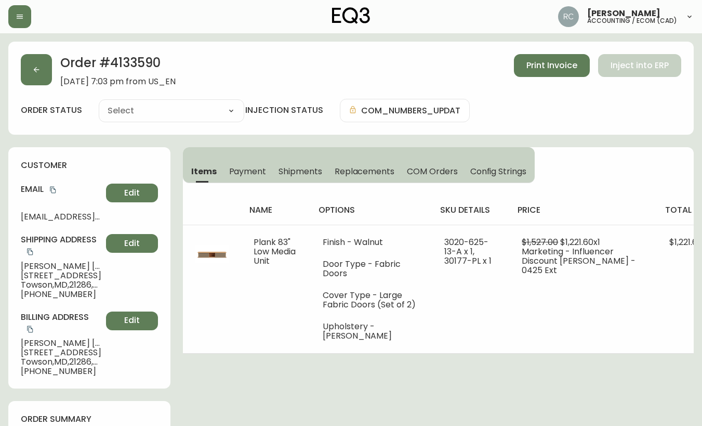
type input "Processing"
select select "PROCESSING"
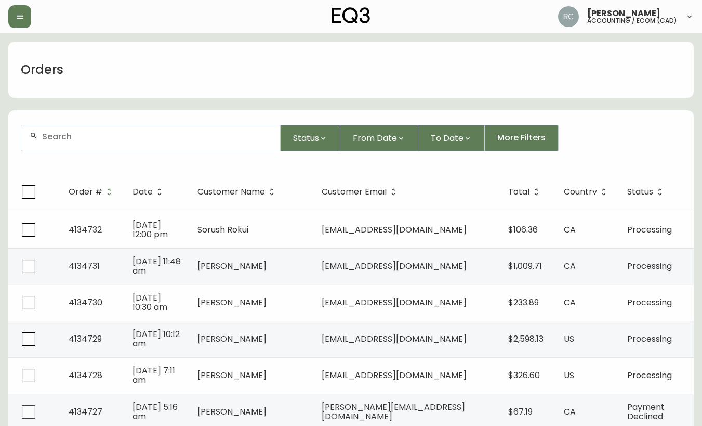
click at [67, 142] on div at bounding box center [150, 137] width 259 height 25
paste input "4132556"
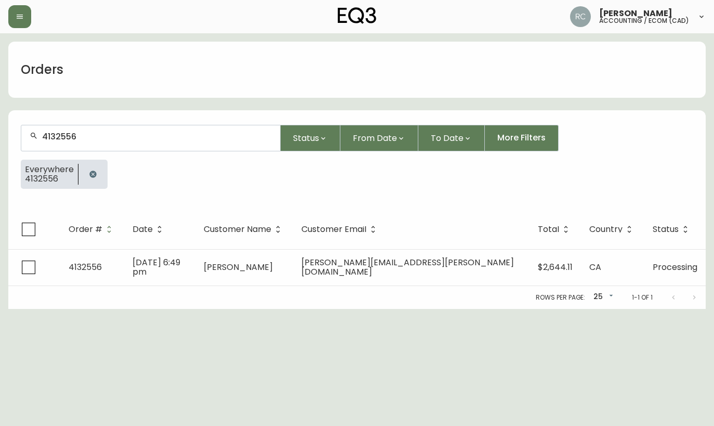
drag, startPoint x: 32, startPoint y: 143, endPoint x: 57, endPoint y: 140, distance: 25.7
click at [32, 143] on div "4132556" at bounding box center [150, 137] width 259 height 25
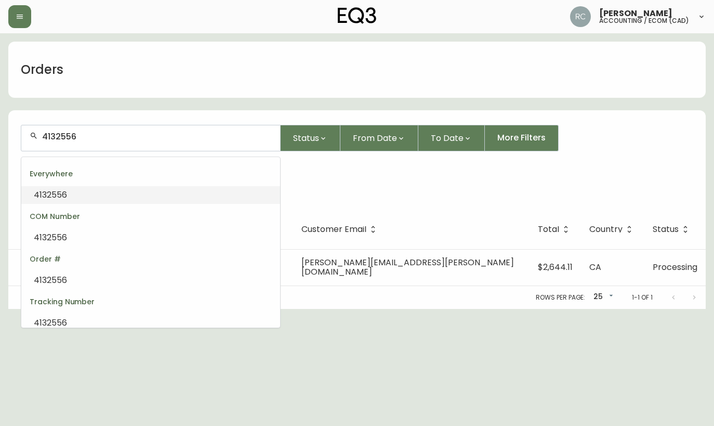
click at [89, 140] on input "4132556" at bounding box center [157, 137] width 230 height 10
paste input "4131853"
type input "41325564131853"
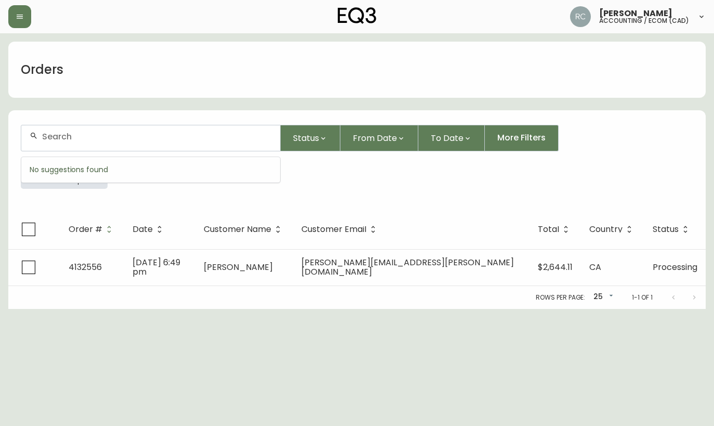
paste input "4131853"
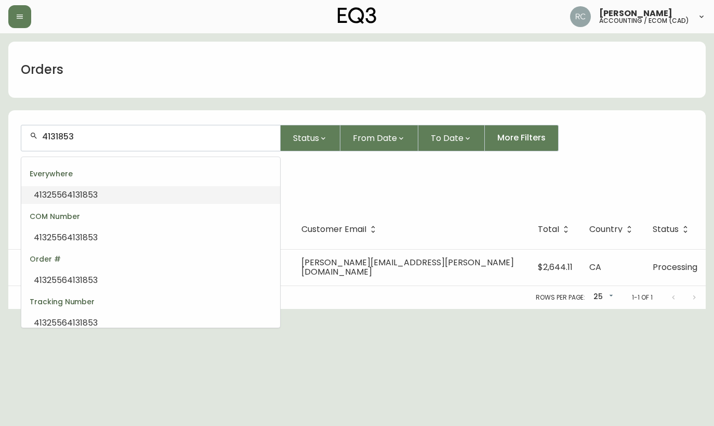
type input "41325564131853"
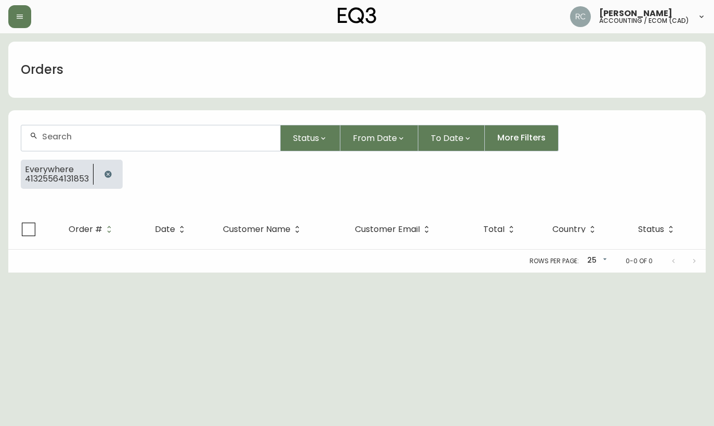
click at [69, 141] on div at bounding box center [150, 137] width 259 height 25
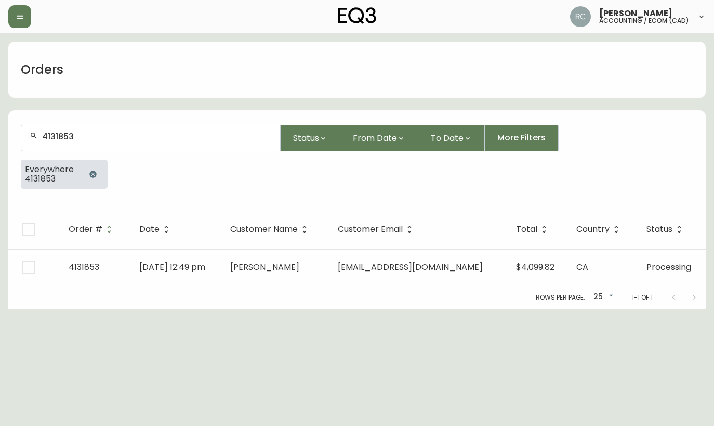
type input "4131853"
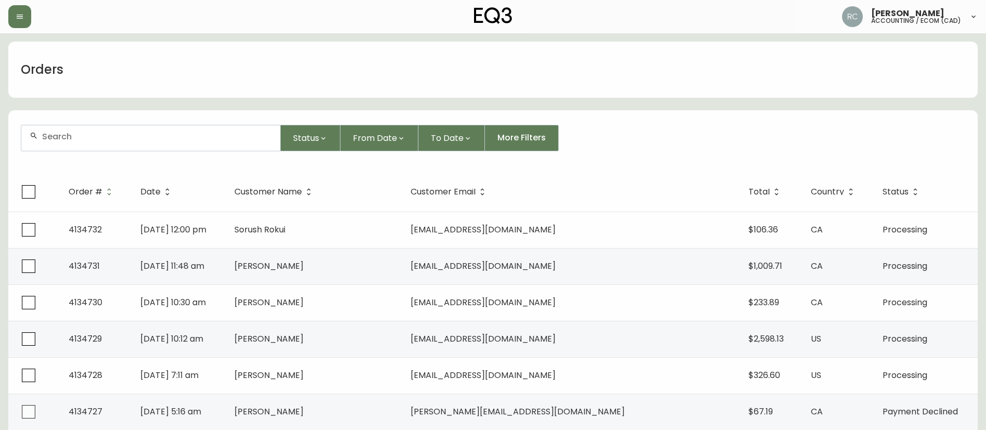
click at [212, 143] on div at bounding box center [150, 137] width 259 height 25
paste input "4133691"
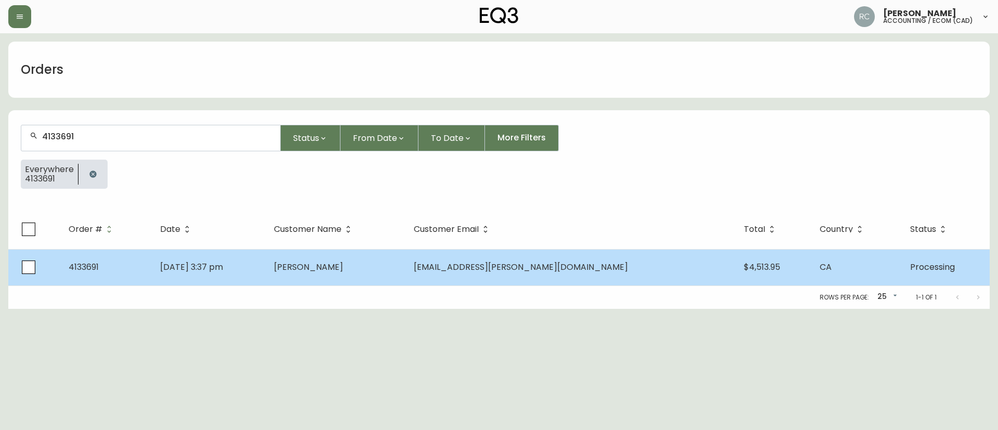
type input "4133691"
click at [406, 268] on td "[PERSON_NAME]" at bounding box center [336, 267] width 140 height 36
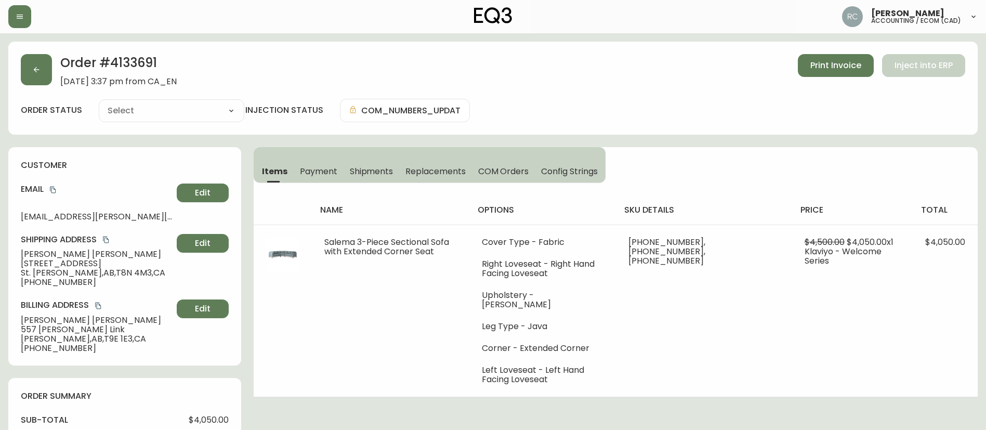
type input "Processing"
select select "PROCESSING"
click at [37, 254] on span "[PERSON_NAME]" at bounding box center [97, 254] width 152 height 9
click at [37, 255] on span "[PERSON_NAME]" at bounding box center [97, 254] width 152 height 9
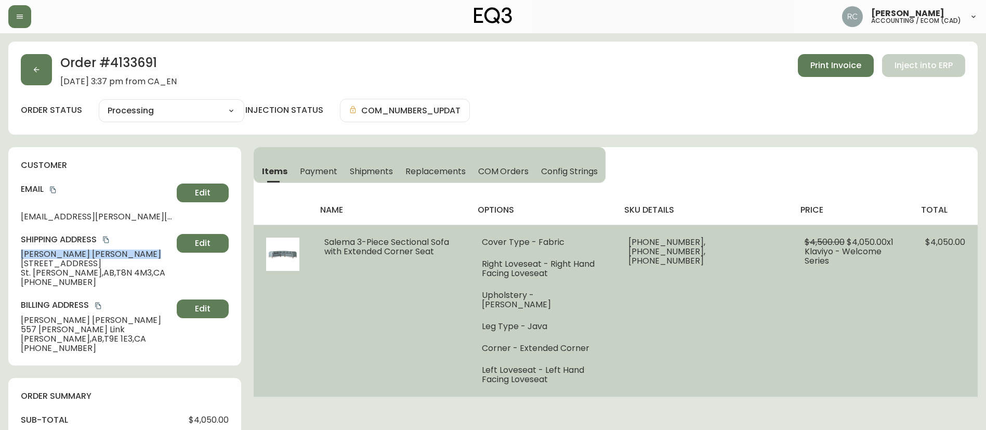
copy span "[PERSON_NAME]"
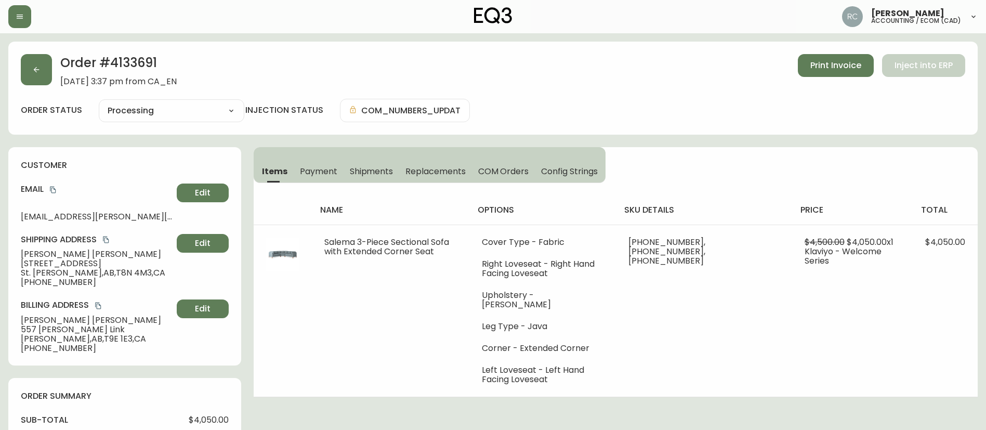
drag, startPoint x: 147, startPoint y: 49, endPoint x: 140, endPoint y: 58, distance: 10.7
click at [147, 49] on div "Order # 4133691 [DATE] 3:37 pm from CA_EN Print Invoice Inject into ERP order s…" at bounding box center [493, 88] width 970 height 93
click at [139, 58] on h2 "Order # 4133691" at bounding box center [118, 65] width 116 height 23
drag, startPoint x: 139, startPoint y: 58, endPoint x: 864, endPoint y: 91, distance: 725.5
click at [141, 58] on h2 "Order # 4133691" at bounding box center [118, 65] width 116 height 23
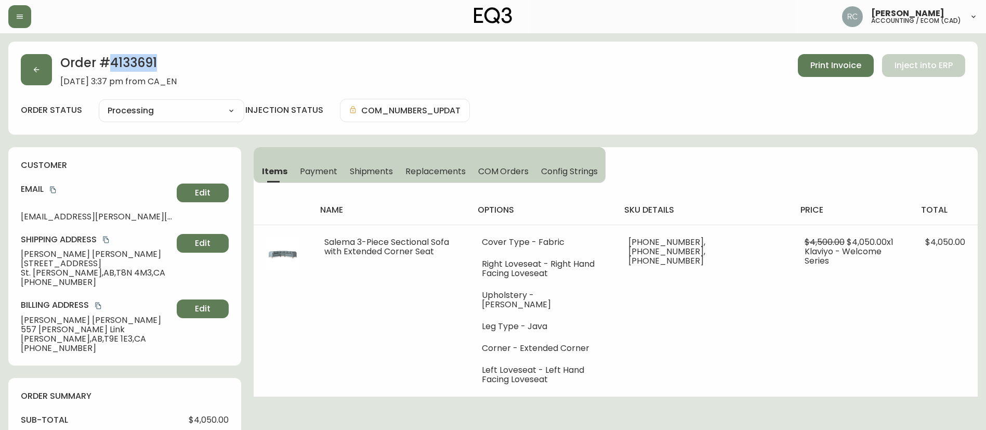
copy h2 "4133691"
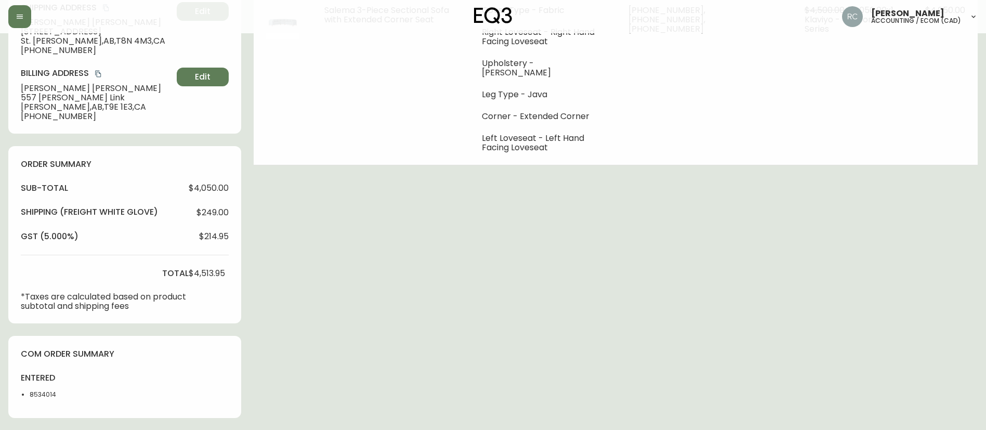
scroll to position [364, 0]
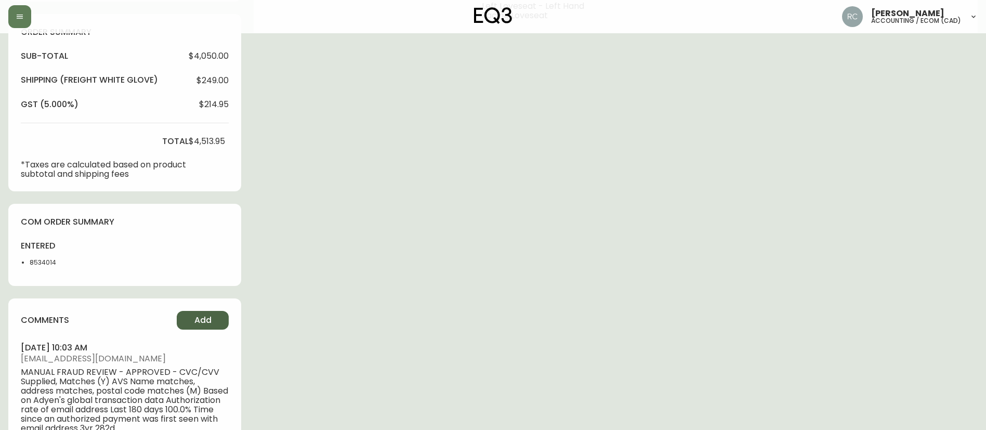
click at [202, 319] on span "Add" at bounding box center [202, 320] width 17 height 11
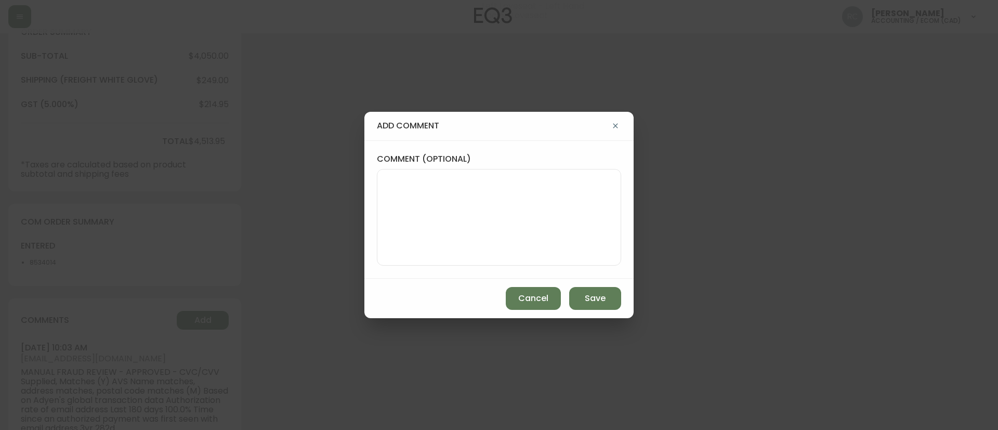
click at [586, 204] on textarea "comment (optional)" at bounding box center [499, 217] width 227 height 83
paste textarea "821828"
click at [546, 196] on textarea "OM TICKET 821828" at bounding box center [499, 217] width 227 height 83
paste textarea "BACKORDER & RESTOCK DATE: FB-[PERSON_NAME] [DATE]"
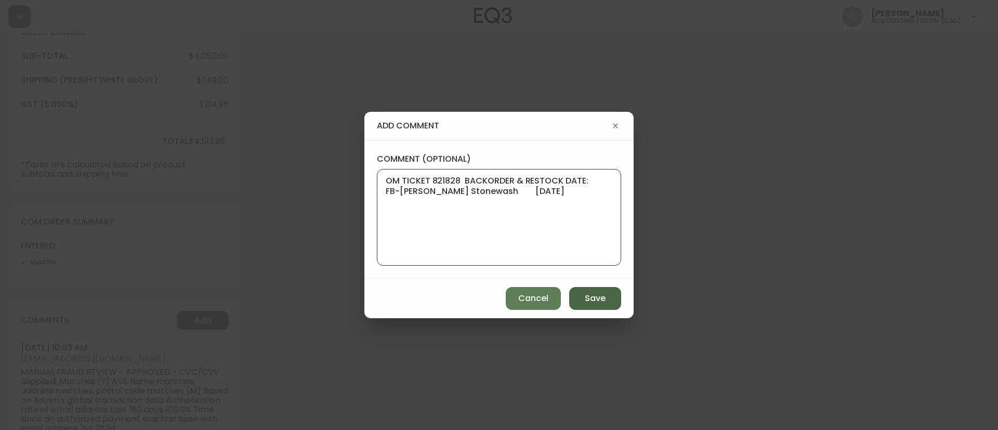
type textarea "OM TICKET 821828 BACKORDER & RESTOCK DATE: FB-[PERSON_NAME] Stonewash [DATE]"
click at [595, 307] on button "Save" at bounding box center [595, 298] width 52 height 23
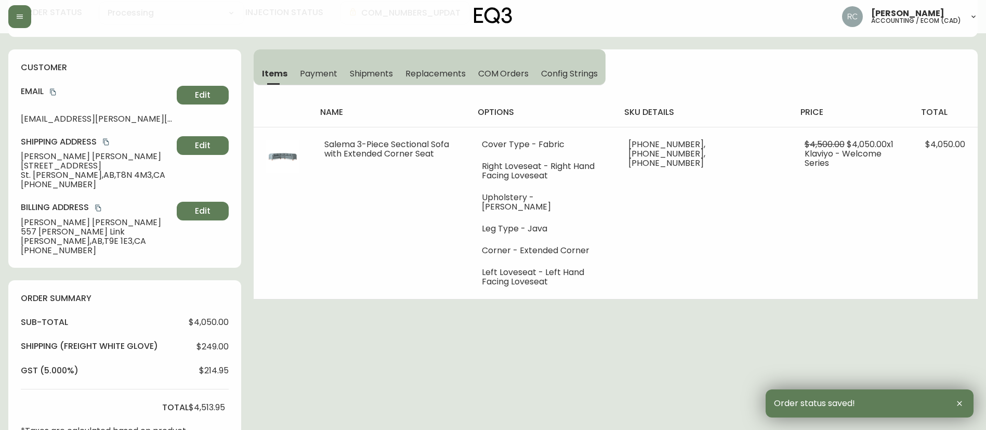
scroll to position [0, 0]
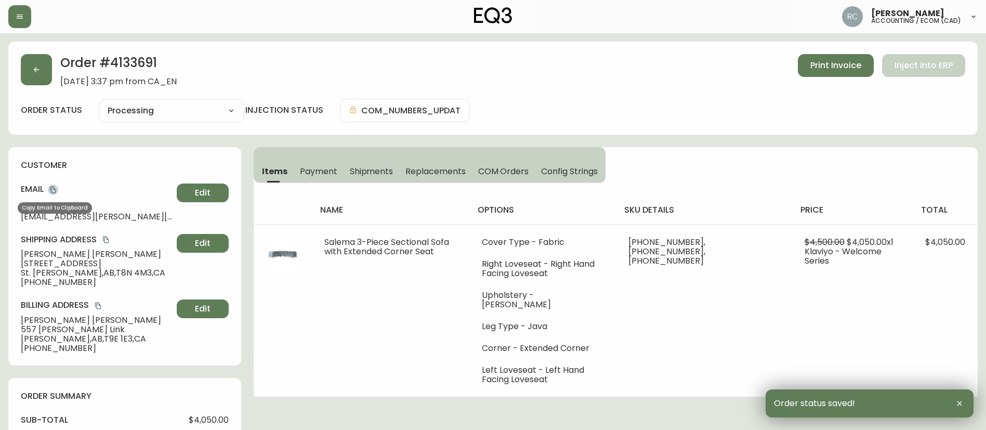
click at [52, 189] on icon "copy" at bounding box center [53, 190] width 6 height 7
click at [55, 253] on span "[PERSON_NAME]" at bounding box center [97, 254] width 152 height 9
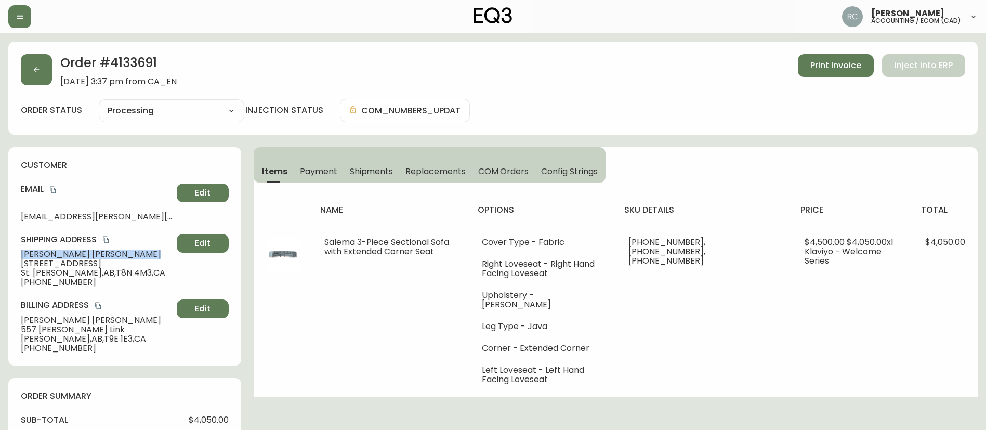
click at [55, 253] on span "[PERSON_NAME]" at bounding box center [97, 254] width 152 height 9
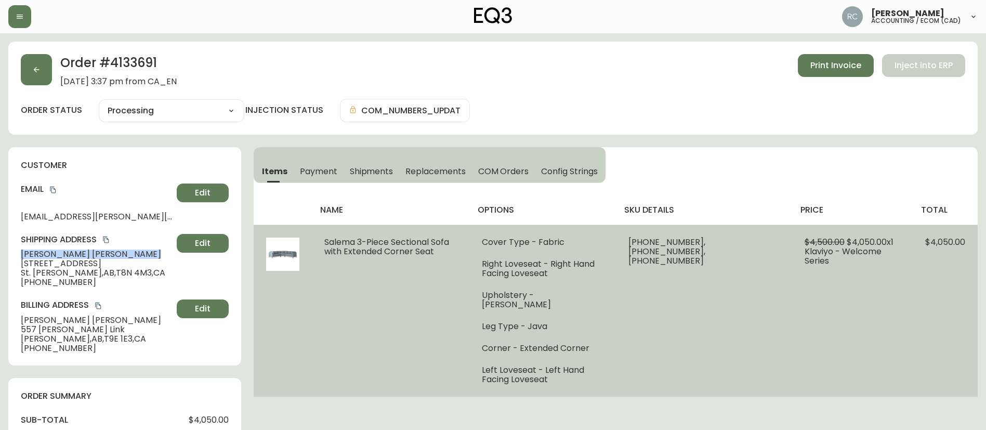
copy span "[PERSON_NAME]"
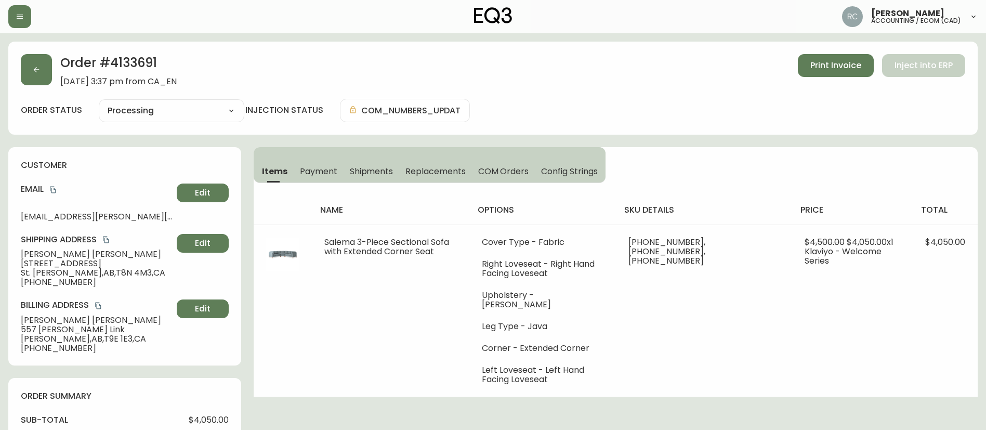
click at [70, 279] on span "[PHONE_NUMBER]" at bounding box center [97, 282] width 152 height 9
click at [54, 282] on span "[PHONE_NUMBER]" at bounding box center [97, 282] width 152 height 9
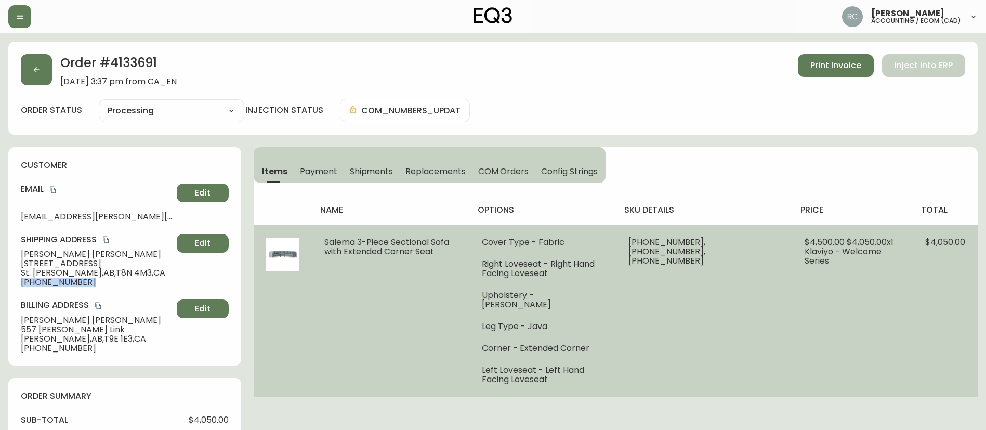
copy div "[PHONE_NUMBER] Edit"
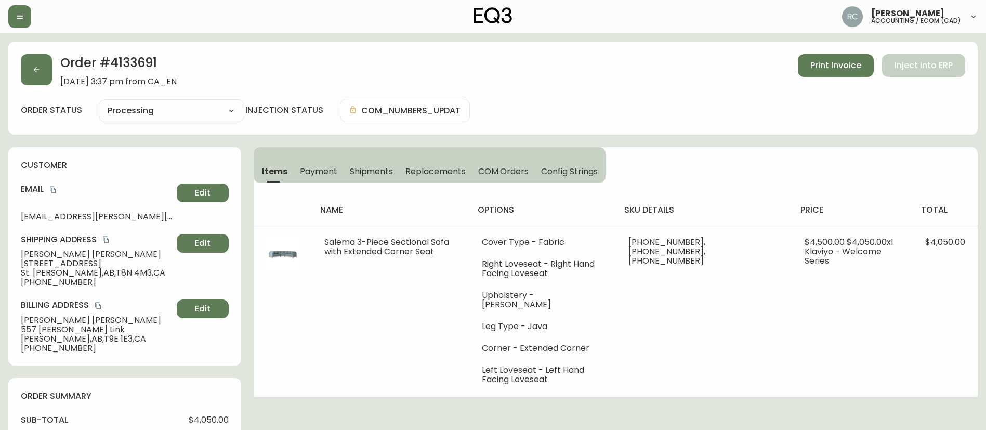
click at [136, 67] on h2 "Order # 4133691" at bounding box center [118, 65] width 116 height 23
copy h2 "4133691"
drag, startPoint x: 113, startPoint y: 162, endPoint x: 110, endPoint y: 248, distance: 86.4
click at [111, 161] on h4 "customer" at bounding box center [125, 165] width 208 height 11
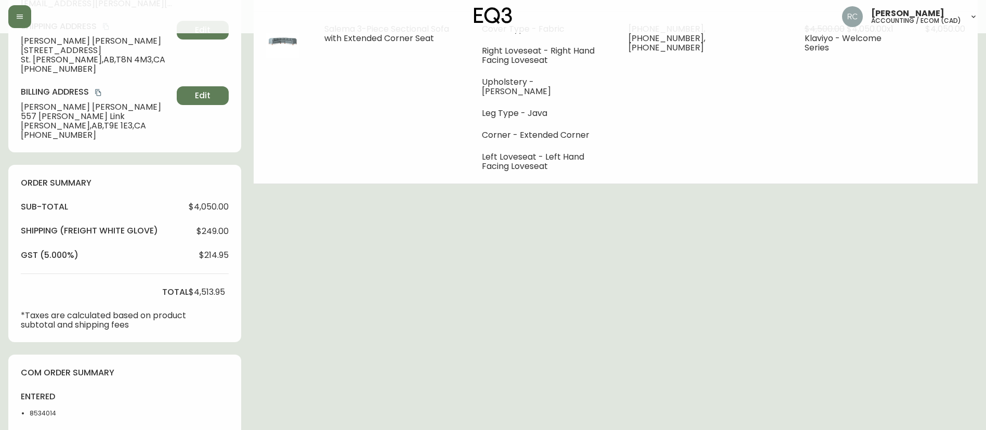
scroll to position [511, 0]
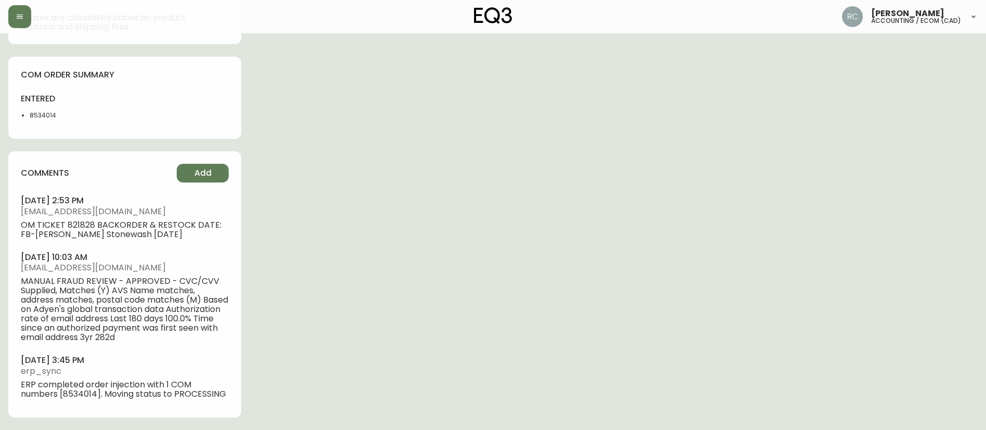
click at [42, 115] on li "8534014" at bounding box center [56, 115] width 52 height 9
drag, startPoint x: 43, startPoint y: 115, endPoint x: 54, endPoint y: 111, distance: 11.5
click at [42, 114] on li "8534014" at bounding box center [56, 115] width 52 height 9
copy li "8534014"
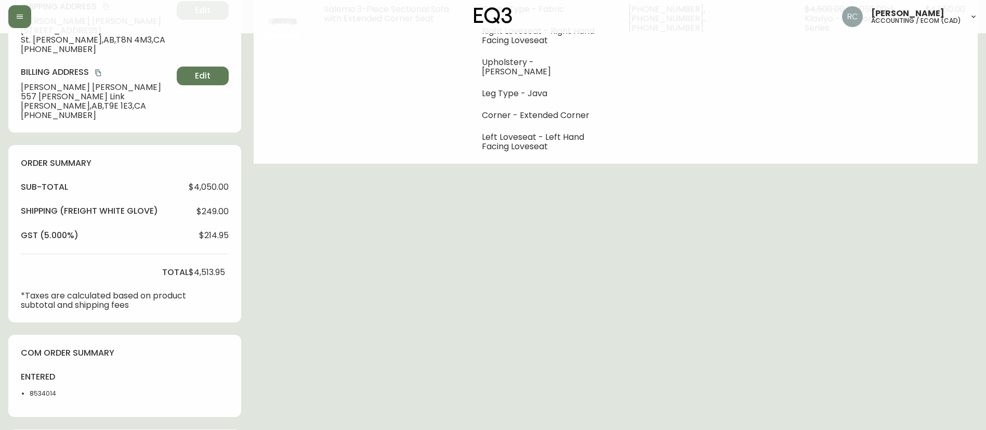
scroll to position [0, 0]
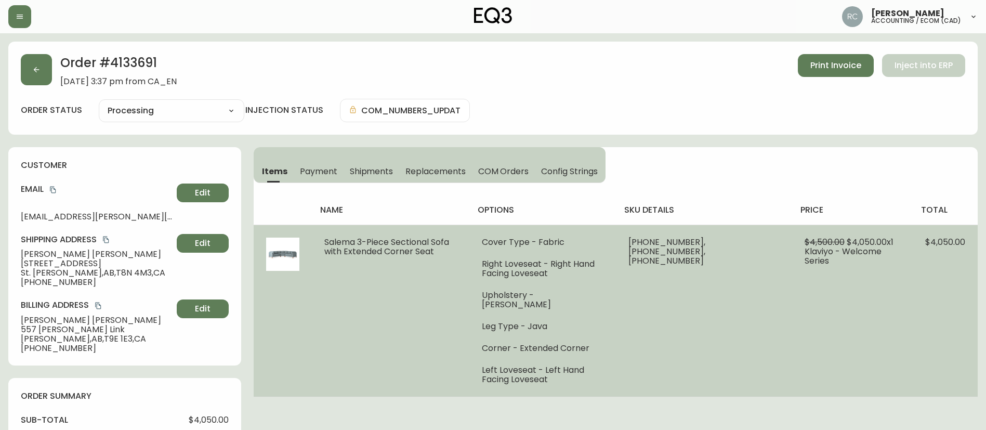
click at [362, 246] on span "Salema 3-Piece Sectional Sofa with Extended Corner Seat" at bounding box center [386, 246] width 125 height 21
copy span "Salema 3-Piece Sectional Sofa with Extended Corner Seat"
click at [567, 288] on ul "Cover Type - Fabric Right Loveseat - Right Hand Facing Loveseat Upholstery - [P…" at bounding box center [543, 311] width 122 height 147
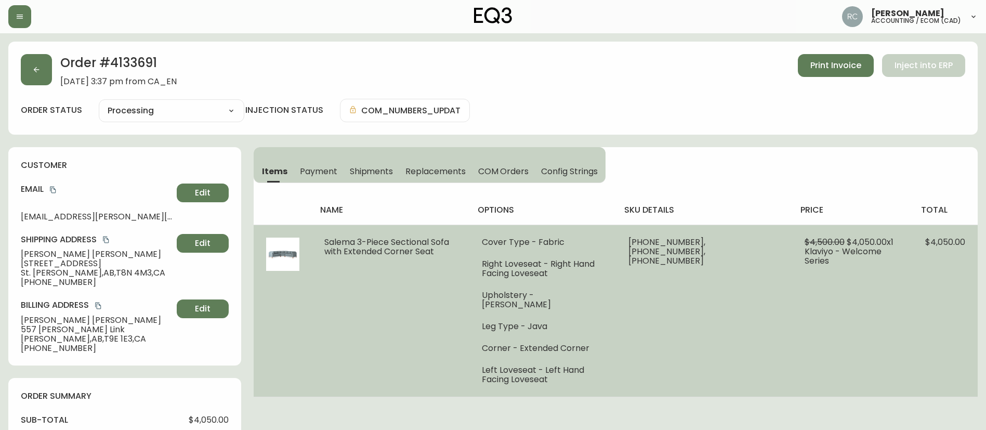
drag, startPoint x: 567, startPoint y: 294, endPoint x: 642, endPoint y: 293, distance: 74.9
click at [604, 293] on li "Upholstery - [PERSON_NAME]" at bounding box center [543, 300] width 122 height 19
copy li "[PERSON_NAME]"
